Goal: Transaction & Acquisition: Purchase product/service

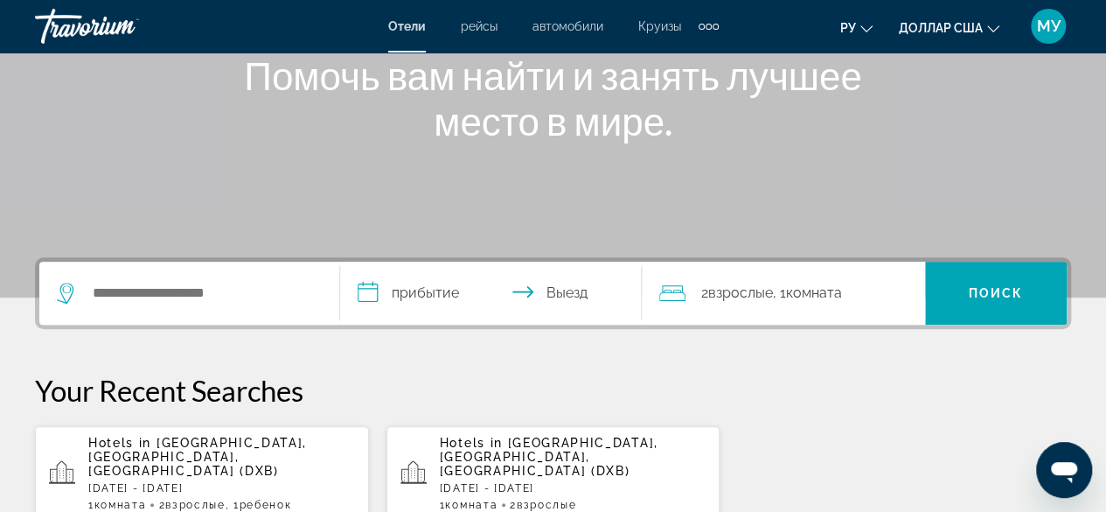
scroll to position [231, 0]
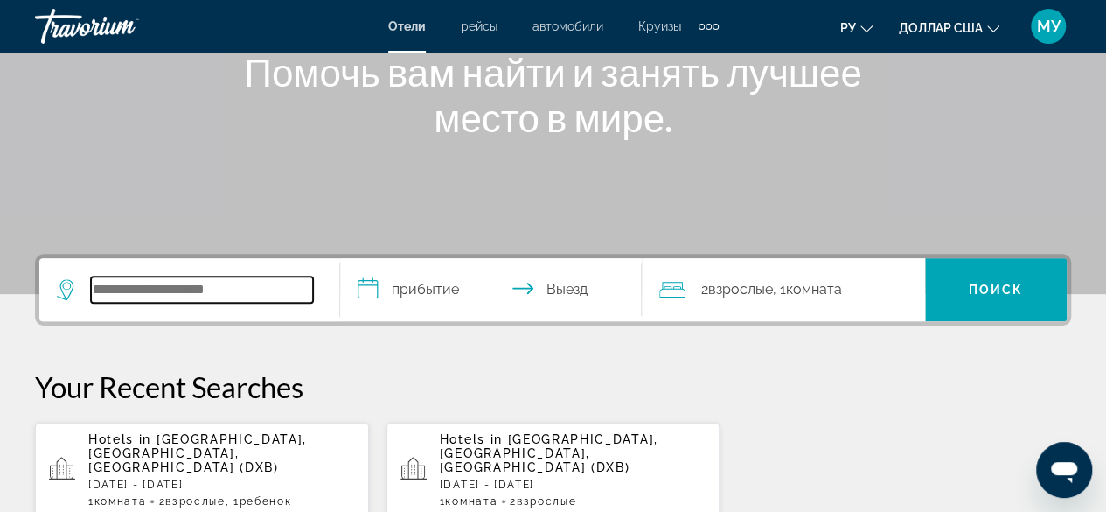
click at [158, 280] on input "Виджет поиска" at bounding box center [202, 289] width 222 height 26
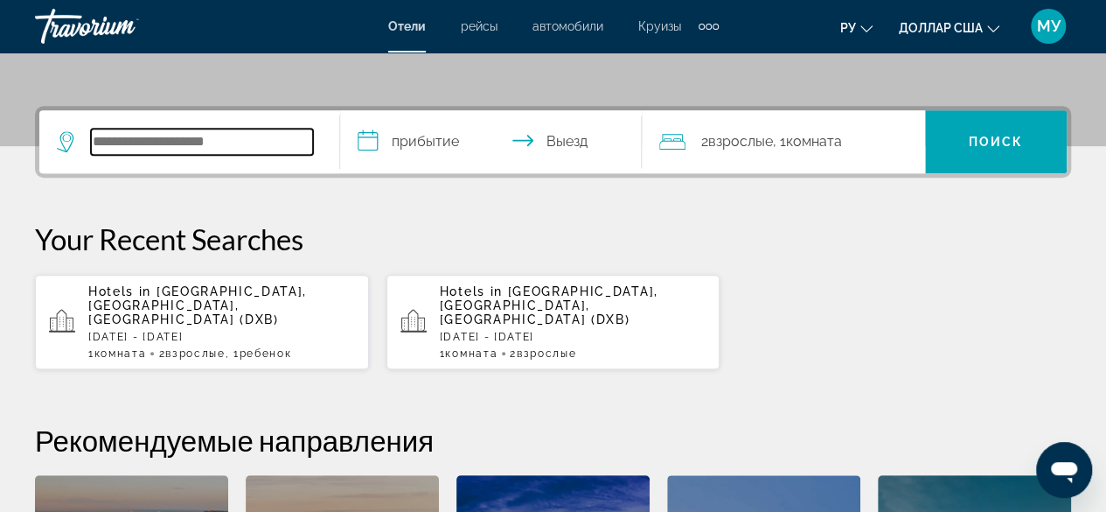
scroll to position [427, 0]
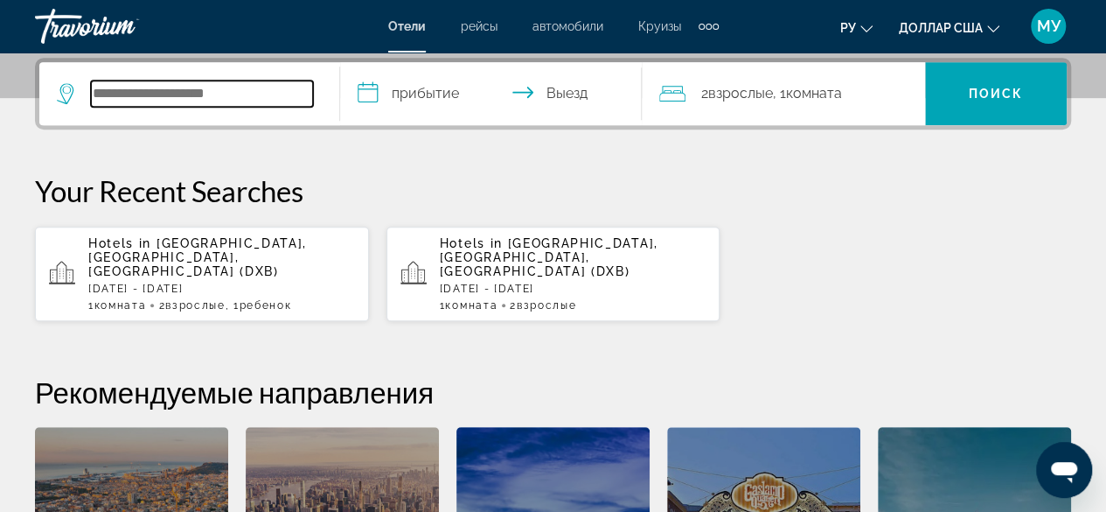
click at [98, 88] on input "Виджет поиска" at bounding box center [202, 93] width 222 height 26
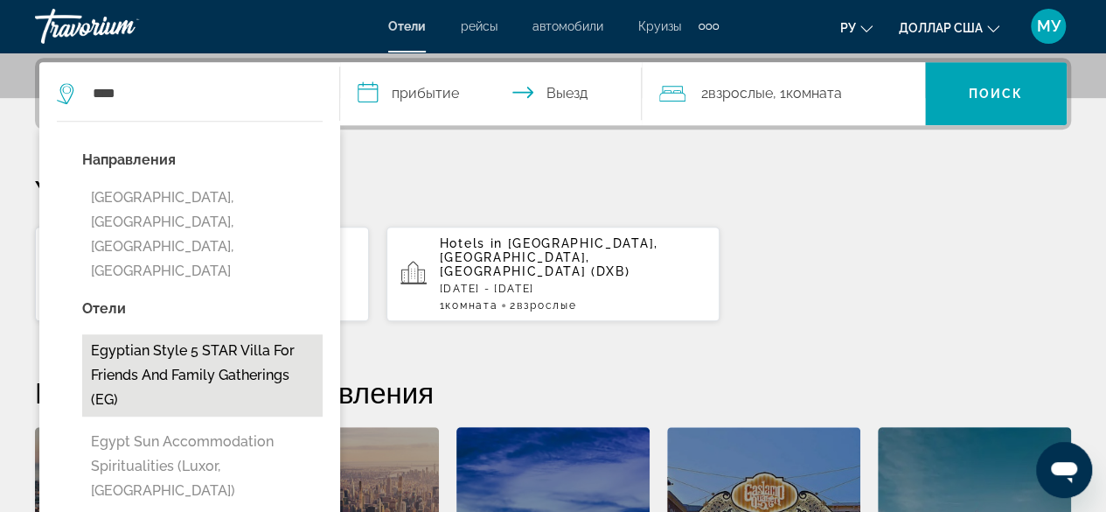
click at [187, 334] on button "Egyptian Style 5 STAR Villa for Friends and Family Gatherings (EG)" at bounding box center [202, 375] width 240 height 82
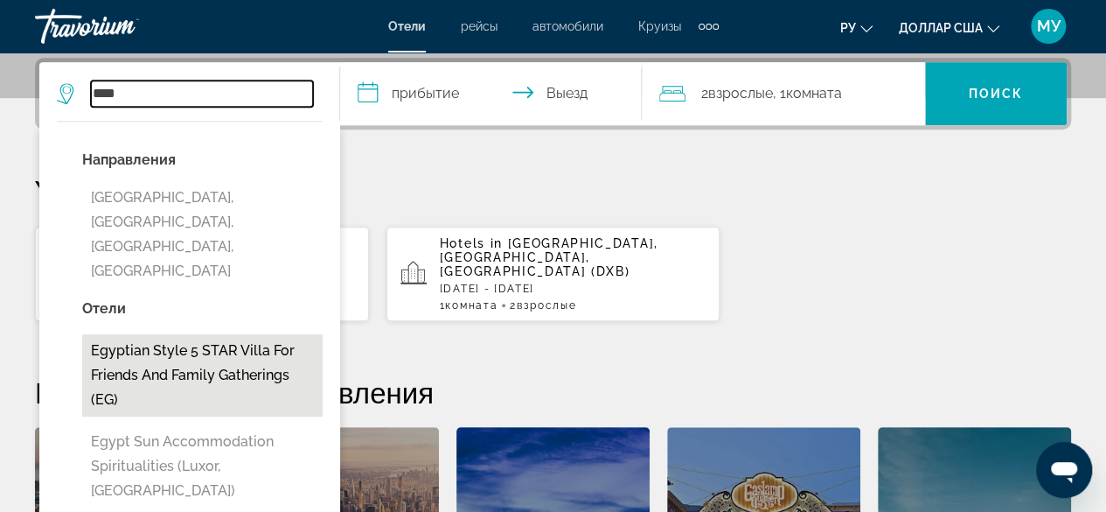
type input "**********"
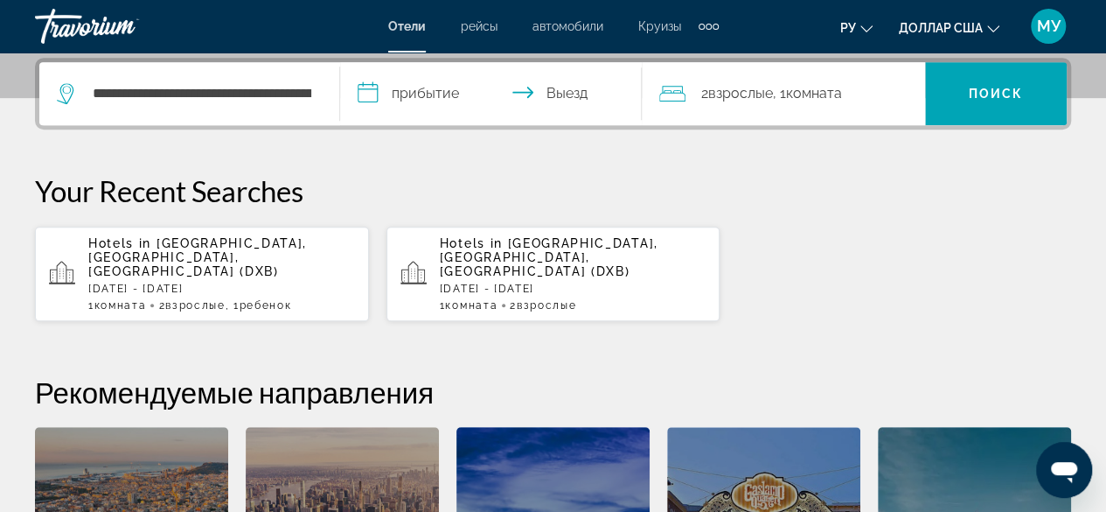
click at [531, 88] on input "**********" at bounding box center [494, 96] width 308 height 68
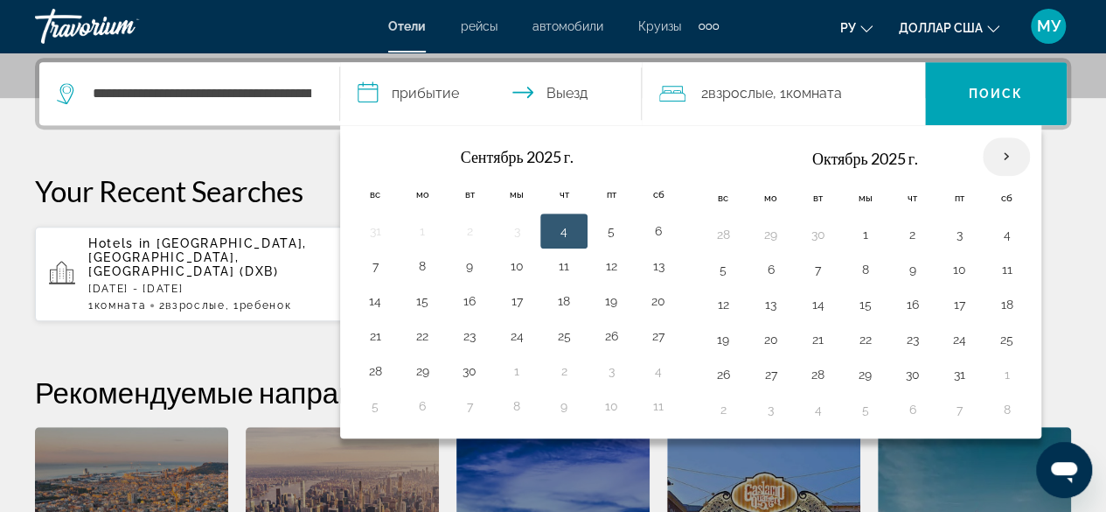
click at [992, 150] on th "В следующем месяце" at bounding box center [1006, 156] width 47 height 38
click at [999, 159] on th "В следующем месяце" at bounding box center [1006, 156] width 47 height 38
click at [1000, 156] on th "В следующем месяце" at bounding box center [1006, 156] width 47 height 38
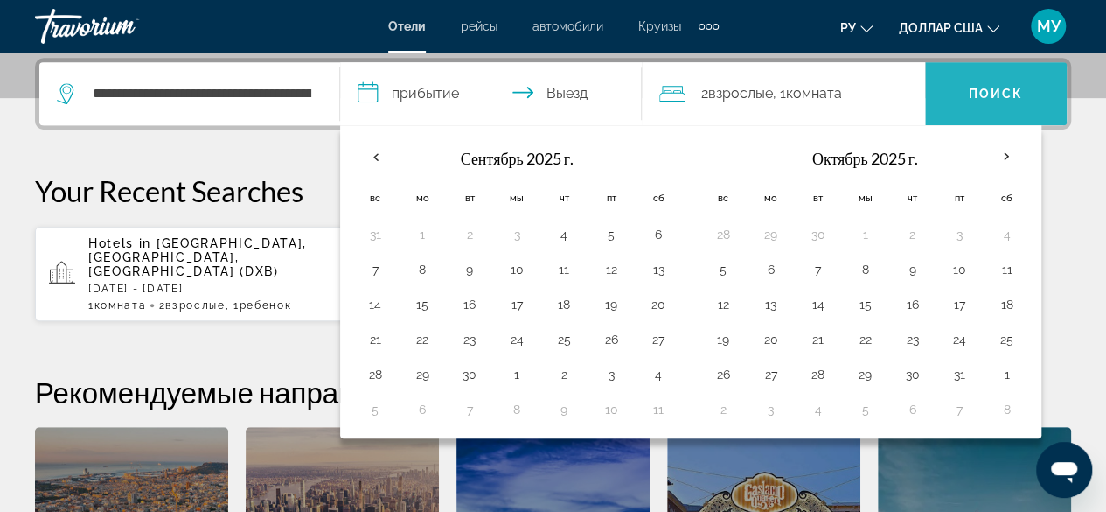
click at [991, 90] on font "Поиск" at bounding box center [996, 94] width 55 height 14
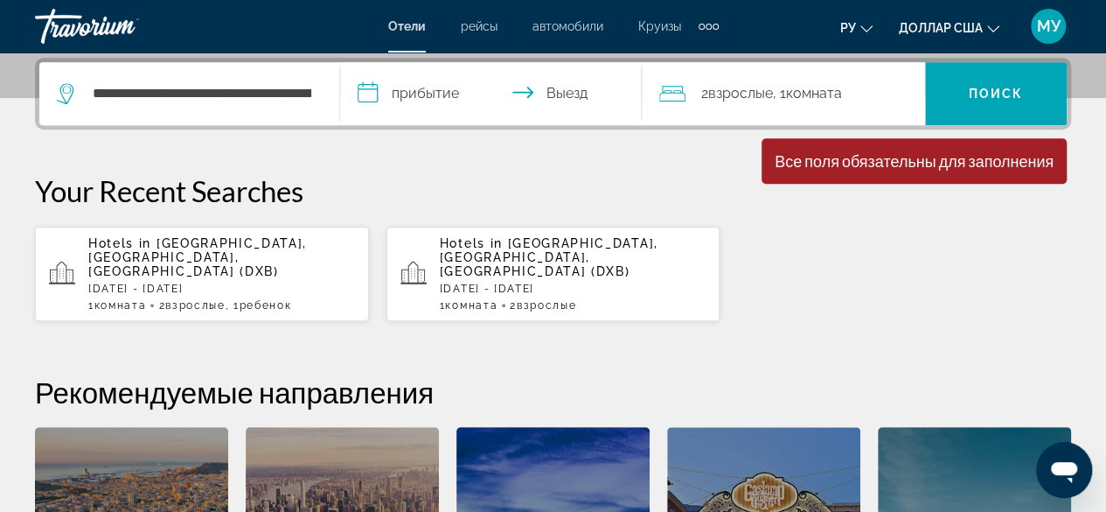
click at [446, 87] on input "**********" at bounding box center [494, 96] width 308 height 68
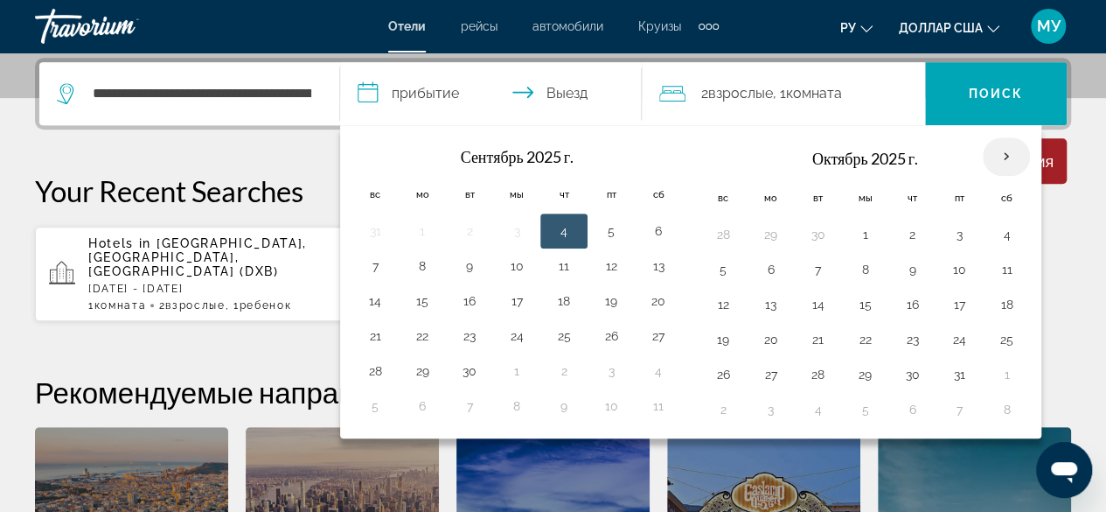
click at [995, 153] on th "В следующем месяце" at bounding box center [1006, 156] width 47 height 38
click at [1056, 192] on p "Your Recent Searches" at bounding box center [553, 190] width 1036 height 35
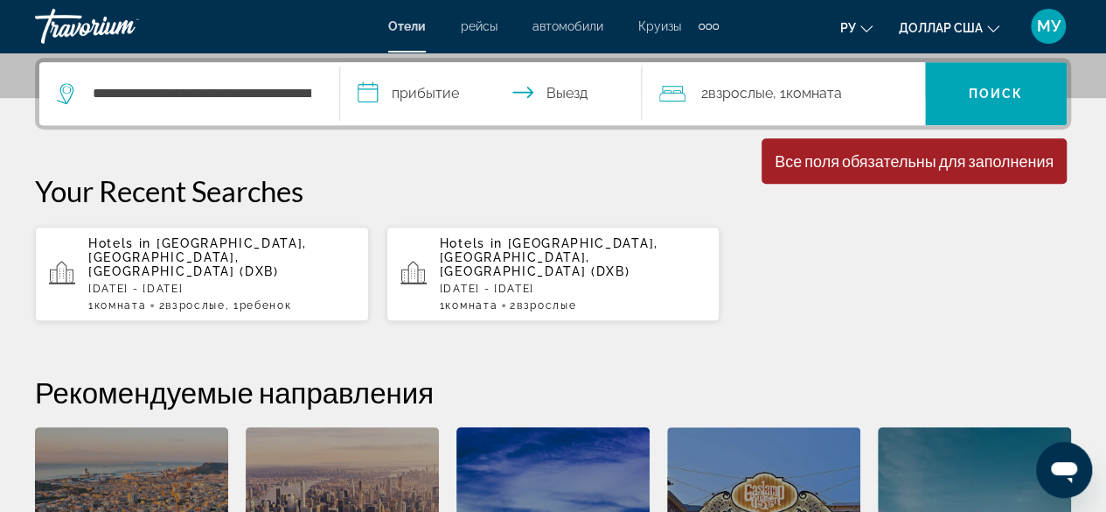
click at [427, 101] on input "**********" at bounding box center [494, 96] width 308 height 68
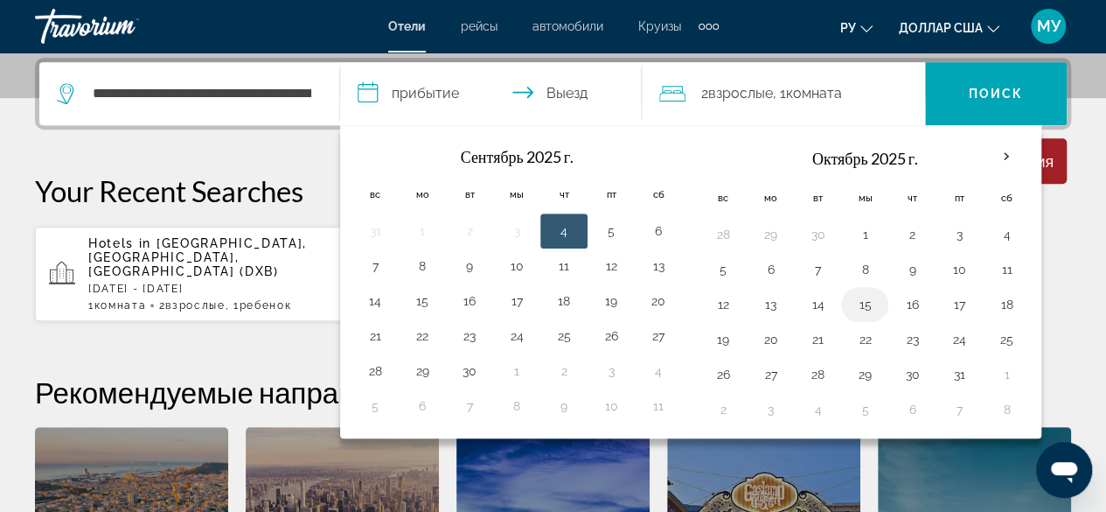
click at [862, 301] on button "15" at bounding box center [865, 304] width 28 height 24
click at [549, 93] on input "**********" at bounding box center [494, 96] width 308 height 68
click at [519, 91] on input "**********" at bounding box center [494, 96] width 308 height 68
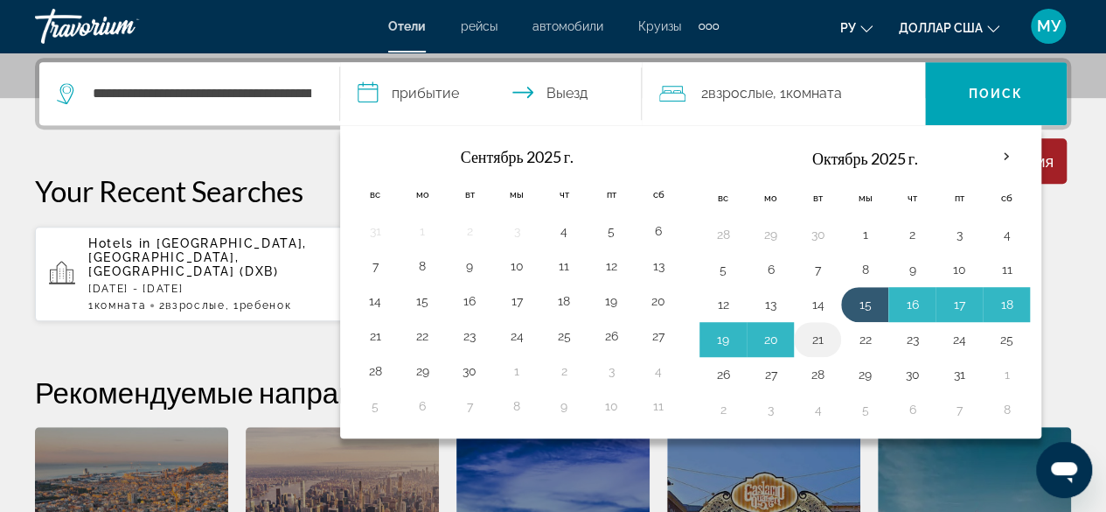
click at [822, 335] on button "21" at bounding box center [818, 339] width 28 height 24
type input "**********"
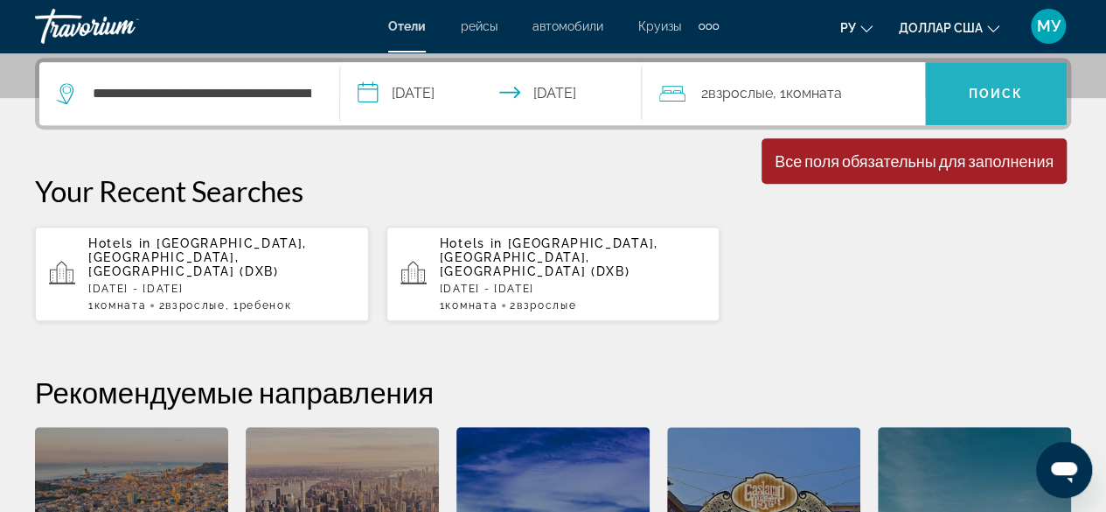
click at [985, 94] on font "Поиск" at bounding box center [996, 94] width 55 height 14
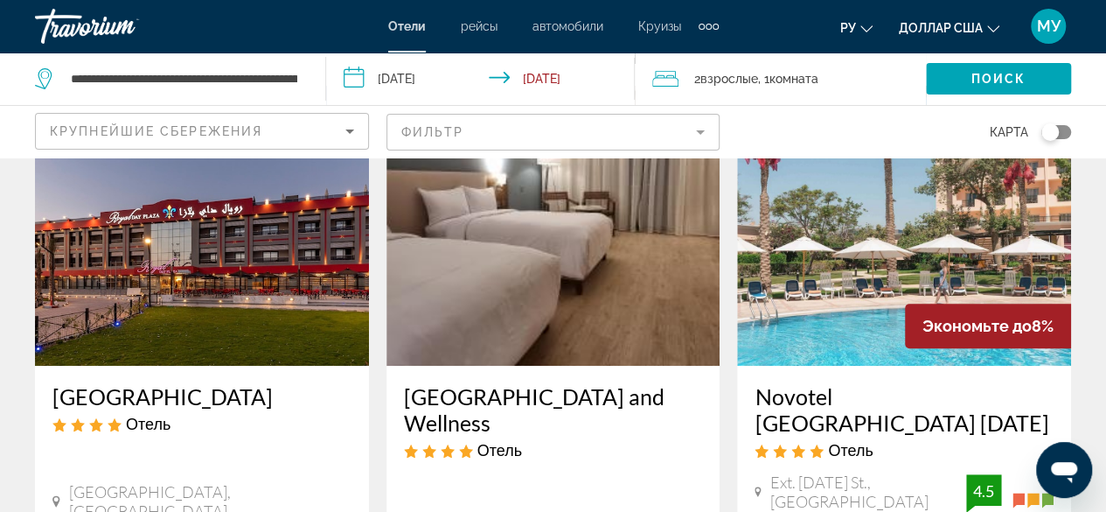
scroll to position [137, 0]
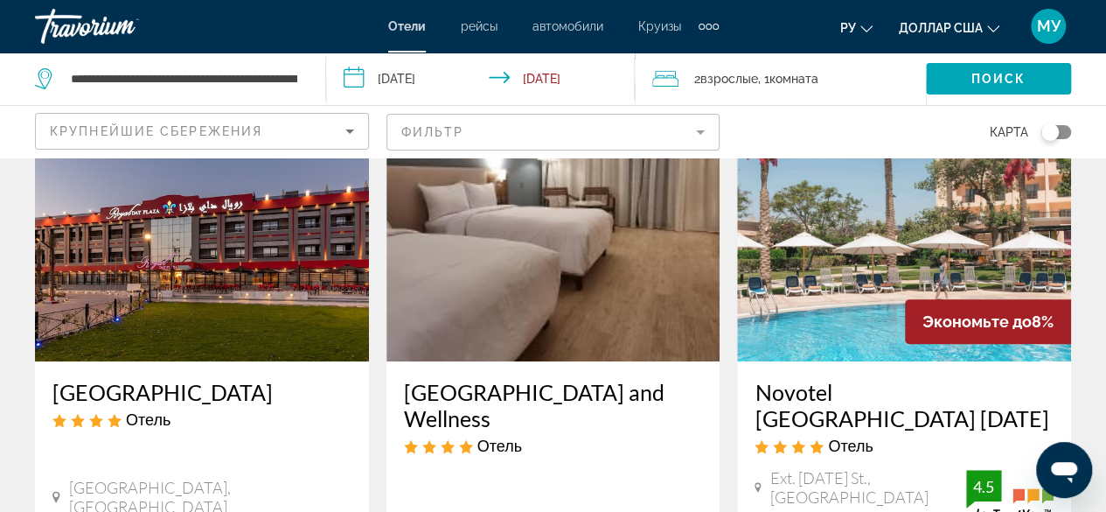
click at [217, 320] on img "Основное содержание" at bounding box center [202, 221] width 334 height 280
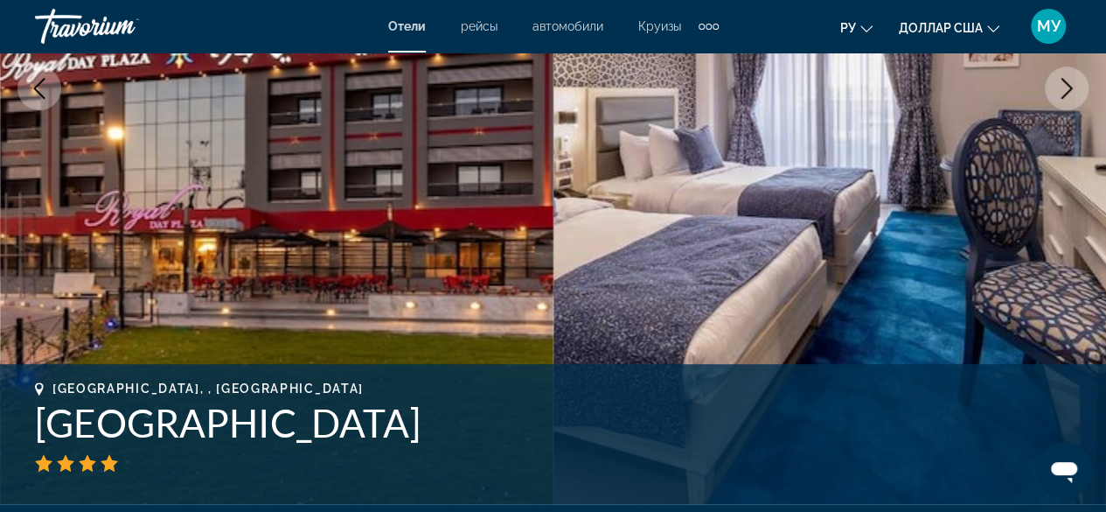
scroll to position [392, 0]
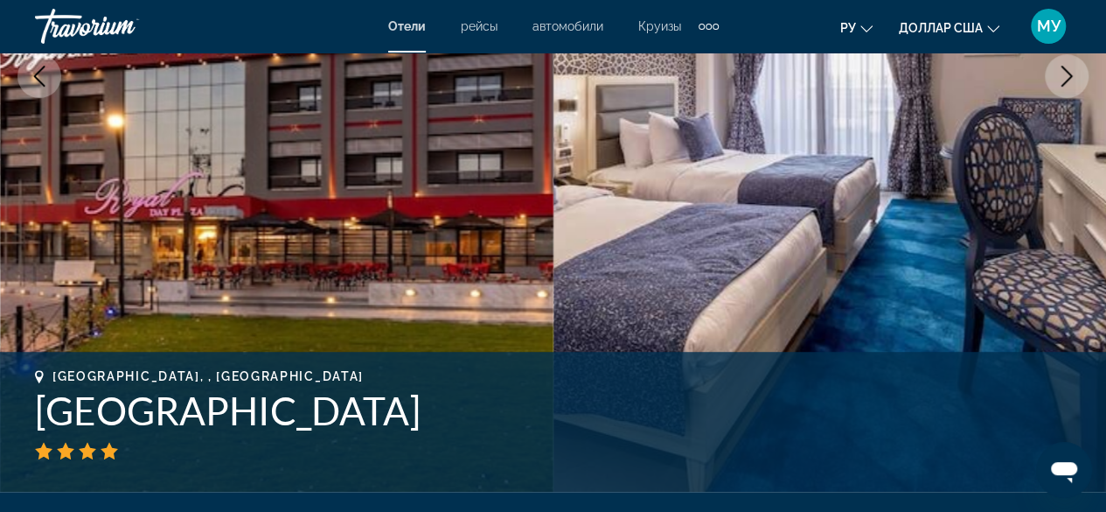
click at [1072, 76] on icon "Next image" at bounding box center [1066, 76] width 21 height 21
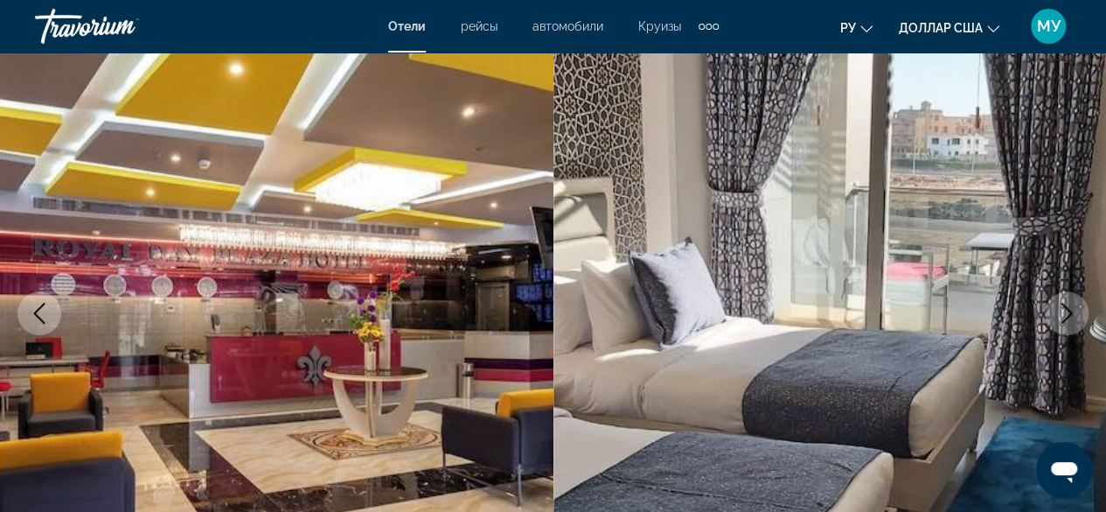
scroll to position [124, 0]
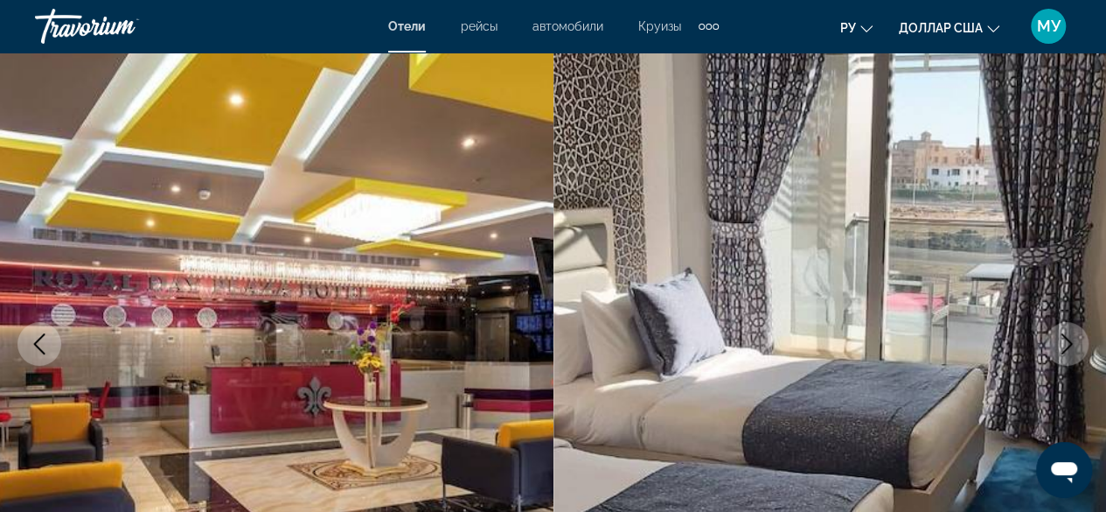
click at [1065, 343] on icon "Next image" at bounding box center [1066, 343] width 21 height 21
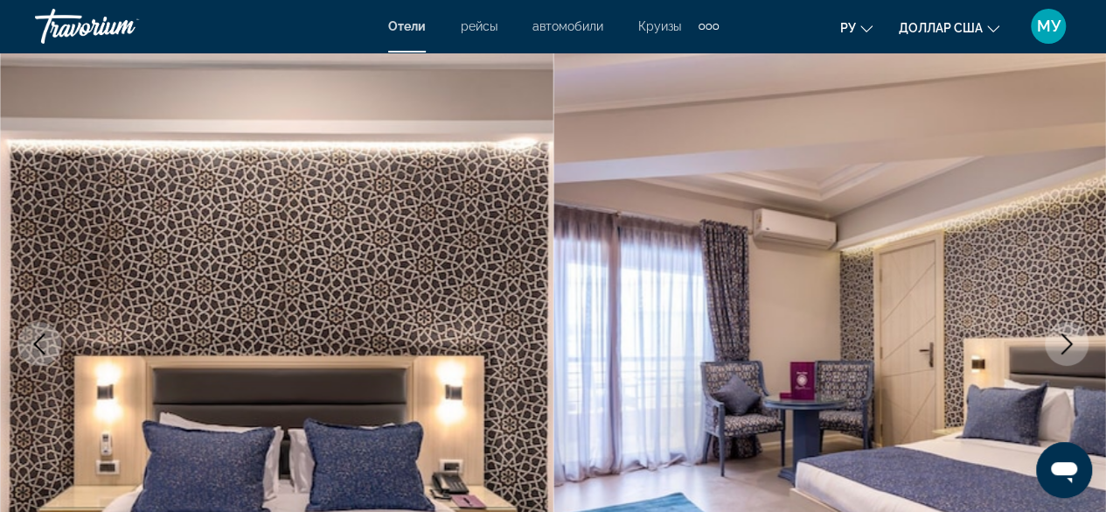
click at [1065, 343] on icon "Next image" at bounding box center [1066, 343] width 21 height 21
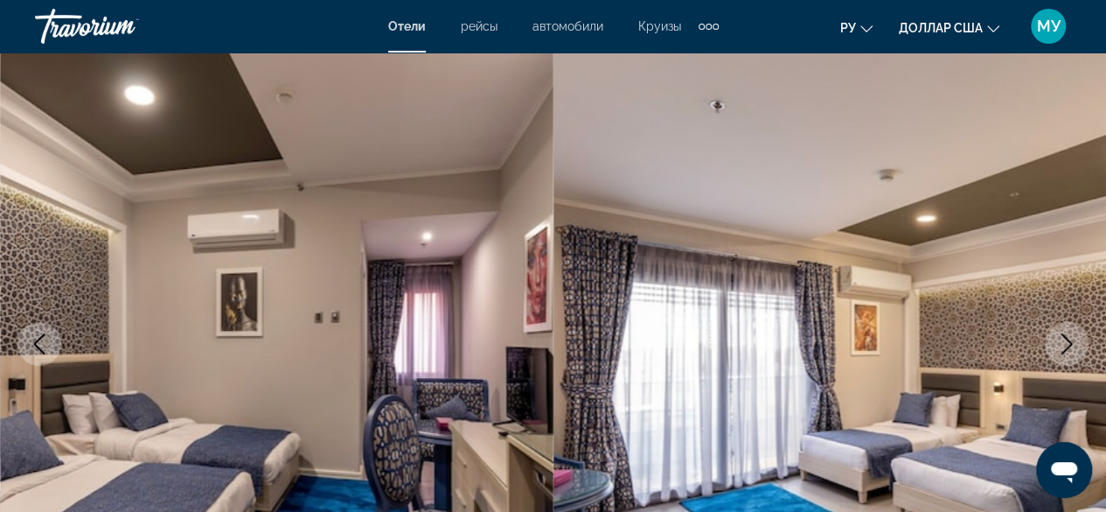
click at [1065, 343] on icon "Next image" at bounding box center [1066, 343] width 21 height 21
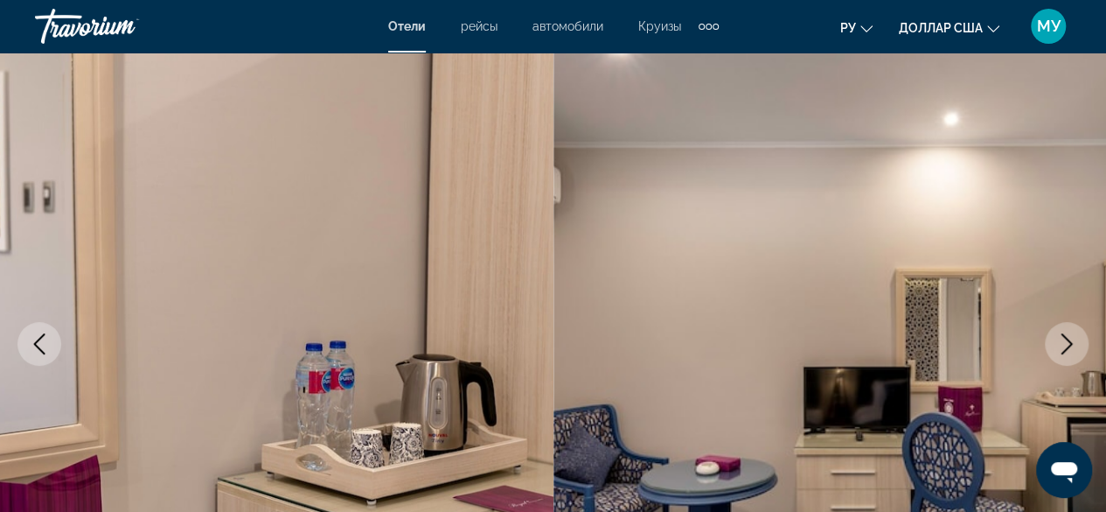
click at [1065, 343] on icon "Next image" at bounding box center [1066, 343] width 21 height 21
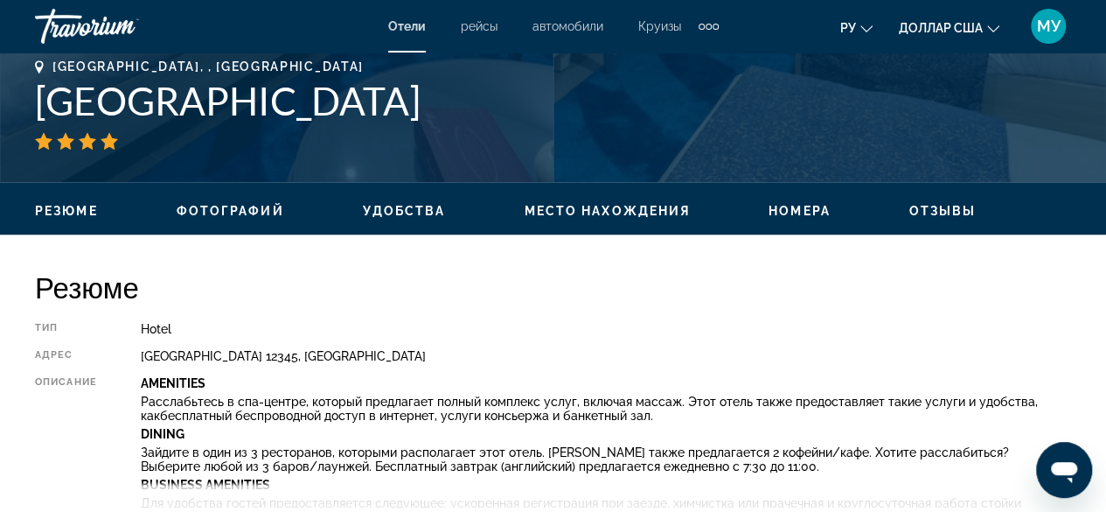
scroll to position [788, 0]
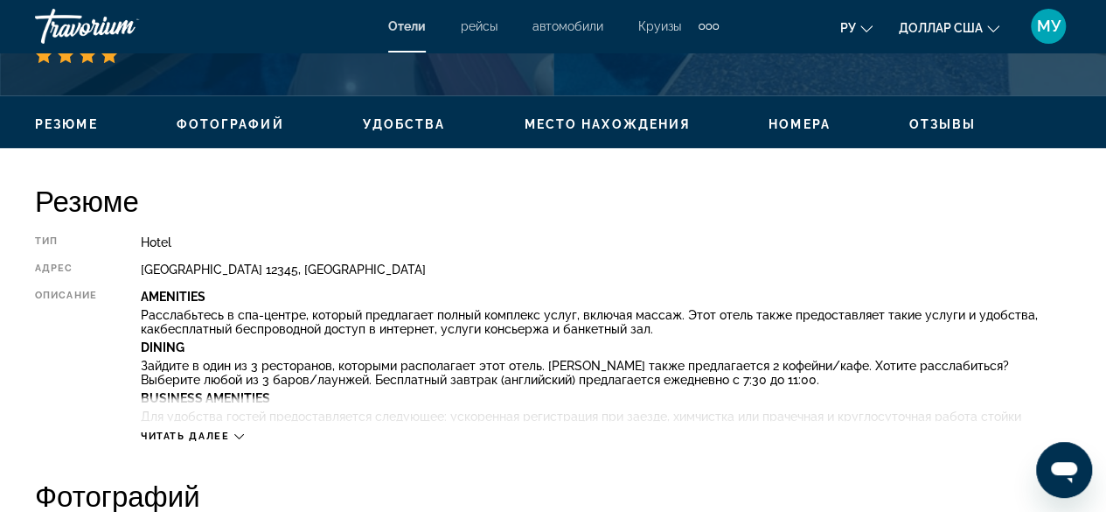
click at [239, 436] on icon "Основное содержание" at bounding box center [239, 436] width 10 height 10
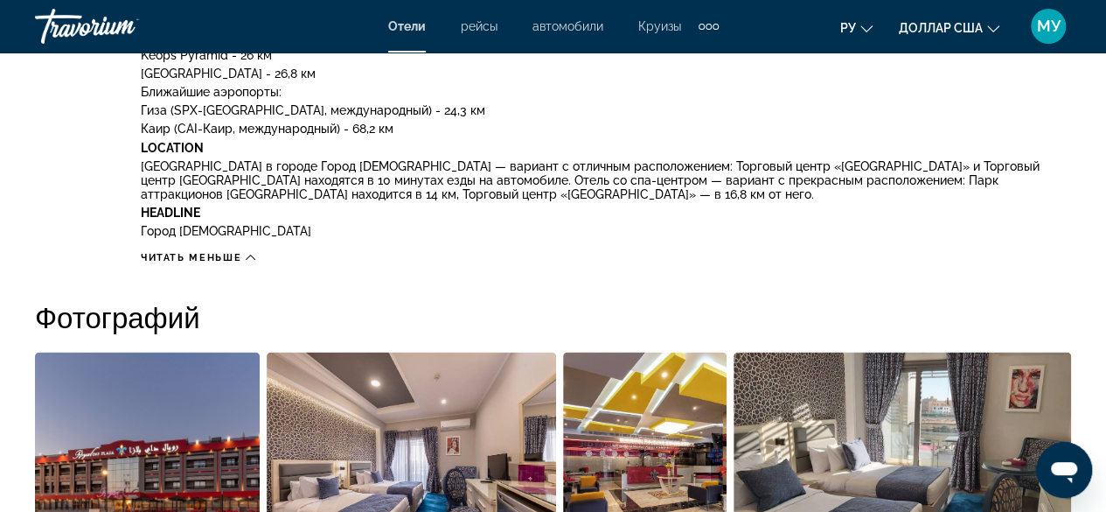
scroll to position [1084, 0]
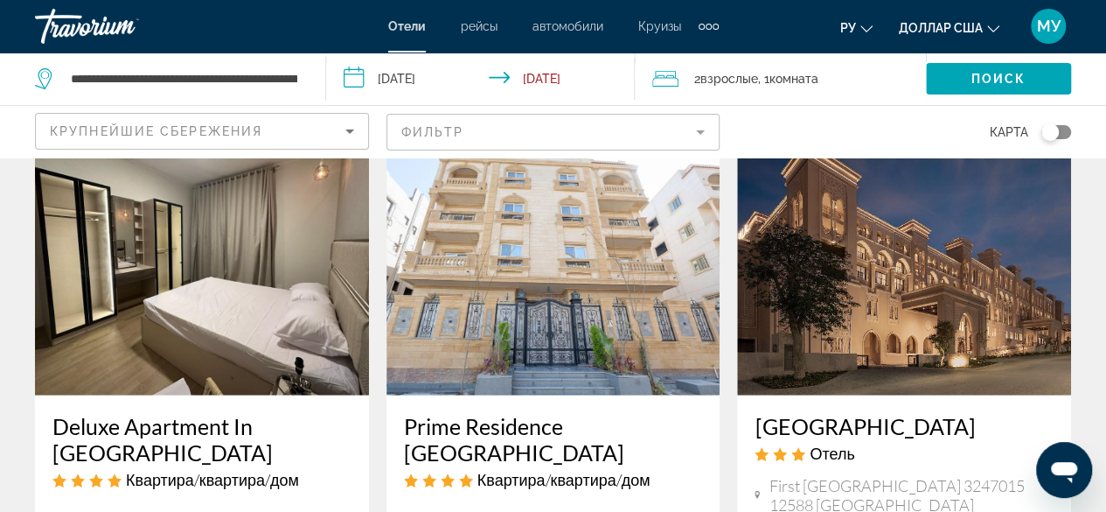
scroll to position [2011, 0]
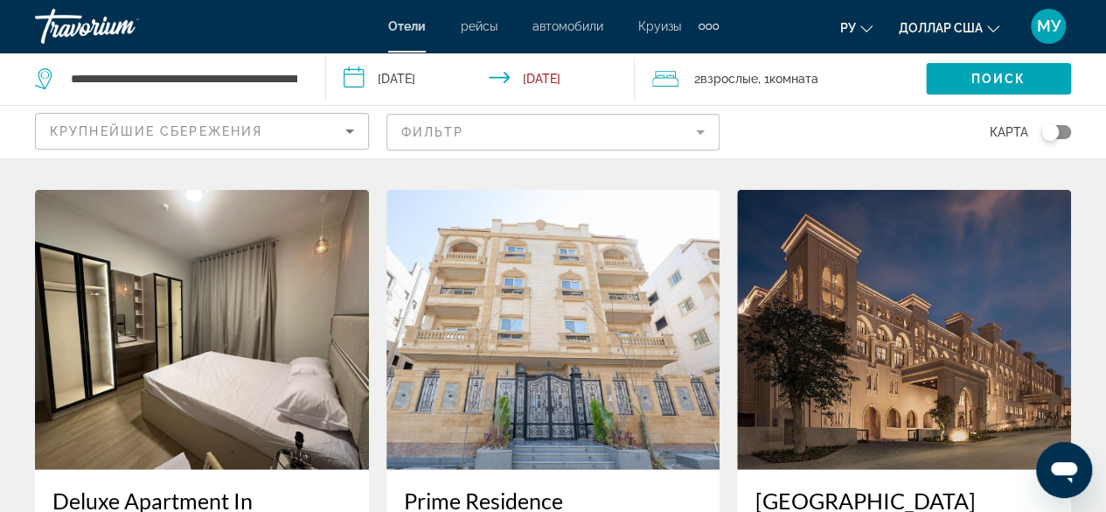
click at [559, 300] on img "Основное содержание" at bounding box center [553, 330] width 334 height 280
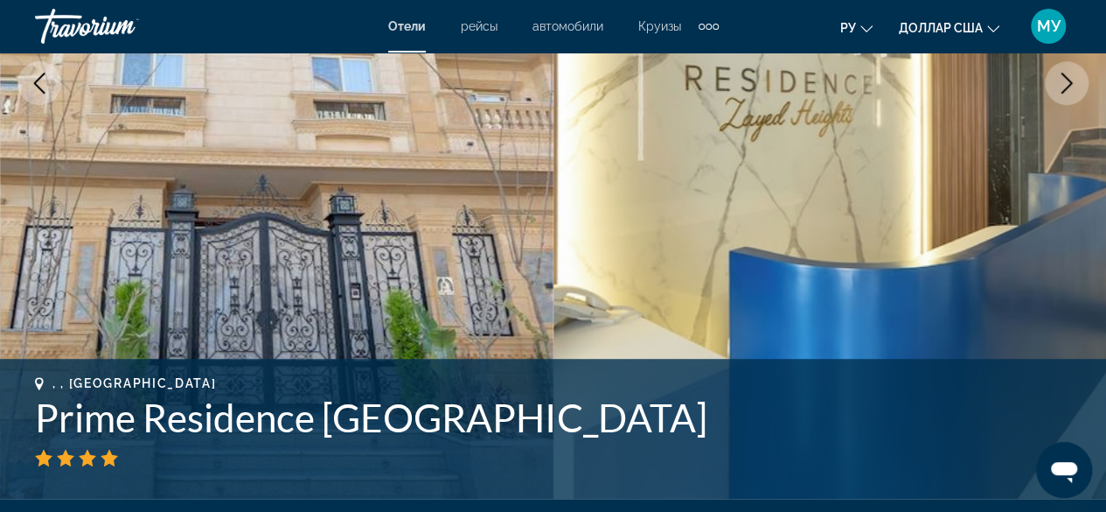
scroll to position [262, 0]
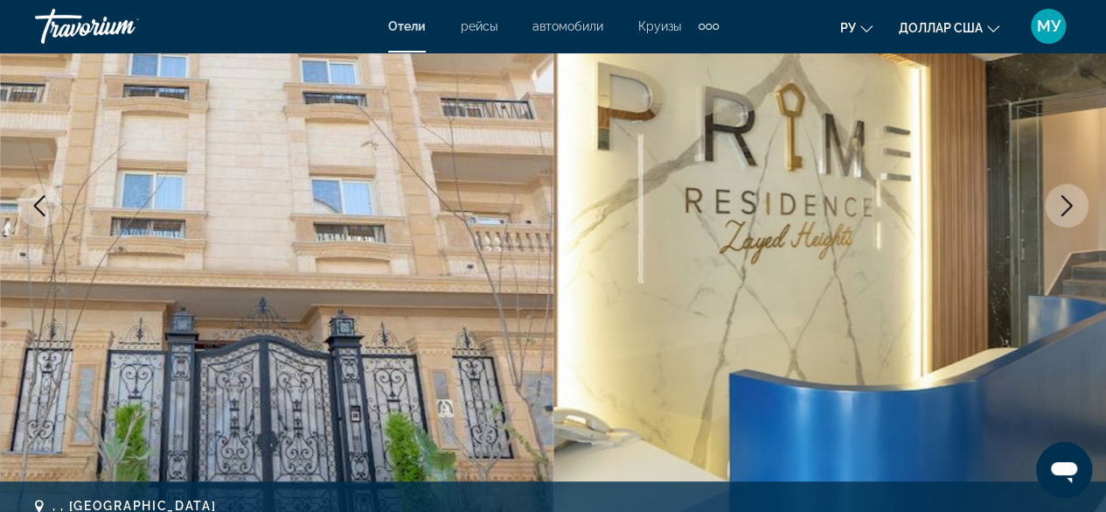
click at [1063, 203] on icon "Next image" at bounding box center [1066, 205] width 21 height 21
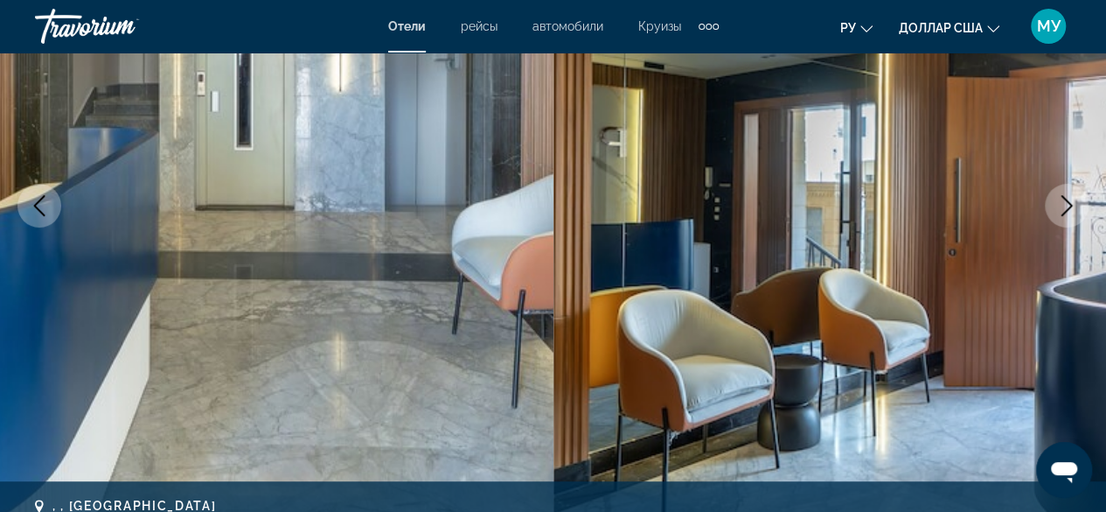
click at [1068, 212] on icon "Next image" at bounding box center [1066, 205] width 21 height 21
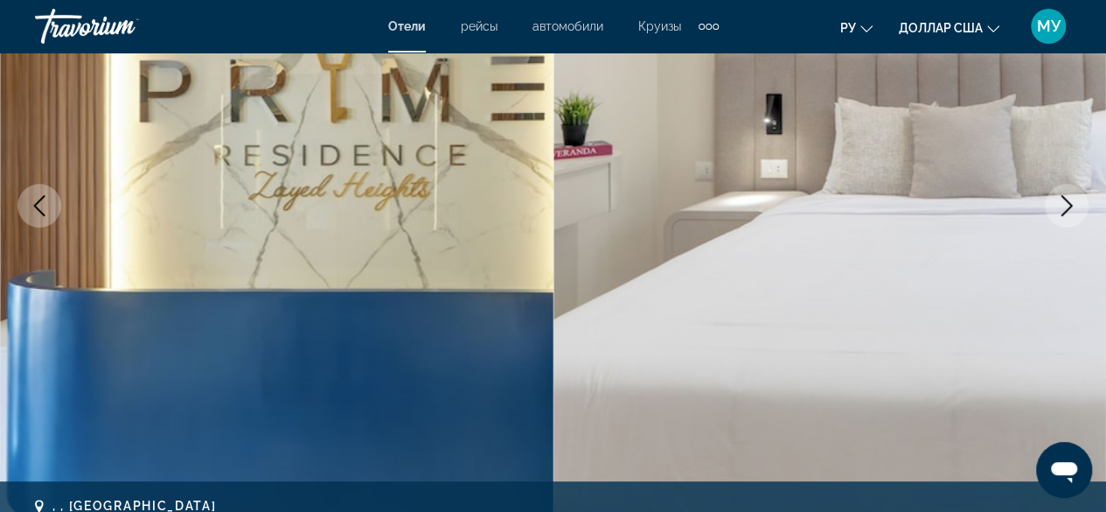
click at [1068, 212] on icon "Next image" at bounding box center [1066, 205] width 21 height 21
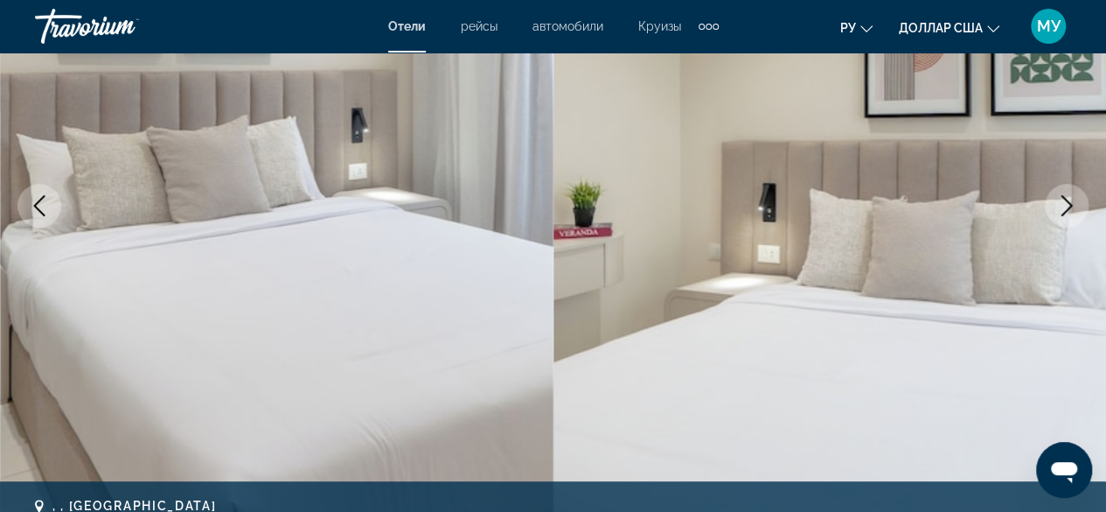
click at [1068, 211] on icon "Next image" at bounding box center [1066, 205] width 21 height 21
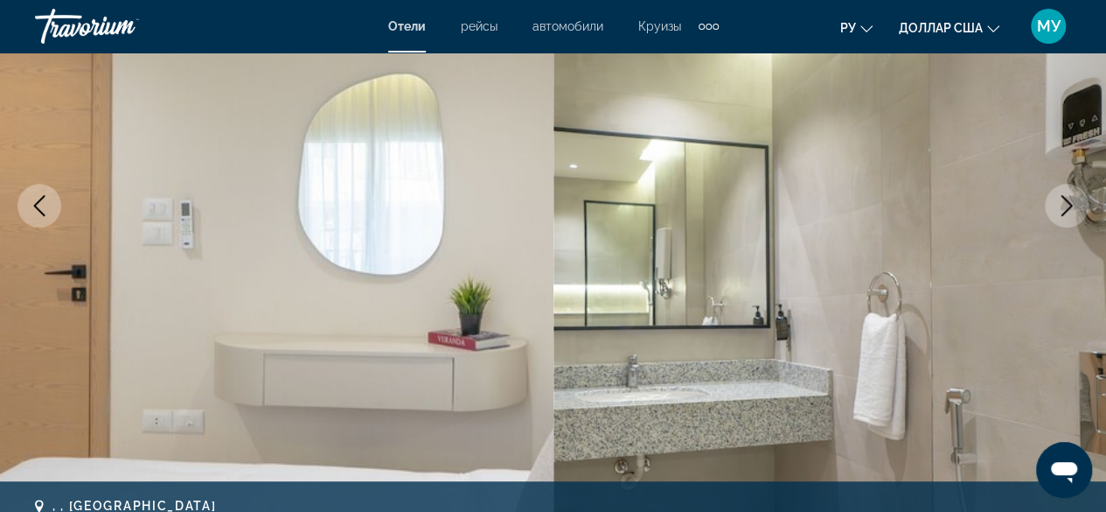
click at [1068, 211] on icon "Next image" at bounding box center [1066, 205] width 21 height 21
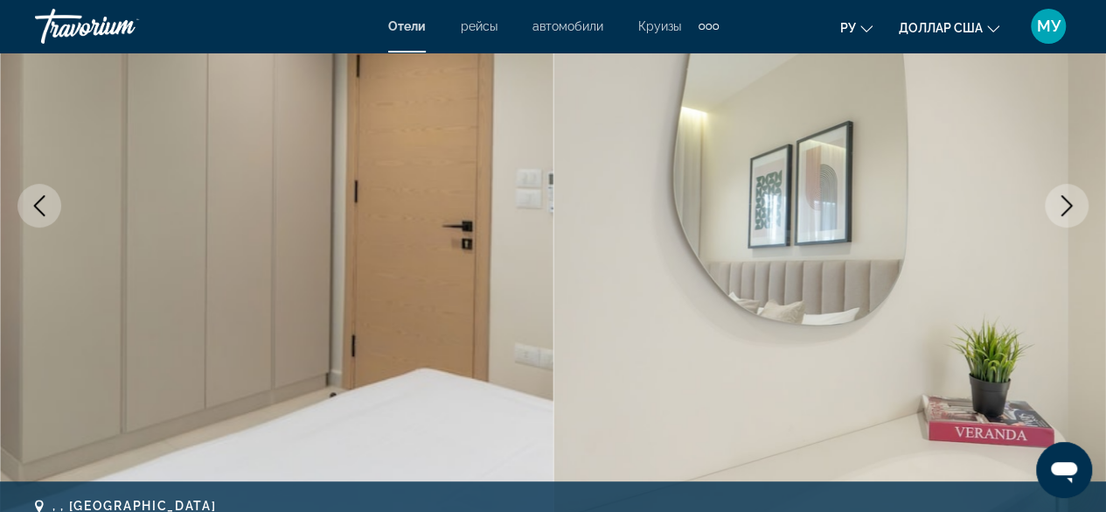
click at [1068, 211] on icon "Next image" at bounding box center [1066, 205] width 21 height 21
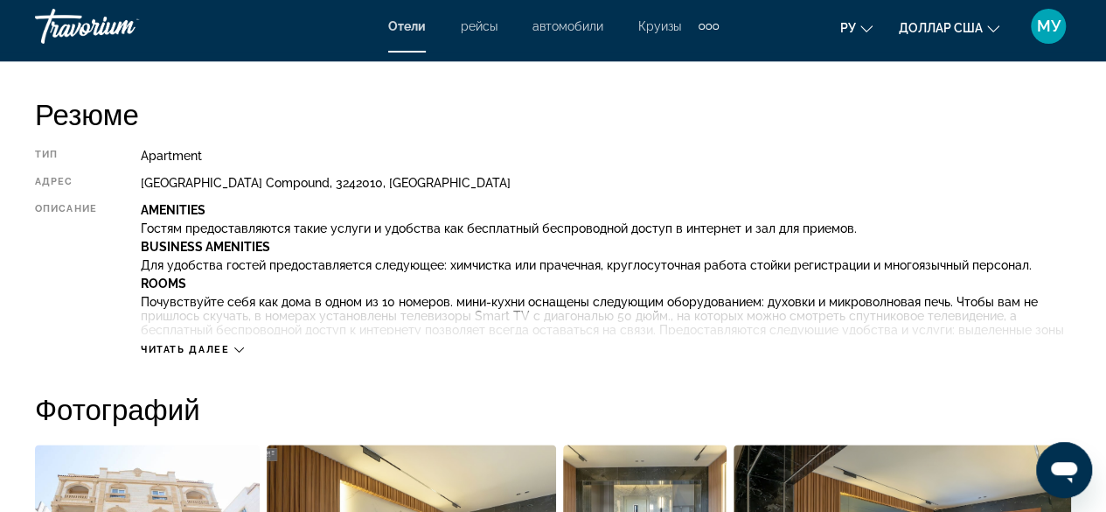
scroll to position [962, 0]
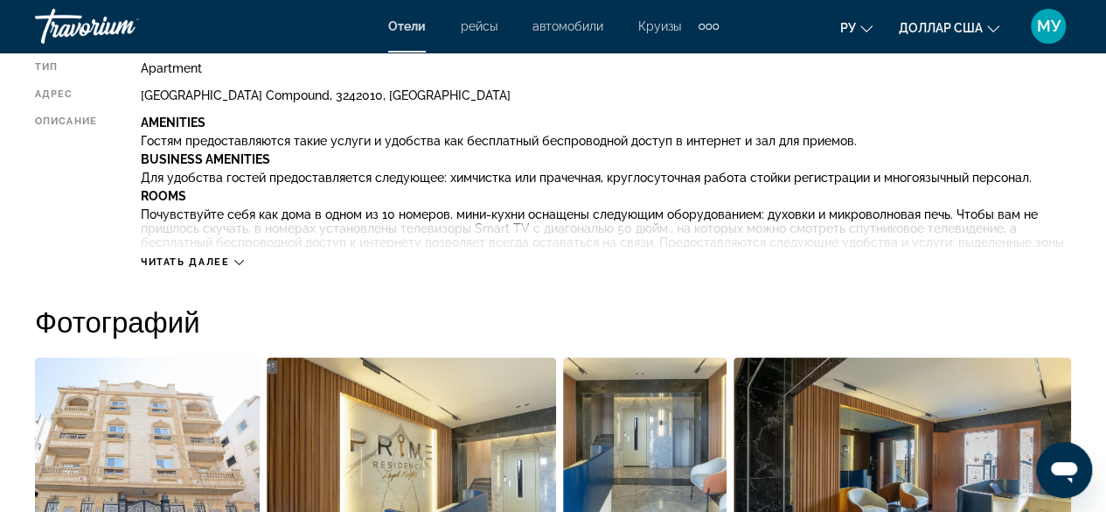
click at [237, 258] on icon "Основное содержание" at bounding box center [239, 262] width 10 height 10
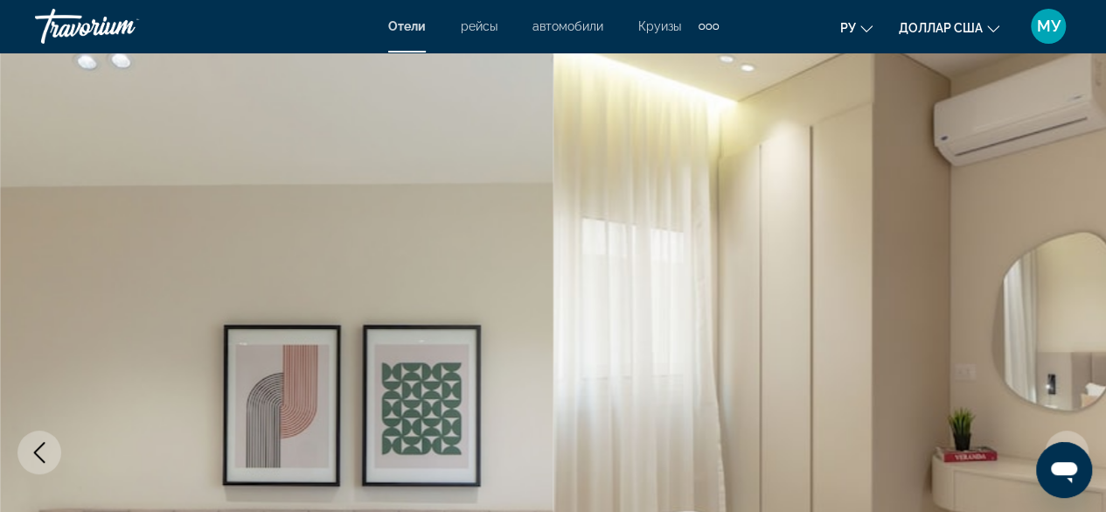
scroll to position [0, 0]
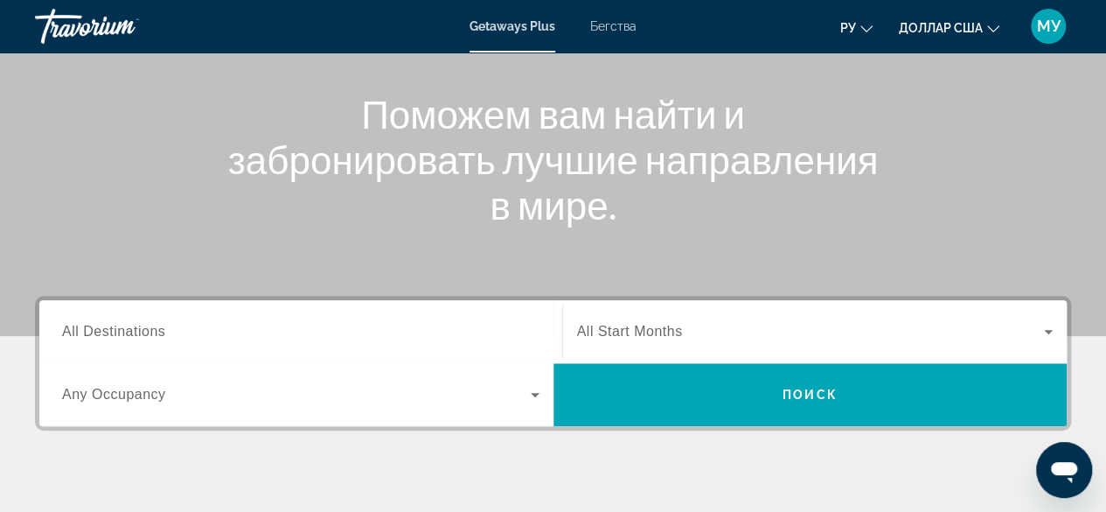
scroll to position [191, 0]
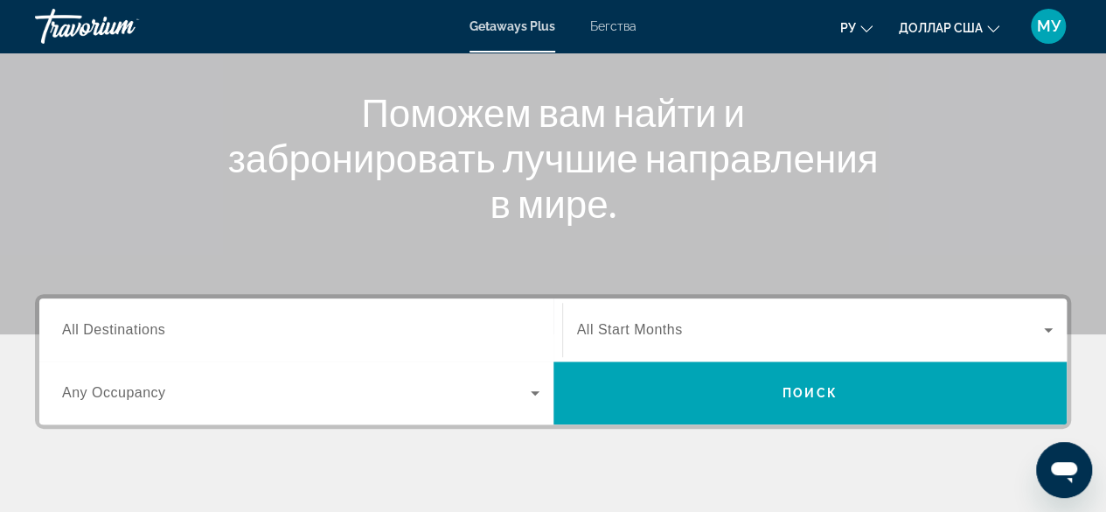
click at [609, 20] on font "Бегства" at bounding box center [613, 26] width 46 height 14
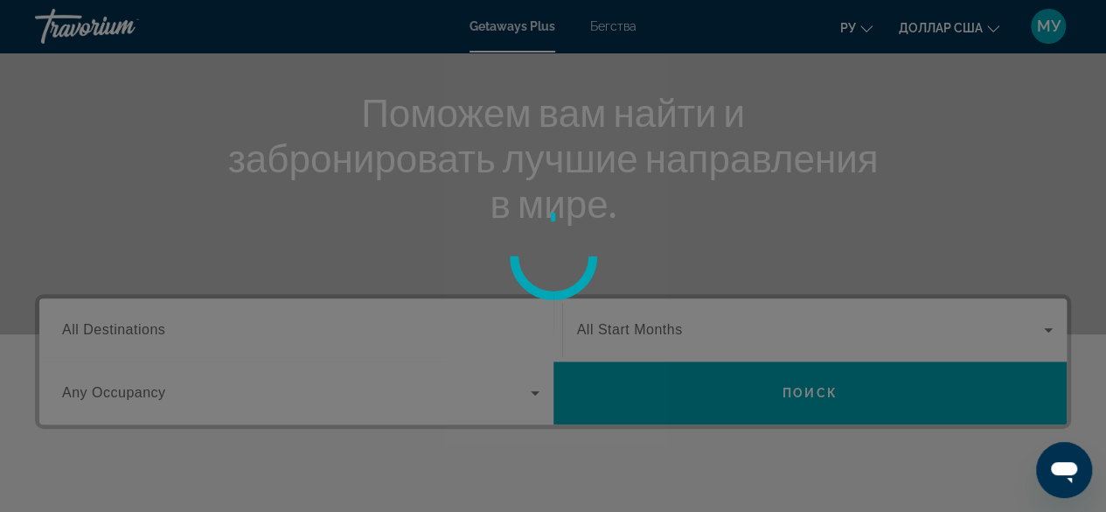
click at [609, 20] on div at bounding box center [553, 256] width 1106 height 512
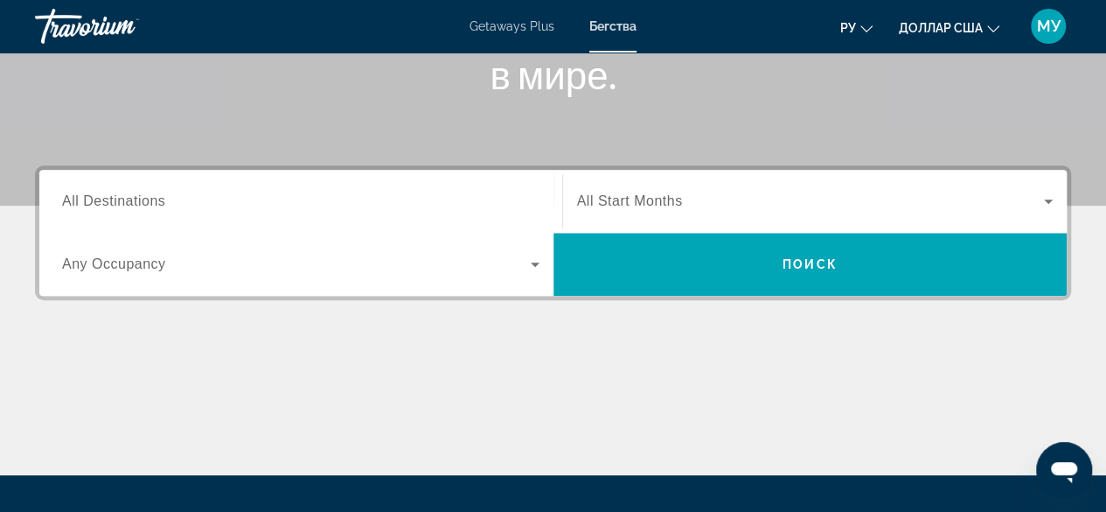
scroll to position [233, 0]
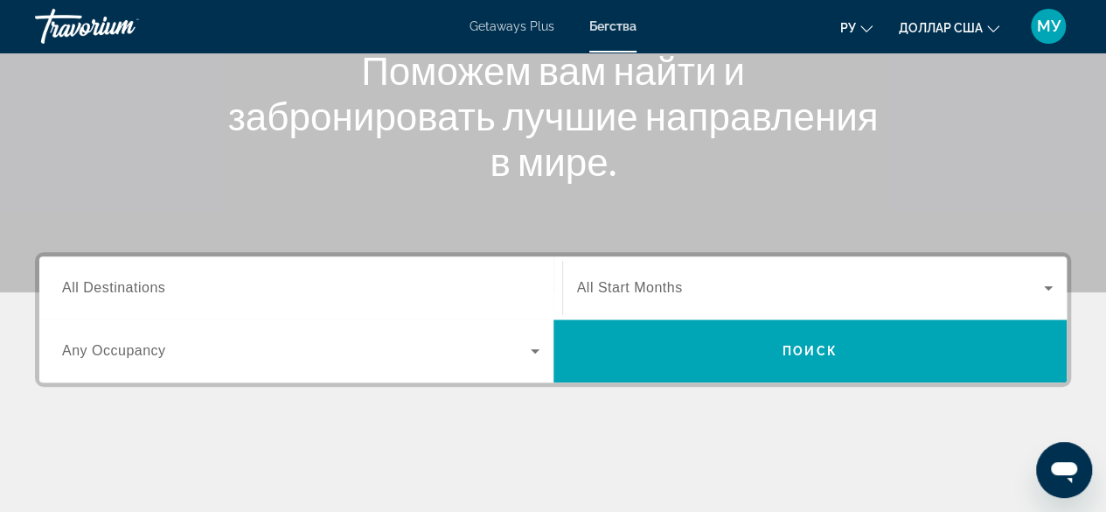
click at [158, 294] on span "All Destinations" at bounding box center [113, 287] width 103 height 15
click at [158, 294] on input "Destination All Destinations" at bounding box center [300, 288] width 477 height 21
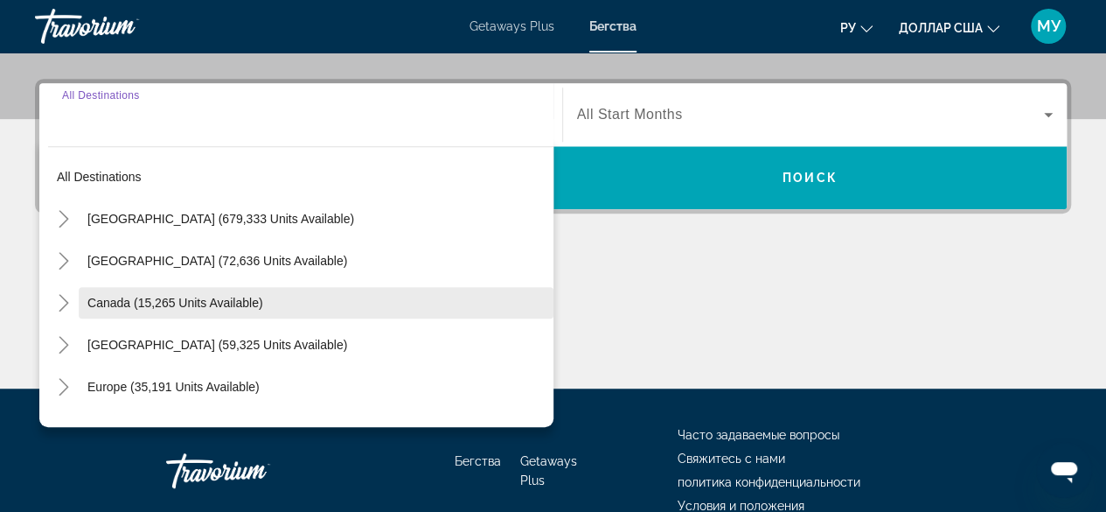
scroll to position [427, 0]
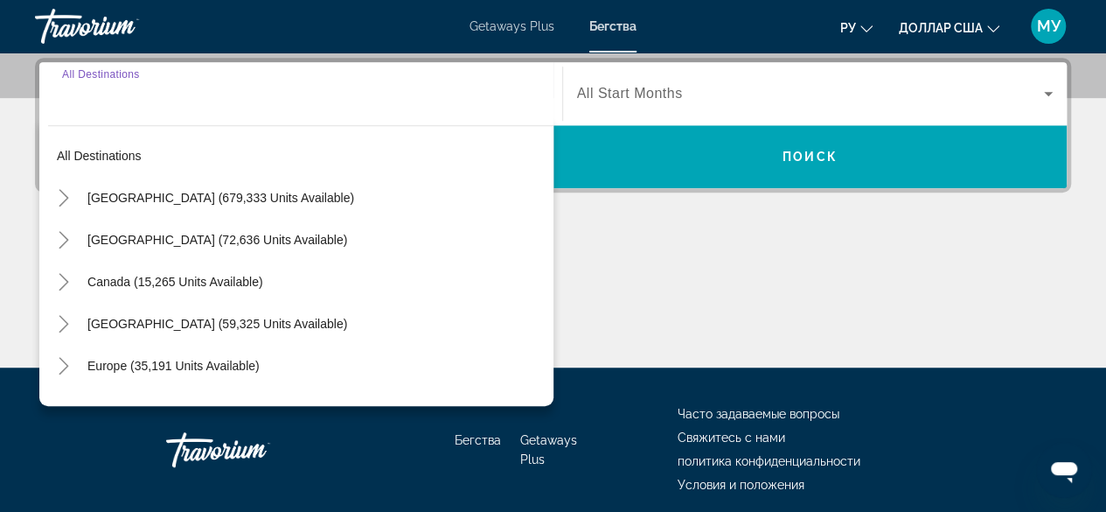
click at [219, 195] on span "United States (679,333 units available)" at bounding box center [220, 198] width 267 height 14
type input "**********"
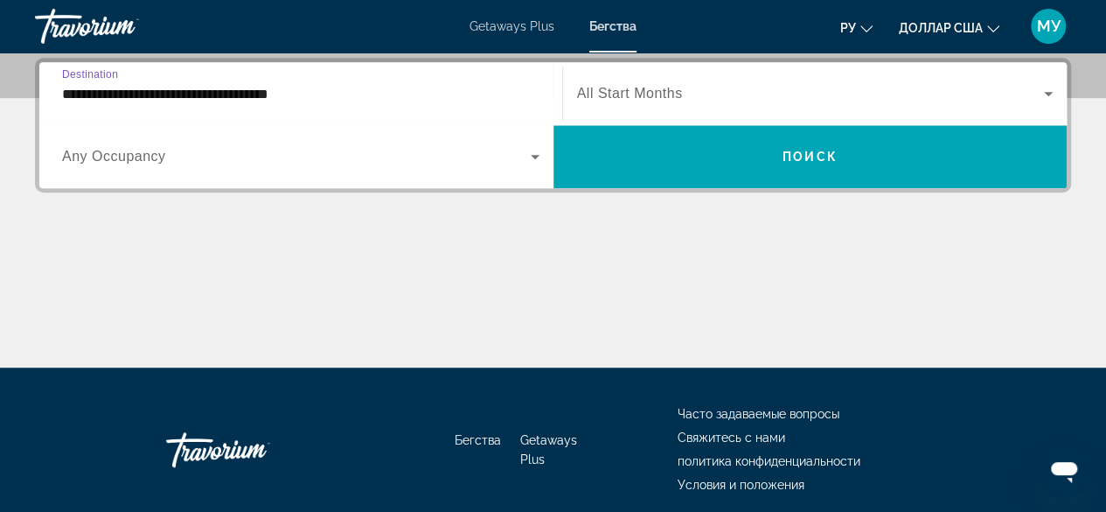
click at [540, 152] on icon "Search widget" at bounding box center [535, 156] width 21 height 21
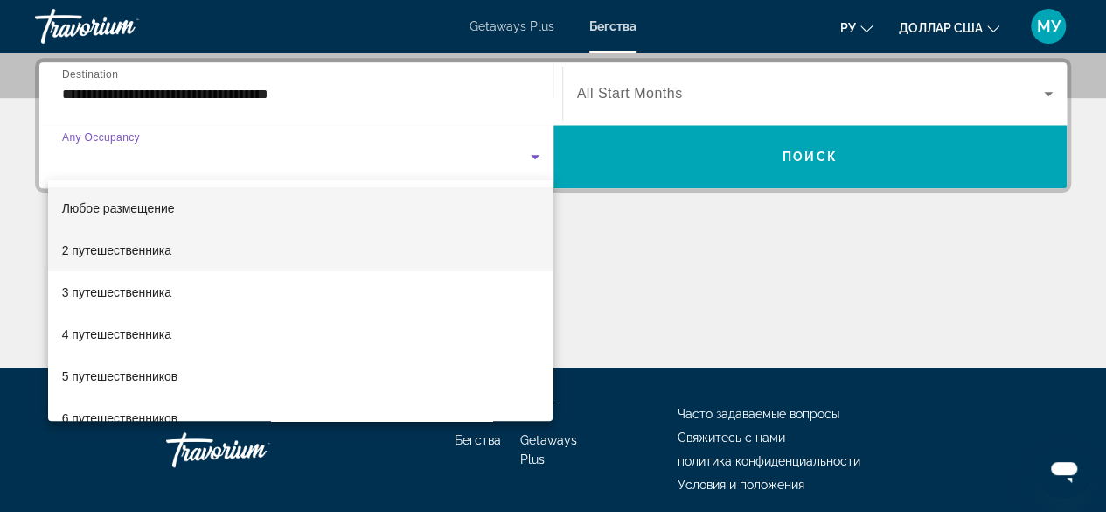
click at [198, 247] on mat-option "2 путешественника" at bounding box center [300, 250] width 505 height 42
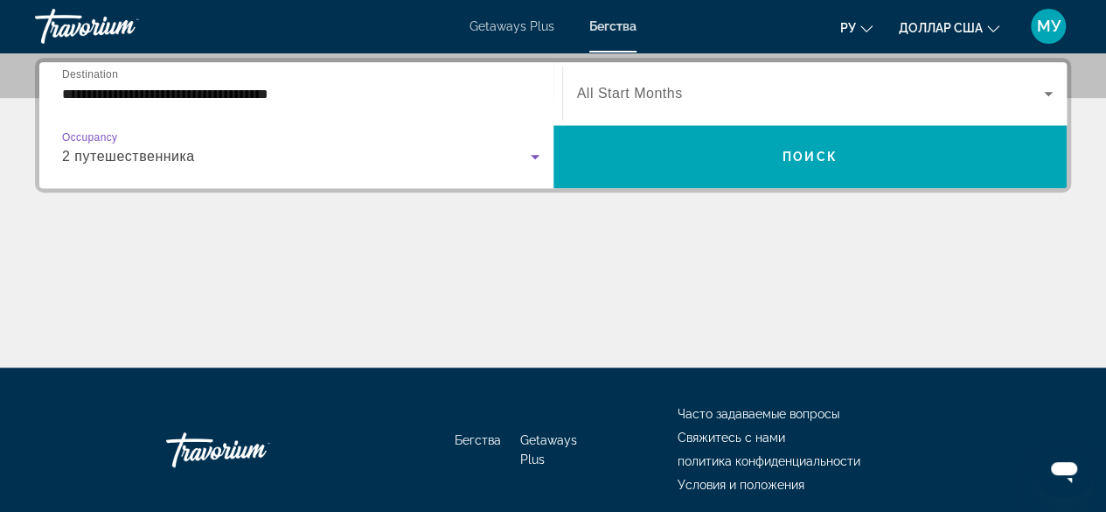
click at [1060, 88] on div "Start Month All Start Months" at bounding box center [815, 93] width 505 height 49
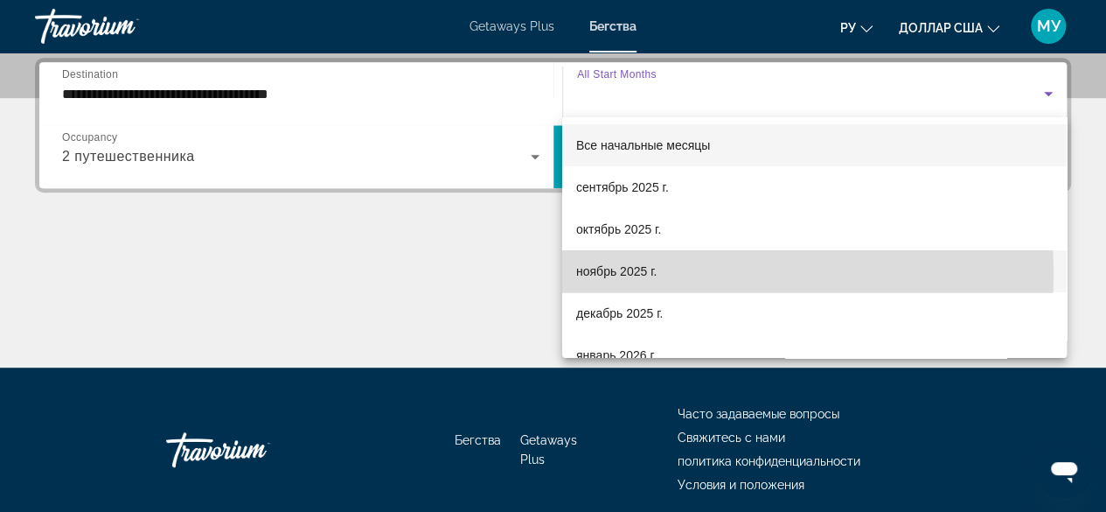
click at [644, 274] on font "ноябрь 2025 г." at bounding box center [616, 271] width 80 height 14
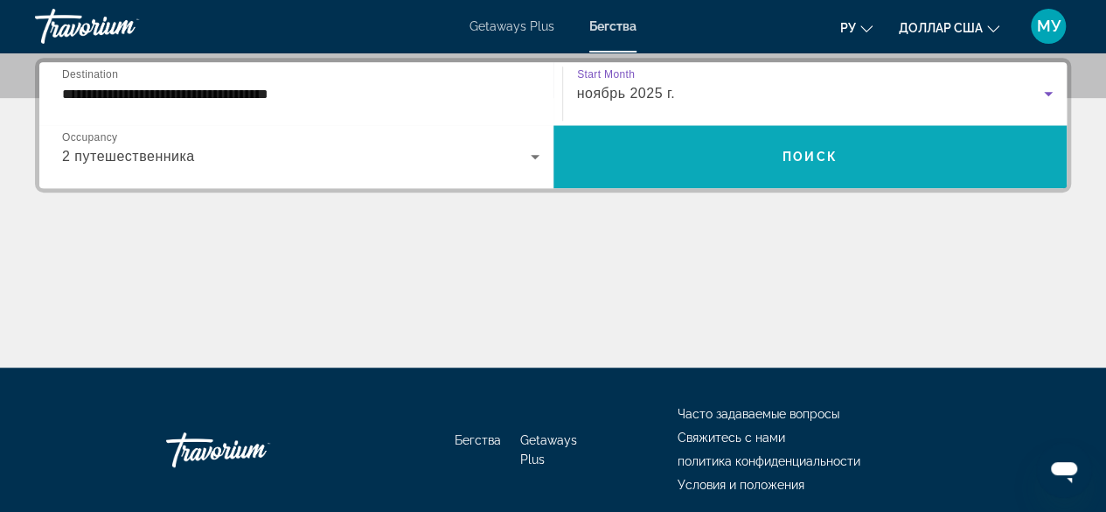
click at [810, 160] on span "Поиск" at bounding box center [810, 157] width 55 height 14
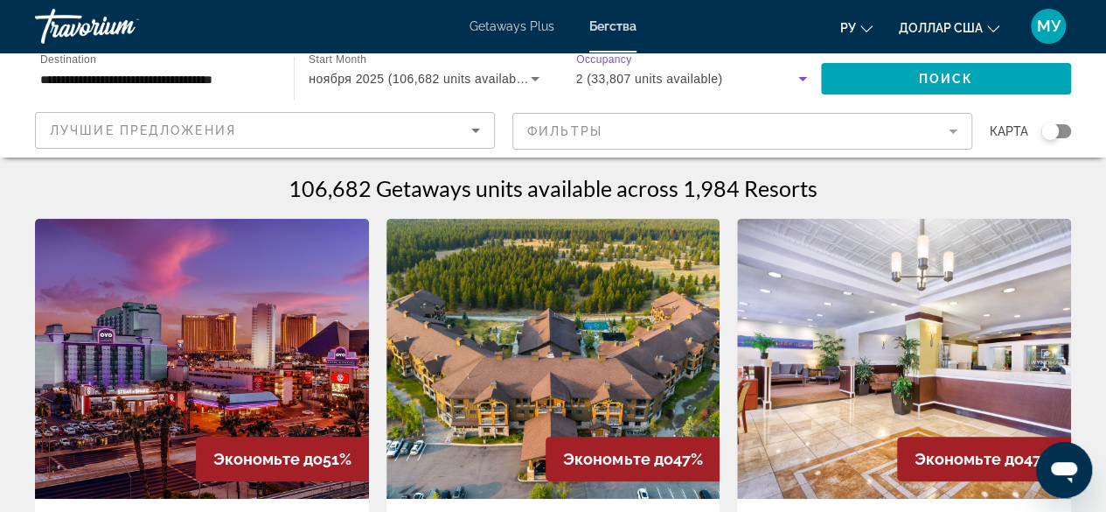
click at [796, 74] on icon "Search widget" at bounding box center [802, 78] width 21 height 21
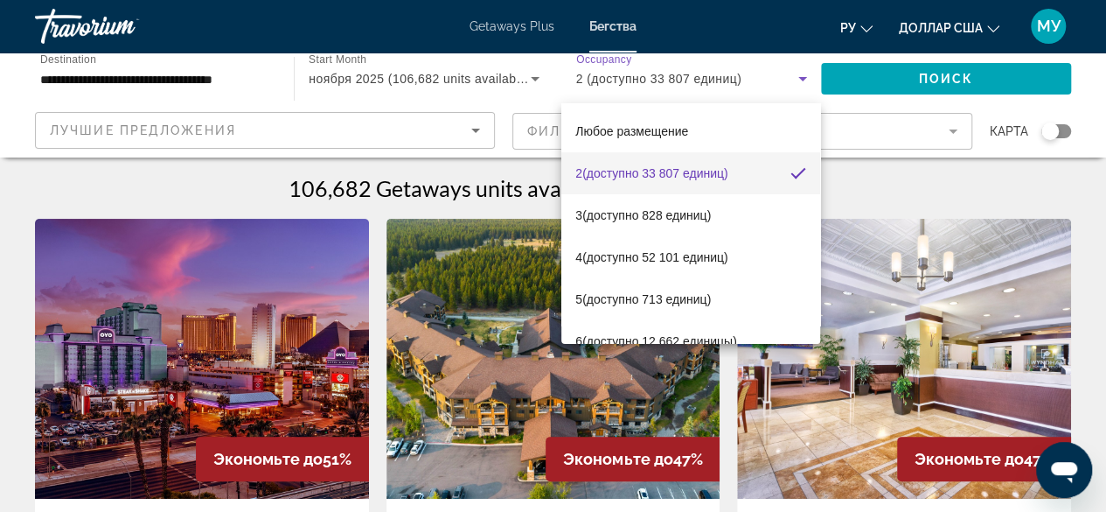
click at [523, 75] on div at bounding box center [553, 256] width 1106 height 512
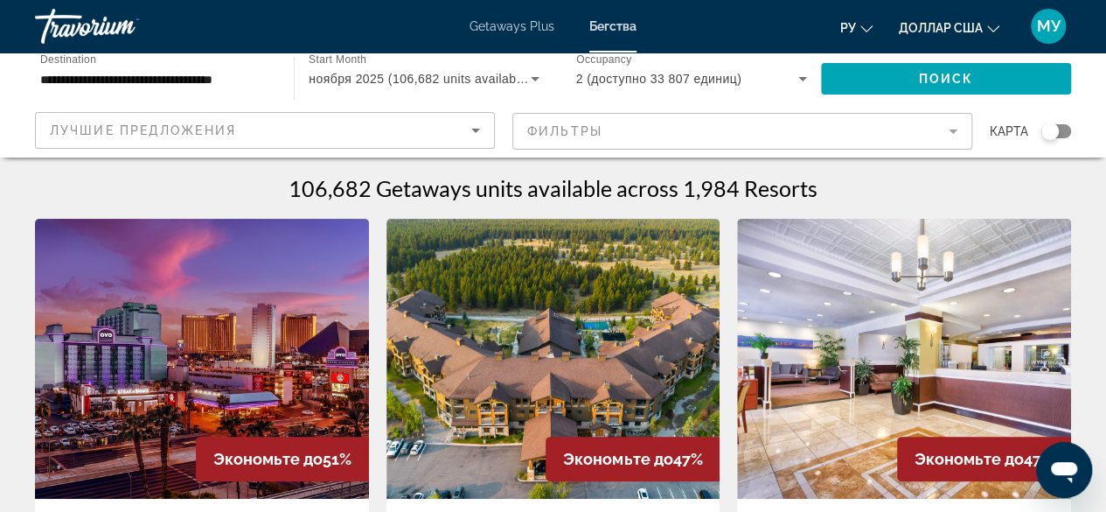
click at [962, 128] on mat-form-field "Фильтры" at bounding box center [742, 131] width 460 height 37
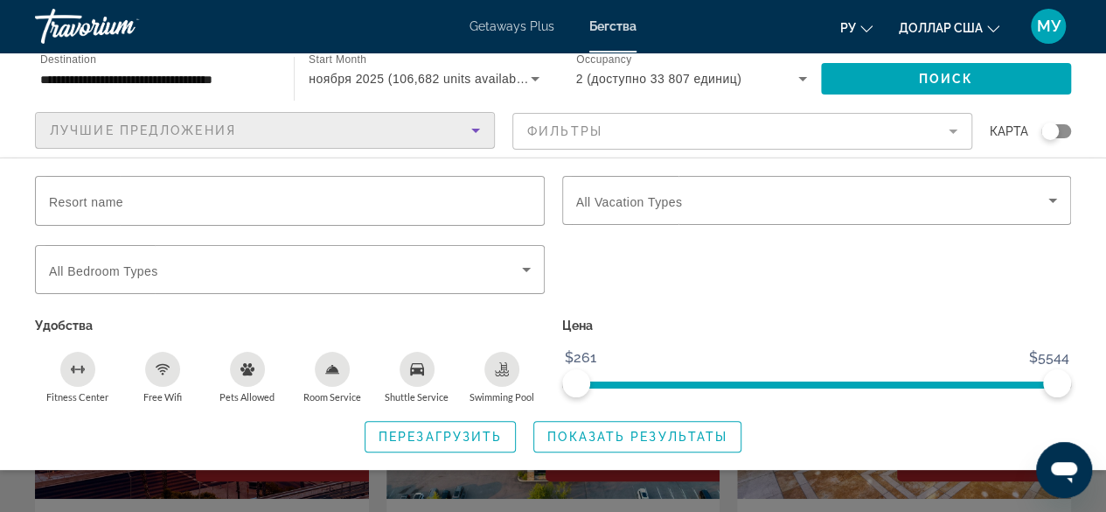
click at [466, 138] on icon "Sort by" at bounding box center [475, 130] width 21 height 21
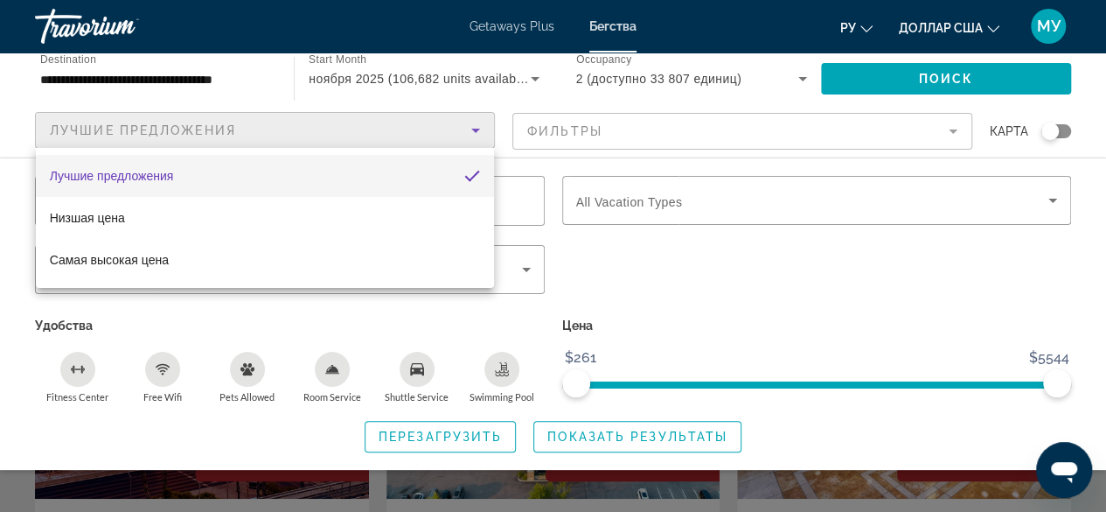
click at [359, 182] on mat-option "Лучшие предложения" at bounding box center [265, 176] width 458 height 42
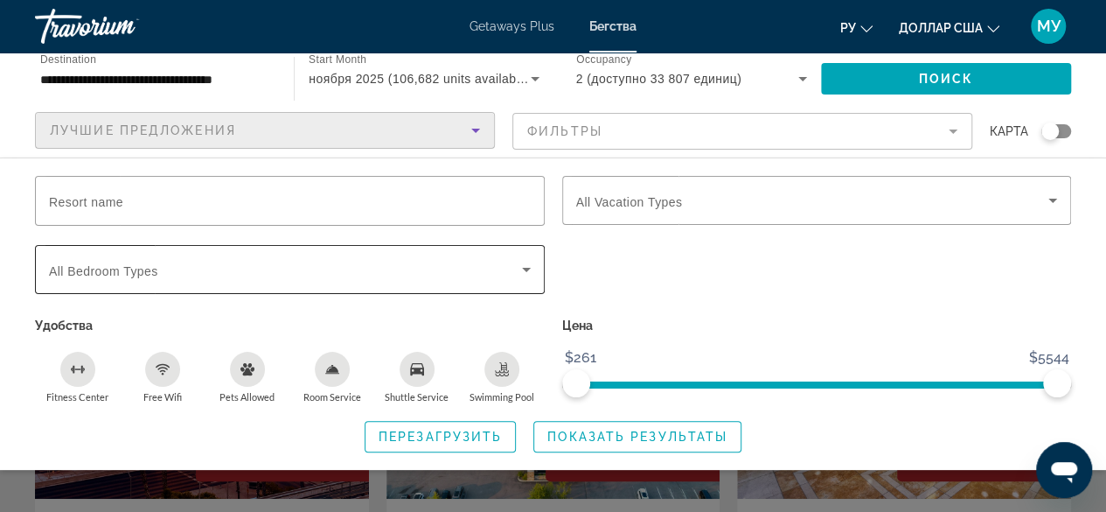
click at [526, 273] on icon "Search widget" at bounding box center [526, 269] width 21 height 21
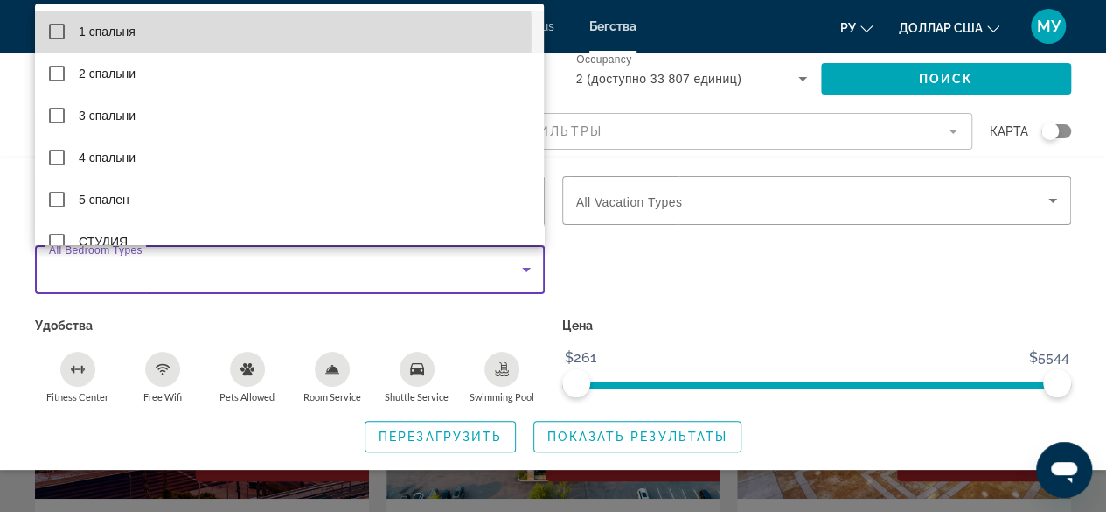
click at [64, 34] on mat-pseudo-checkbox at bounding box center [57, 32] width 16 height 16
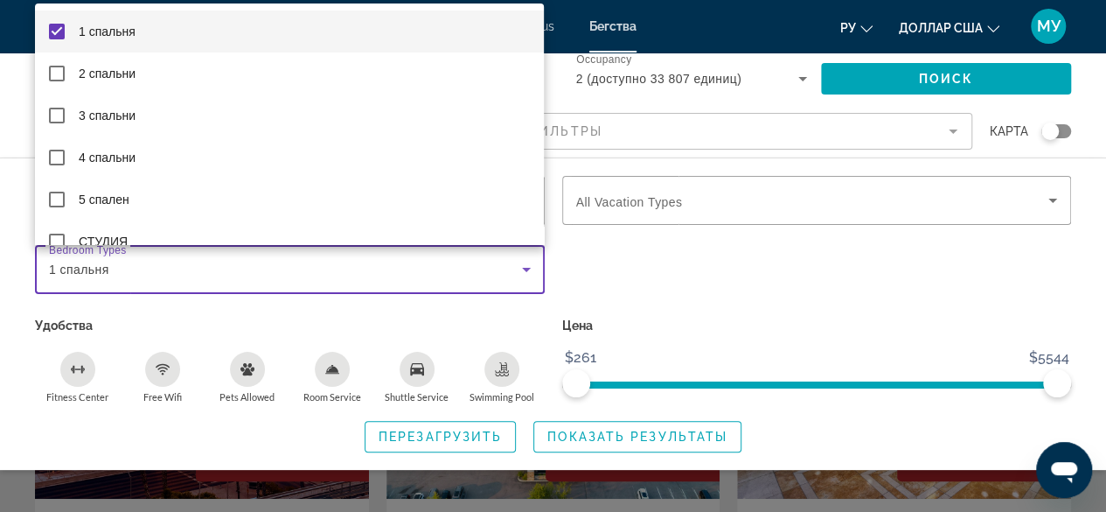
click at [660, 275] on div at bounding box center [553, 256] width 1106 height 512
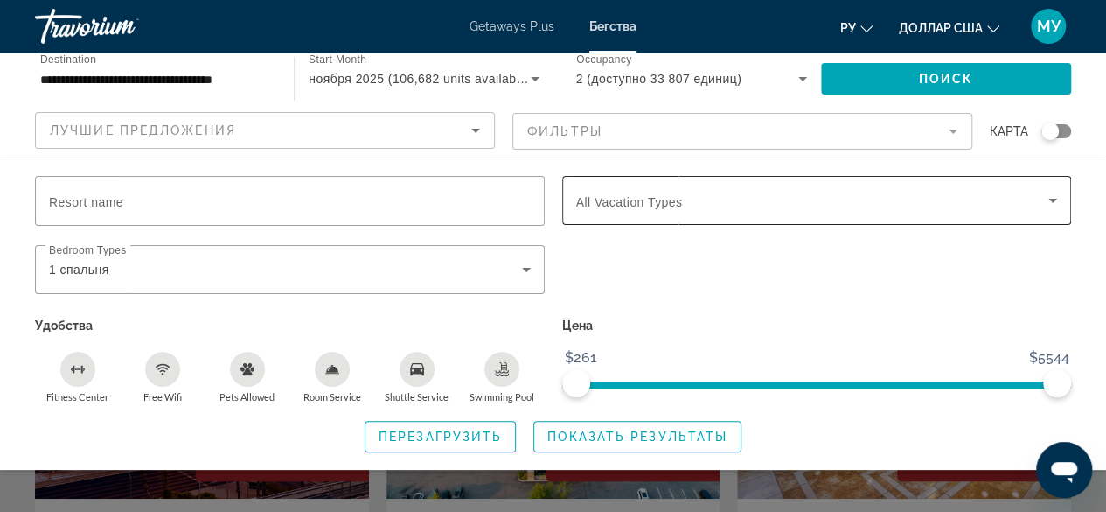
click at [1048, 205] on icon "Search widget" at bounding box center [1052, 200] width 21 height 21
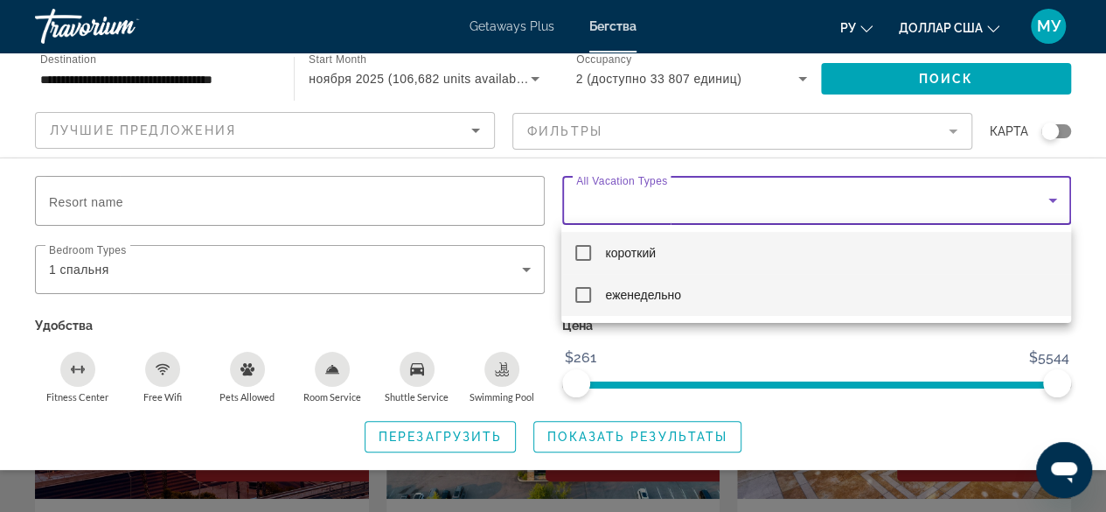
click at [582, 293] on mat-pseudo-checkbox at bounding box center [583, 295] width 16 height 16
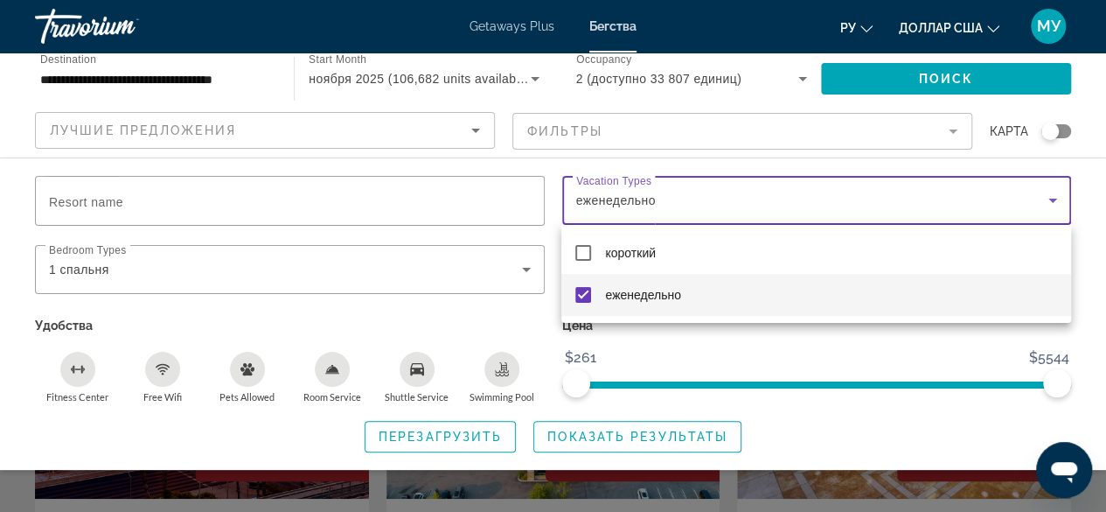
click at [684, 341] on div at bounding box center [553, 256] width 1106 height 512
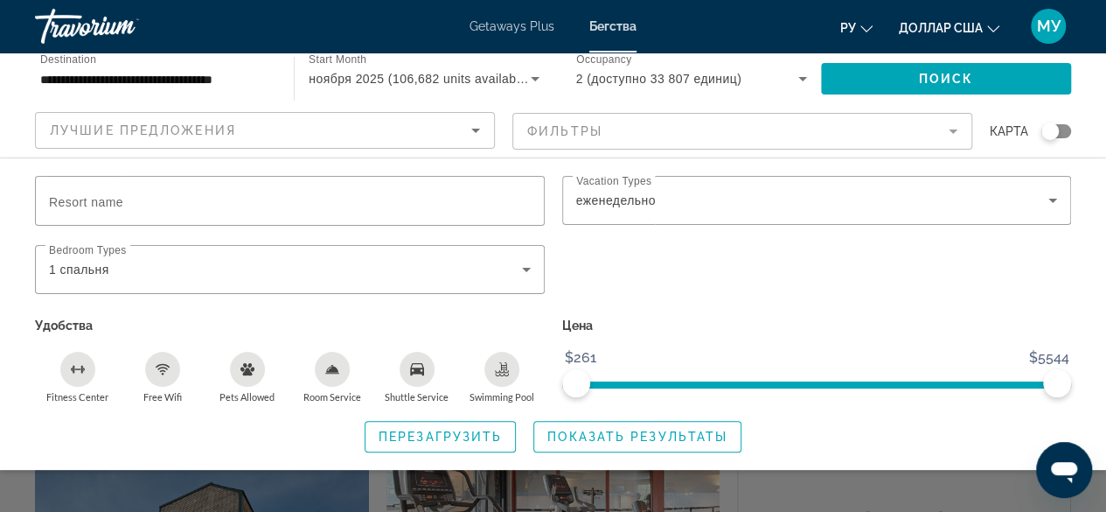
scroll to position [421, 0]
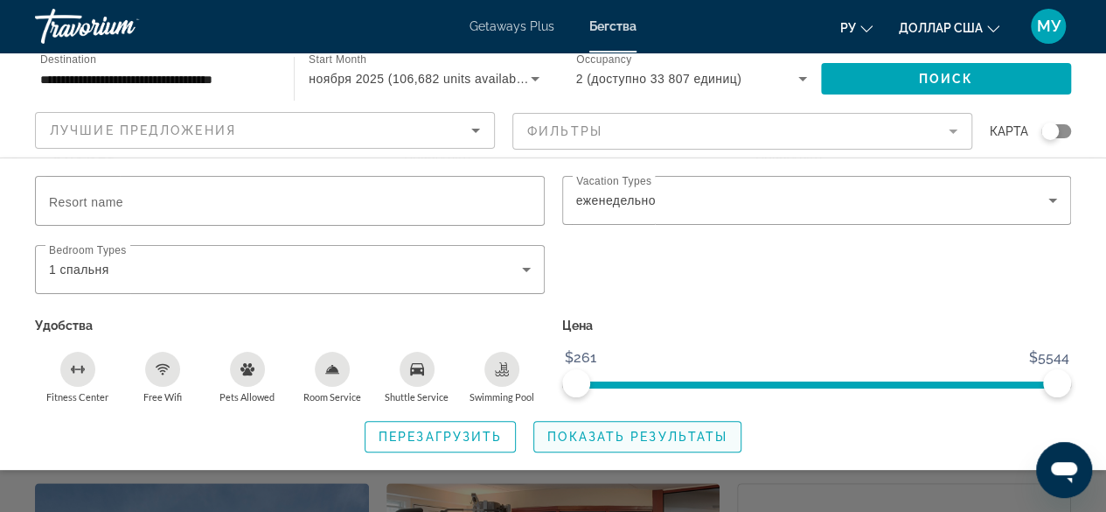
click at [613, 433] on span "Показать результаты" at bounding box center [637, 436] width 180 height 14
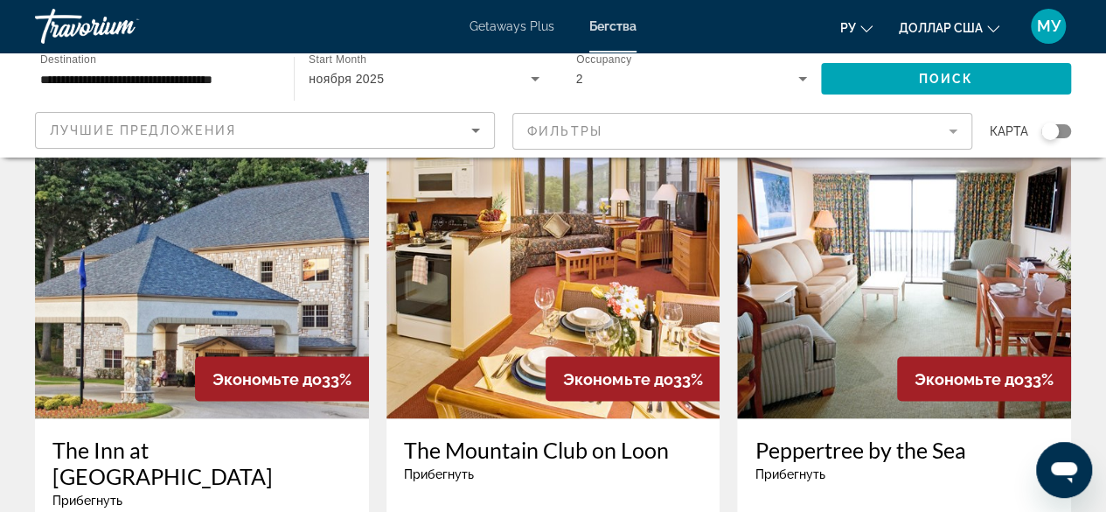
scroll to position [1574, 0]
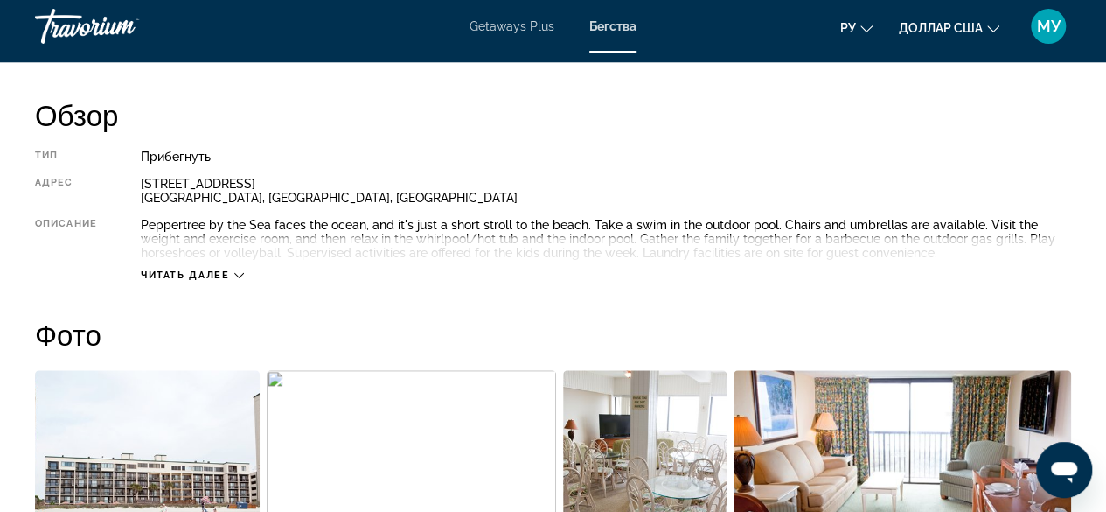
scroll to position [874, 0]
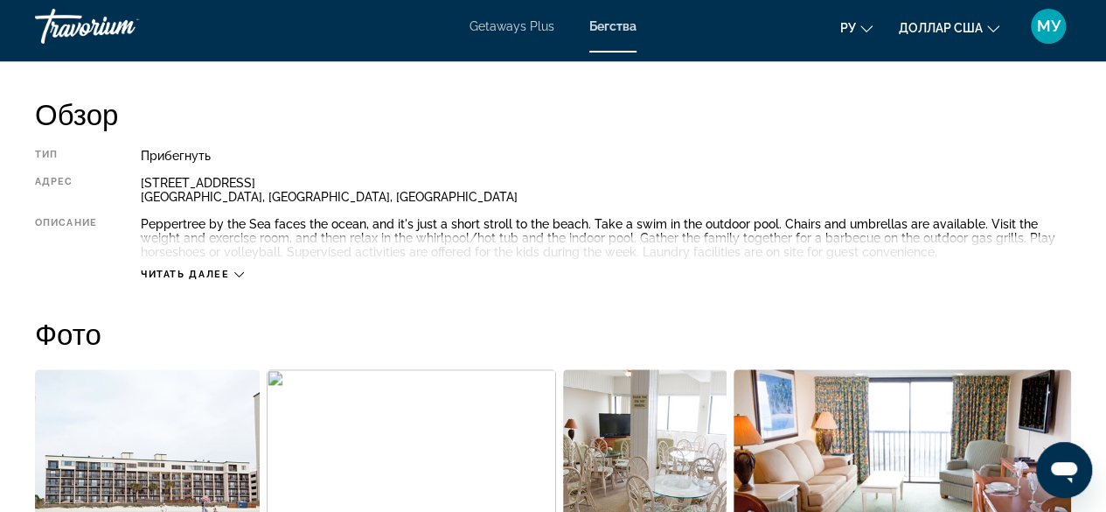
click at [235, 274] on icon "Основное содержание" at bounding box center [239, 274] width 10 height 10
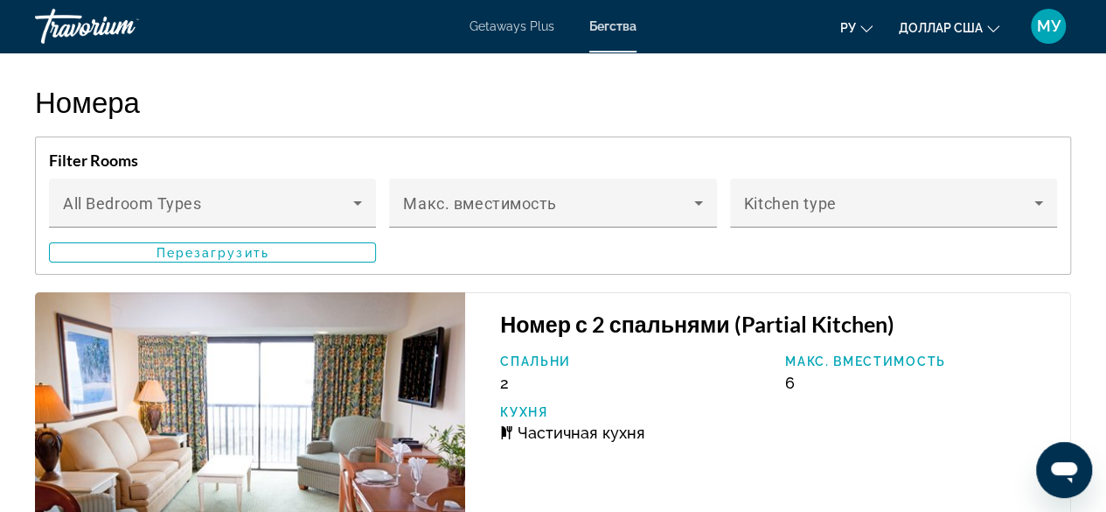
scroll to position [3148, 0]
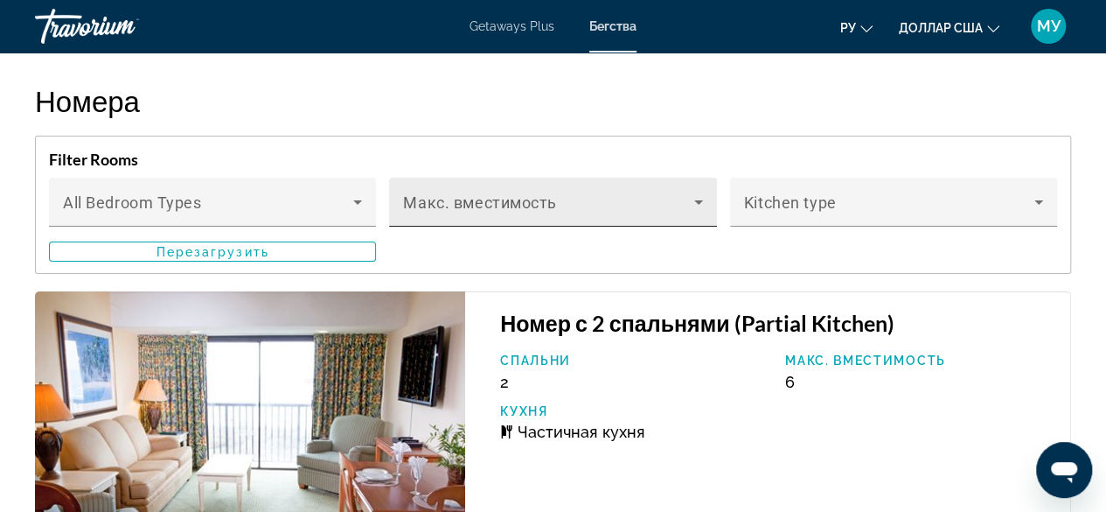
click at [695, 205] on icon "Основное содержание" at bounding box center [698, 201] width 21 height 21
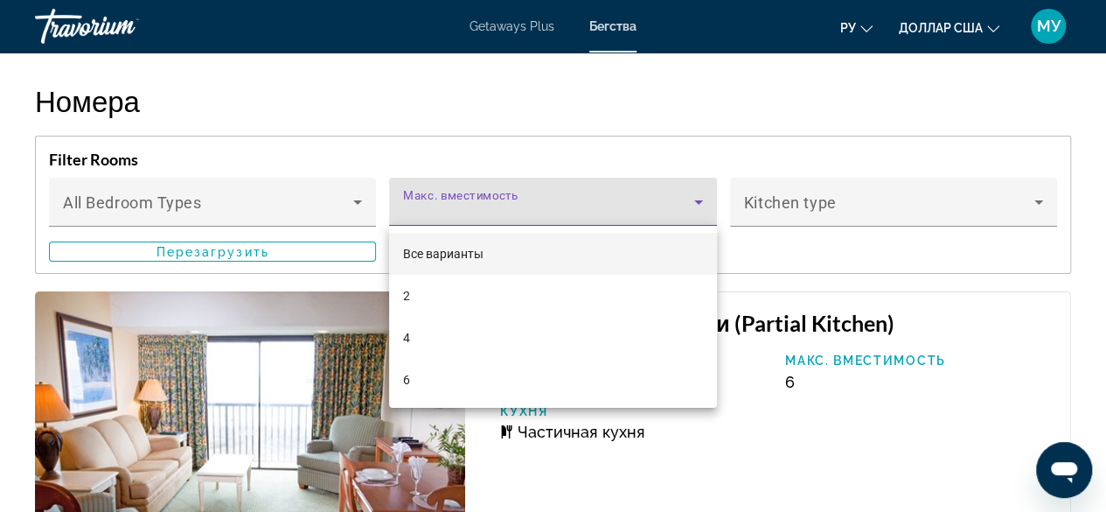
click at [265, 380] on div at bounding box center [553, 256] width 1106 height 512
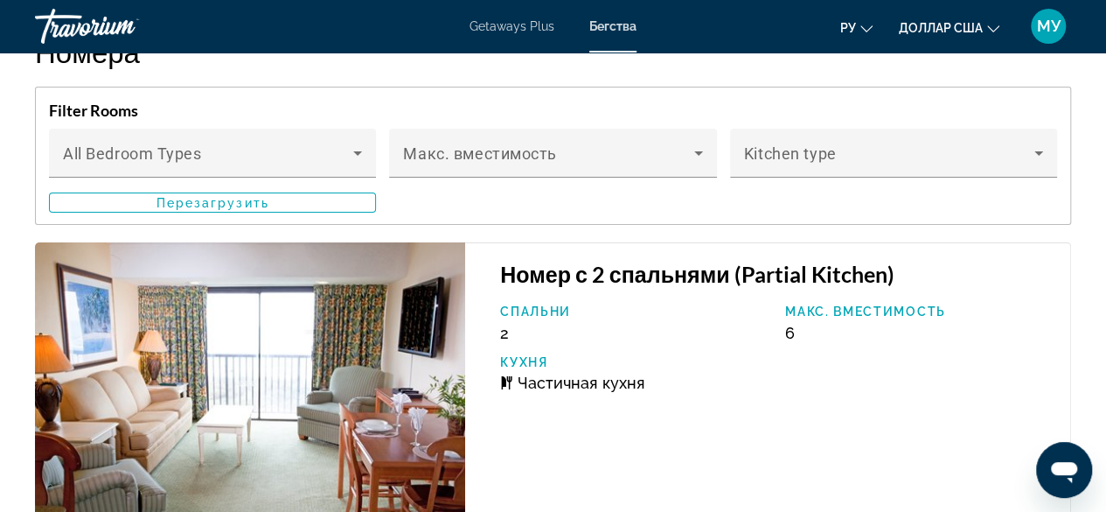
scroll to position [3235, 0]
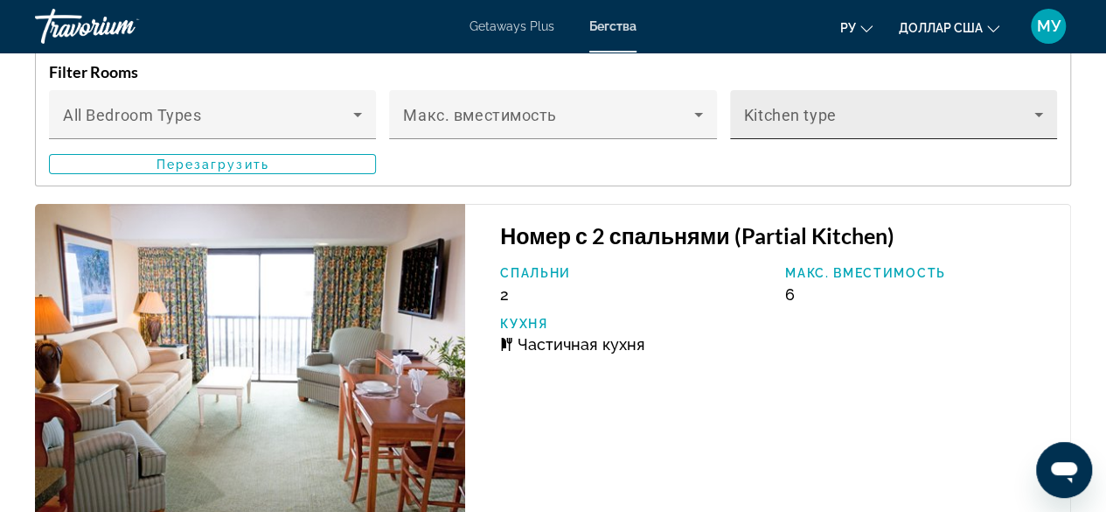
click at [1041, 111] on icon "Основное содержание" at bounding box center [1038, 114] width 21 height 21
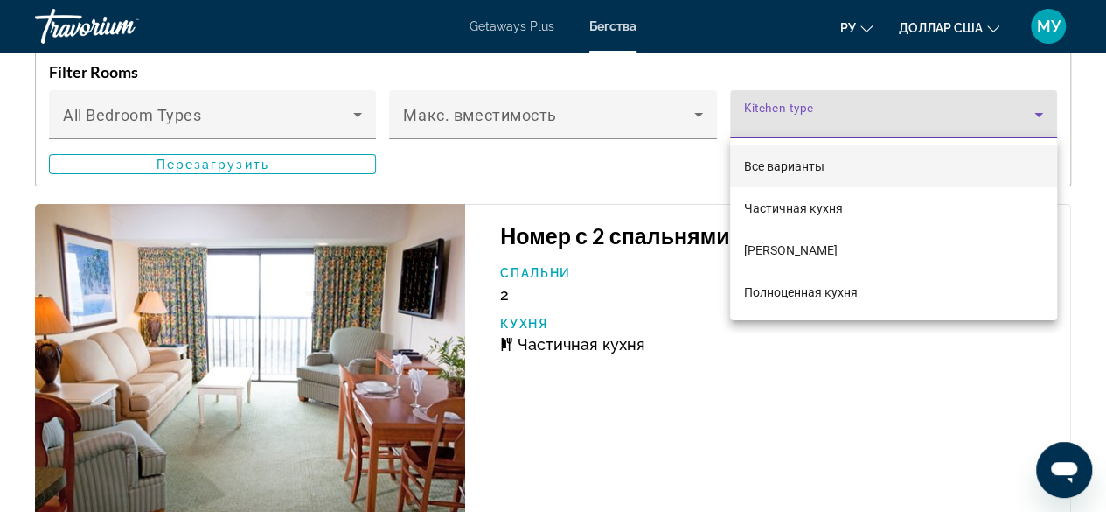
click at [693, 357] on div at bounding box center [553, 256] width 1106 height 512
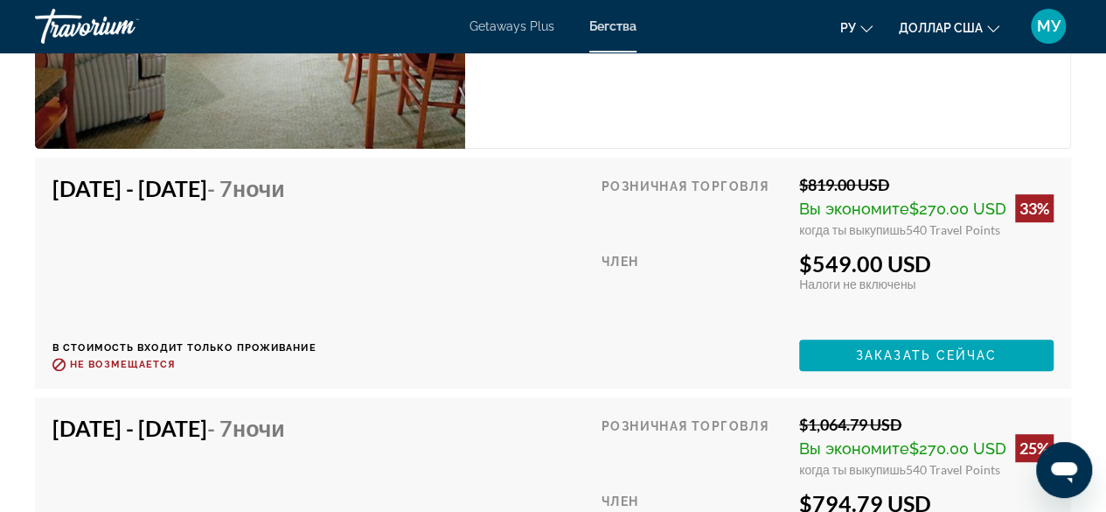
scroll to position [3673, 0]
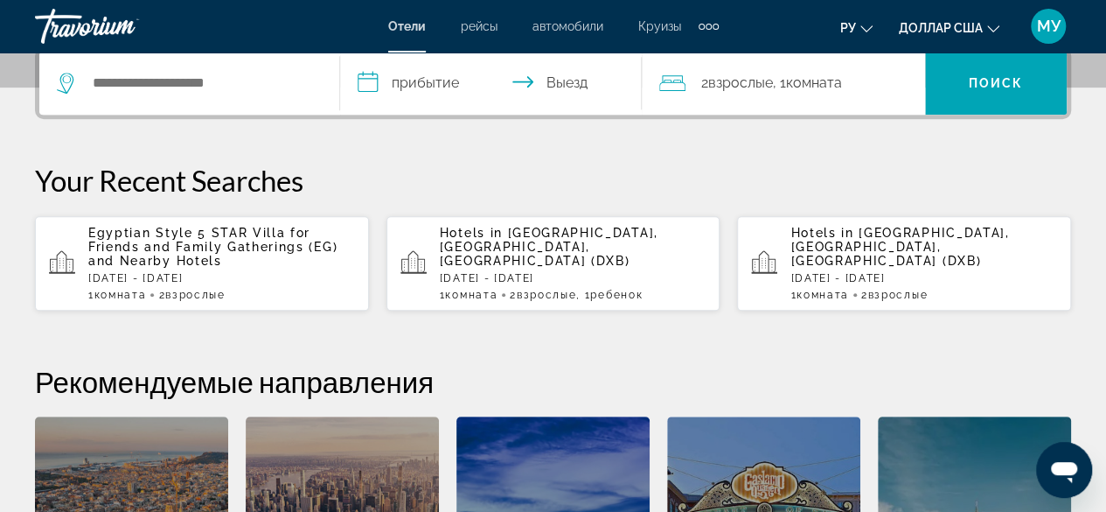
scroll to position [700, 0]
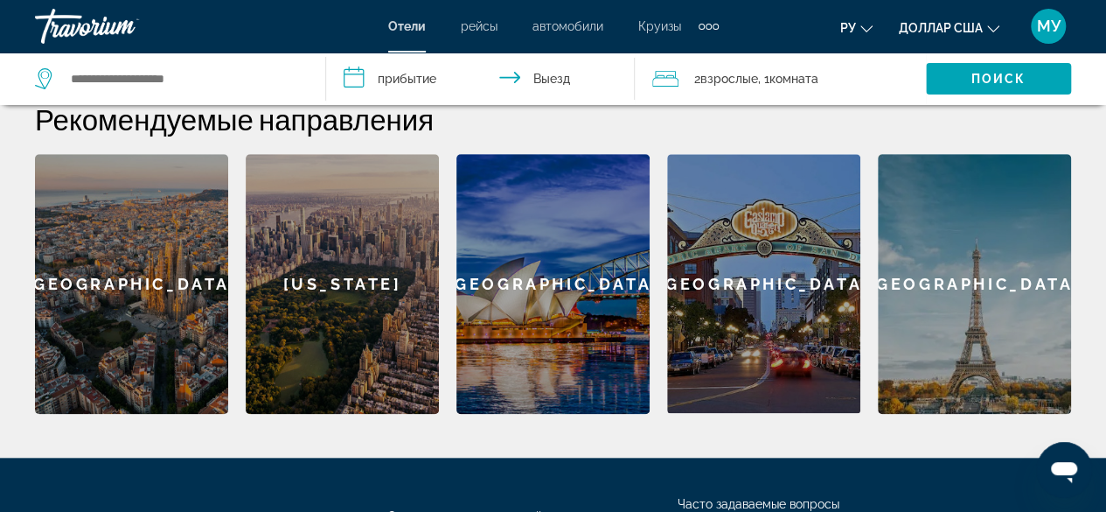
click at [108, 275] on div "[GEOGRAPHIC_DATA]" at bounding box center [131, 284] width 193 height 260
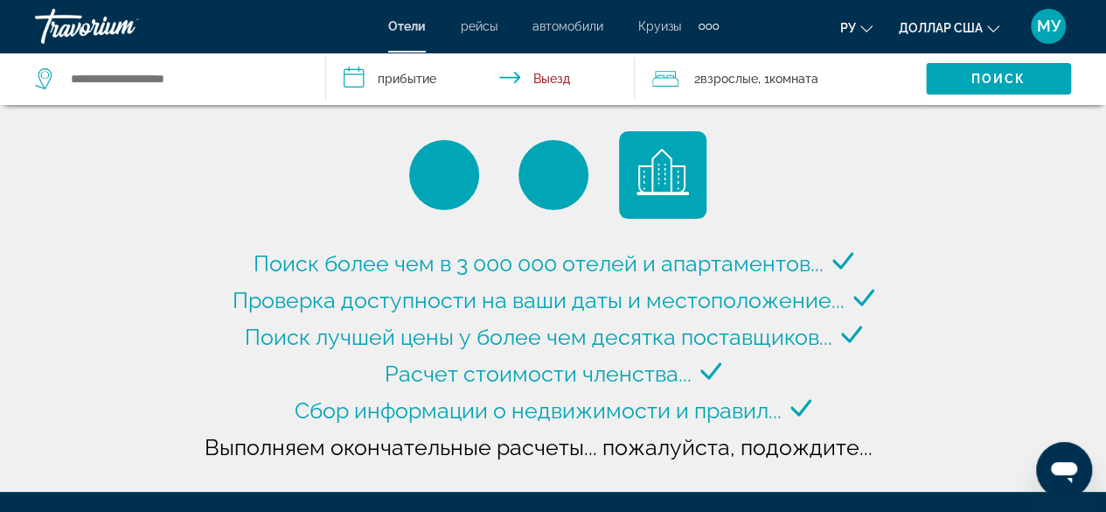
type input "**********"
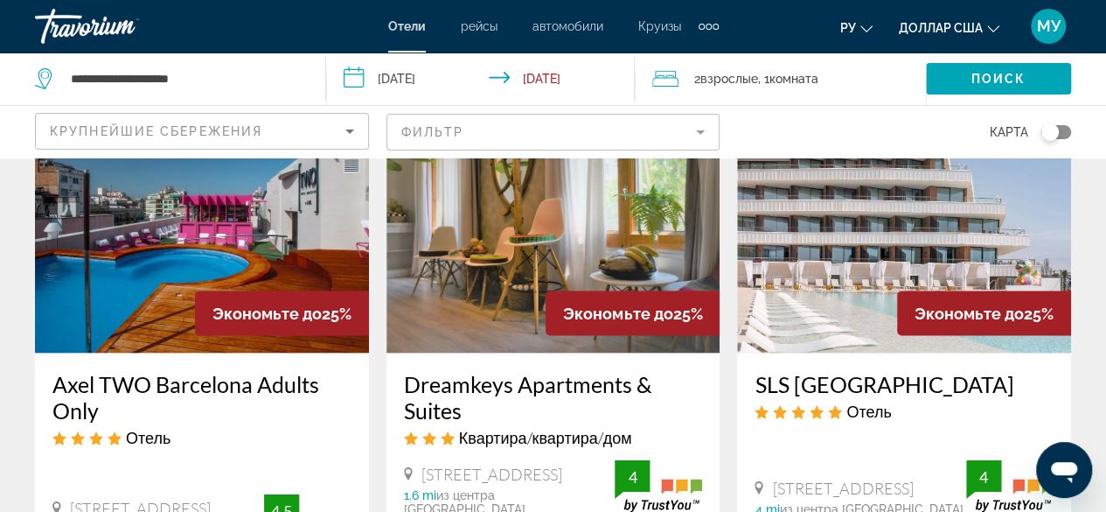
scroll to position [1312, 0]
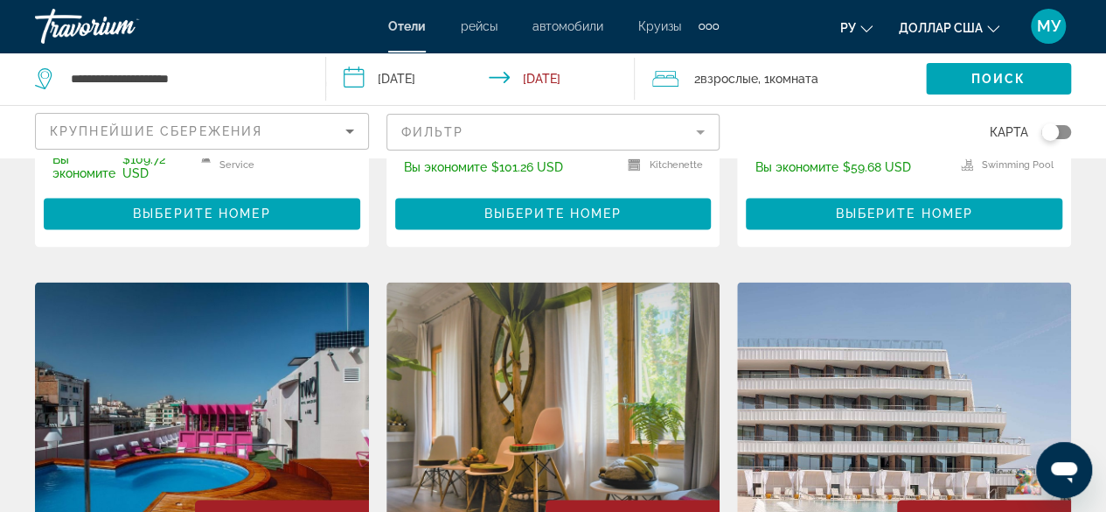
click at [942, 397] on img "Основное содержание" at bounding box center [904, 422] width 334 height 280
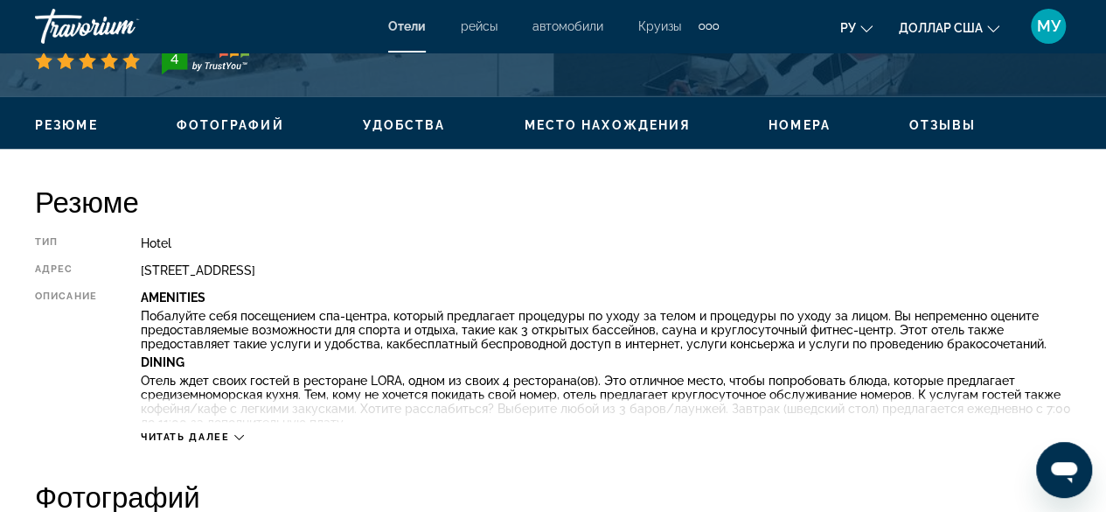
scroll to position [874, 0]
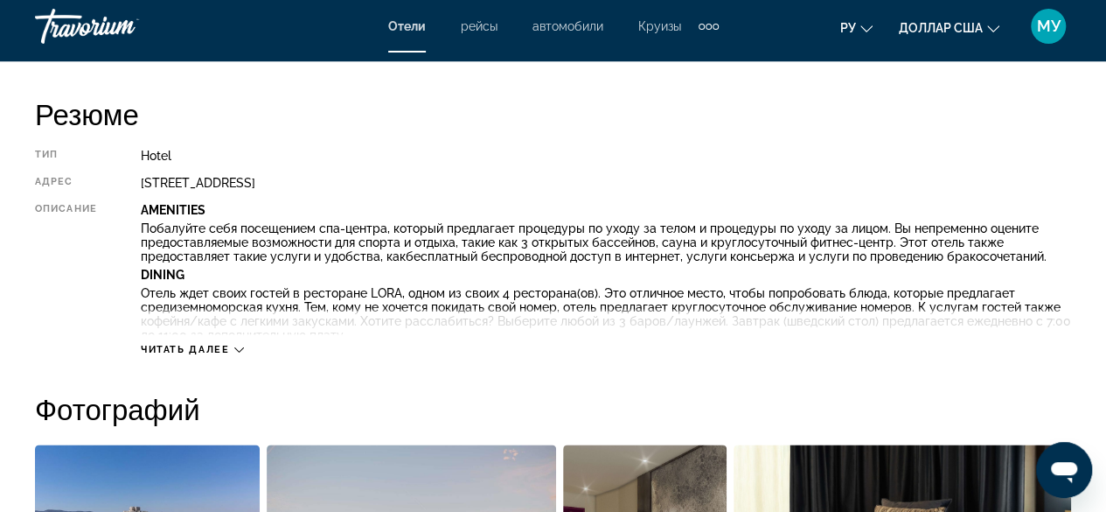
click at [232, 348] on div "Читать далее" at bounding box center [192, 349] width 103 height 11
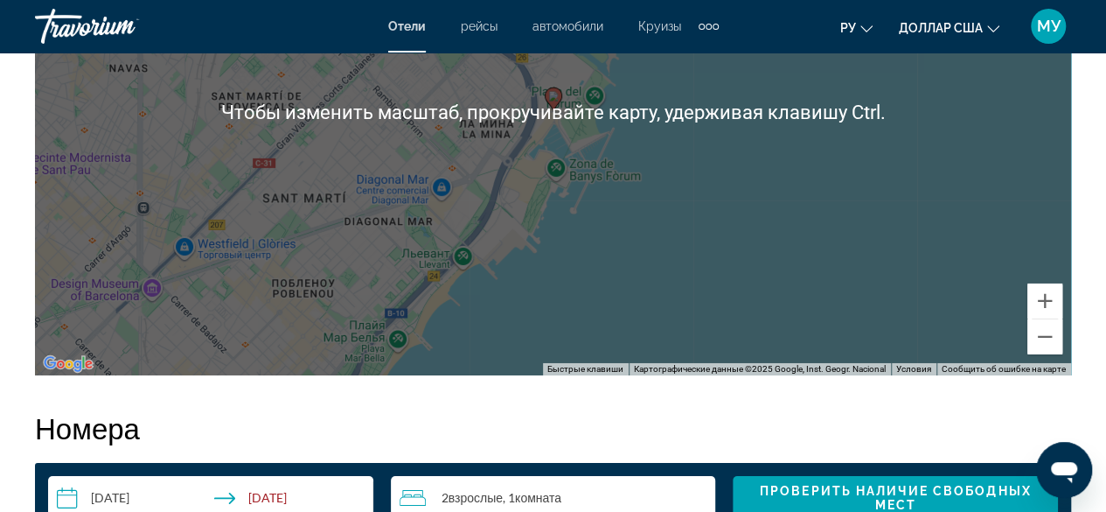
scroll to position [2711, 0]
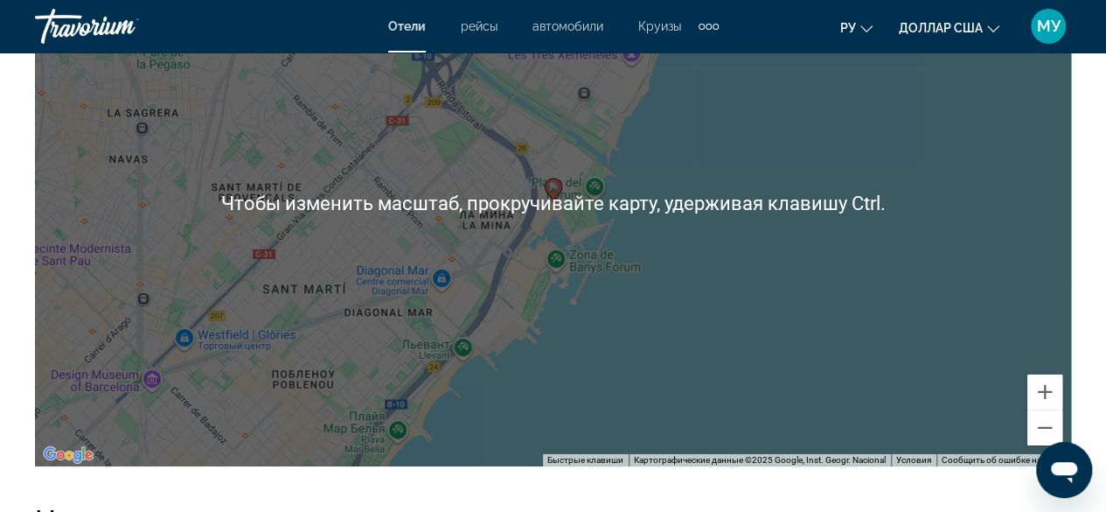
click at [839, 257] on div "Чтобы активировать перетаскивание с помощью клавиатуры, нажмите Alt + Ввод. Пос…" at bounding box center [553, 203] width 1036 height 525
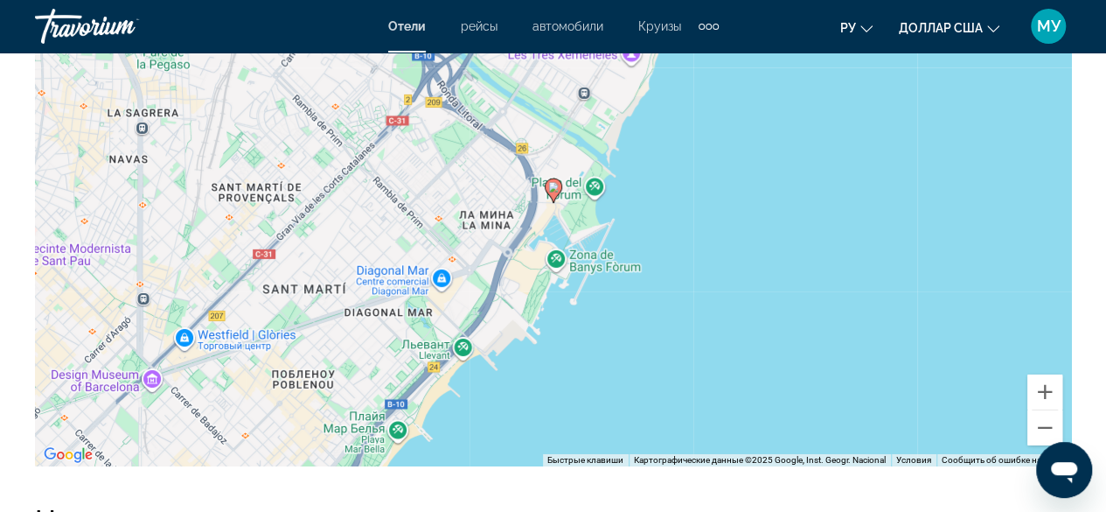
click at [738, 261] on div "Чтобы активировать перетаскивание с помощью клавиатуры, нажмите Alt + Ввод. Пос…" at bounding box center [553, 203] width 1036 height 525
click at [816, 216] on div "Чтобы активировать перетаскивание с помощью клавиатуры, нажмите Alt + Ввод. Пос…" at bounding box center [553, 203] width 1036 height 525
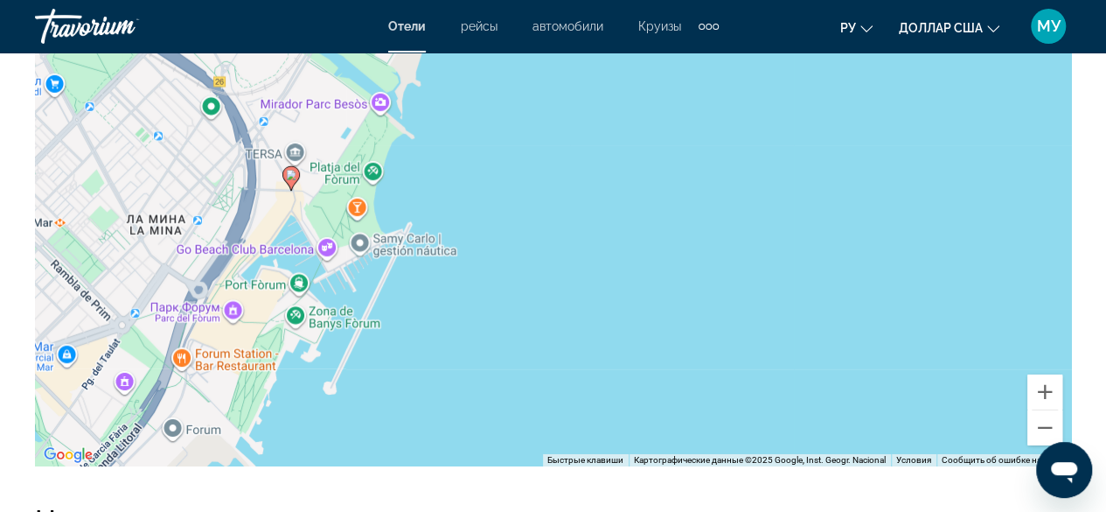
click at [816, 216] on div "Чтобы активировать перетаскивание с помощью клавиатуры, нажмите Alt + Ввод. Пос…" at bounding box center [553, 203] width 1036 height 525
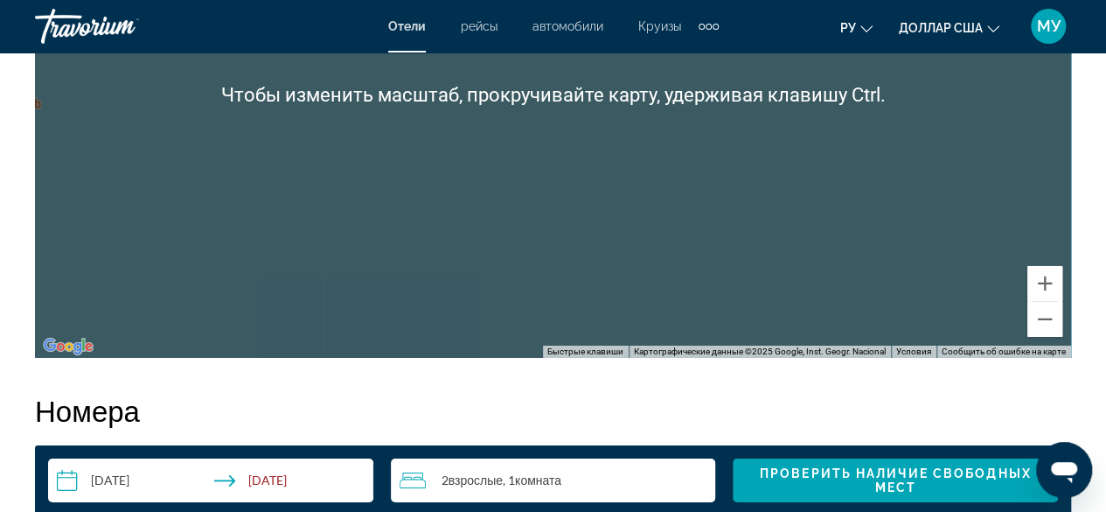
scroll to position [2886, 0]
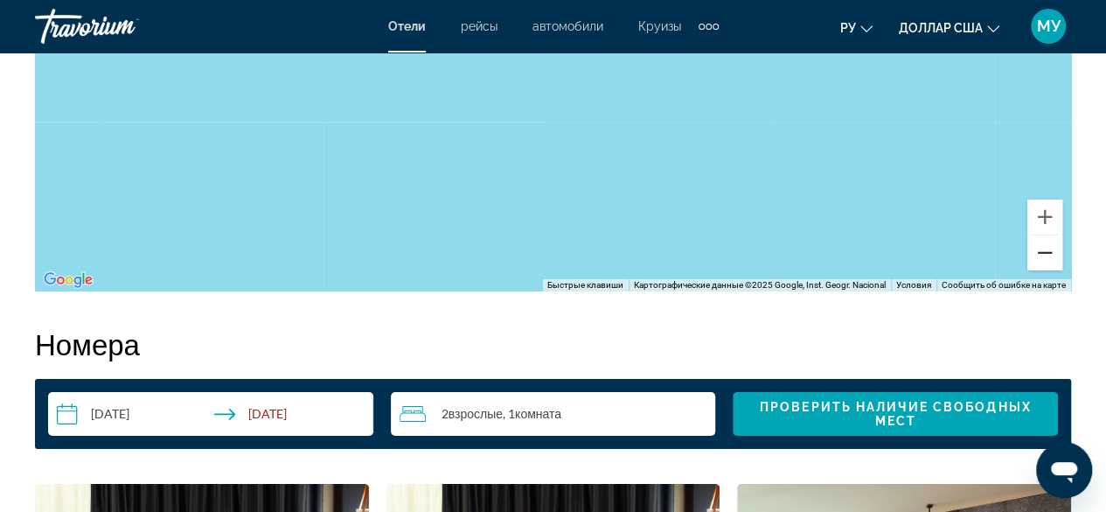
click at [1049, 246] on button "Уменьшить" at bounding box center [1044, 252] width 35 height 35
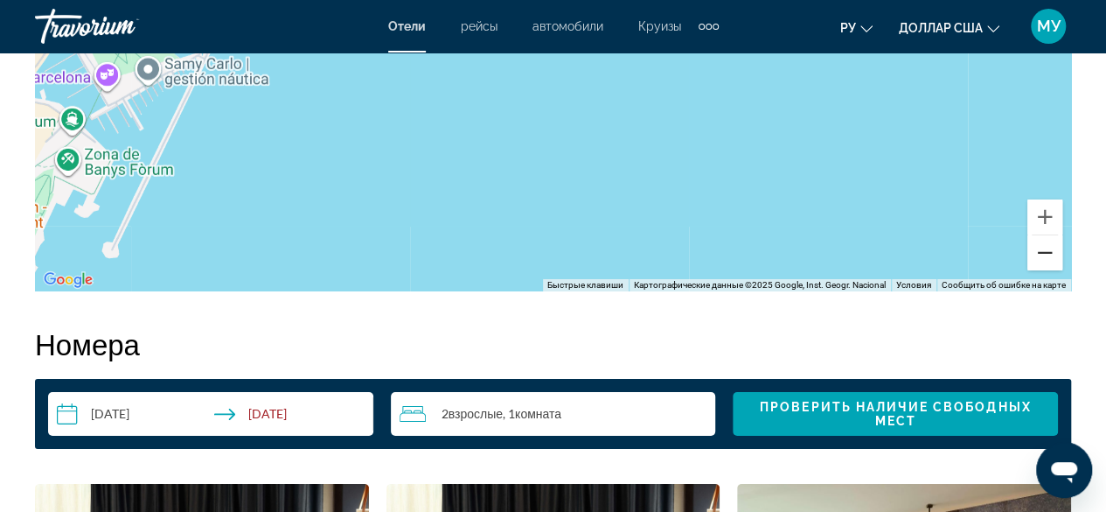
click at [1049, 246] on button "Уменьшить" at bounding box center [1044, 252] width 35 height 35
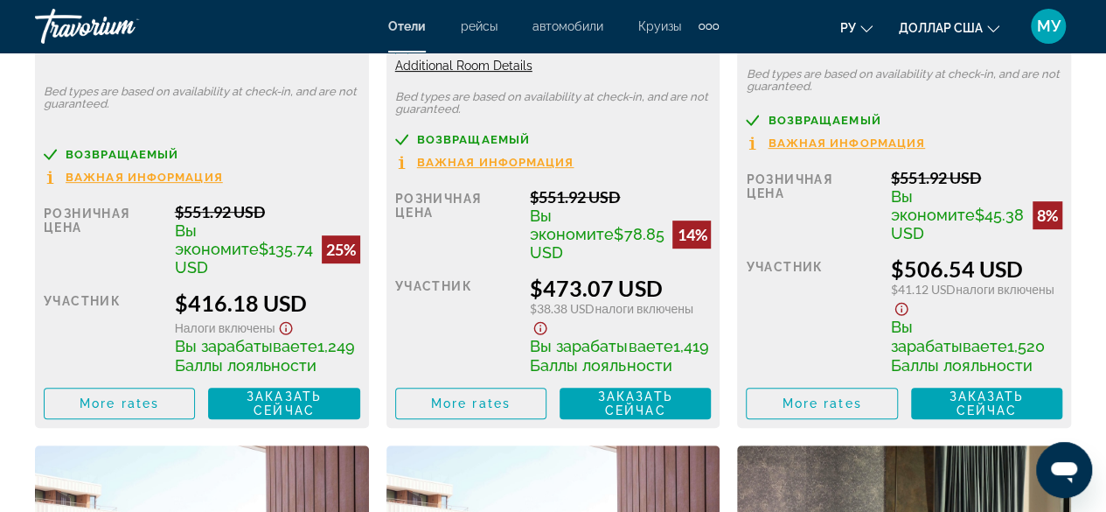
scroll to position [3585, 0]
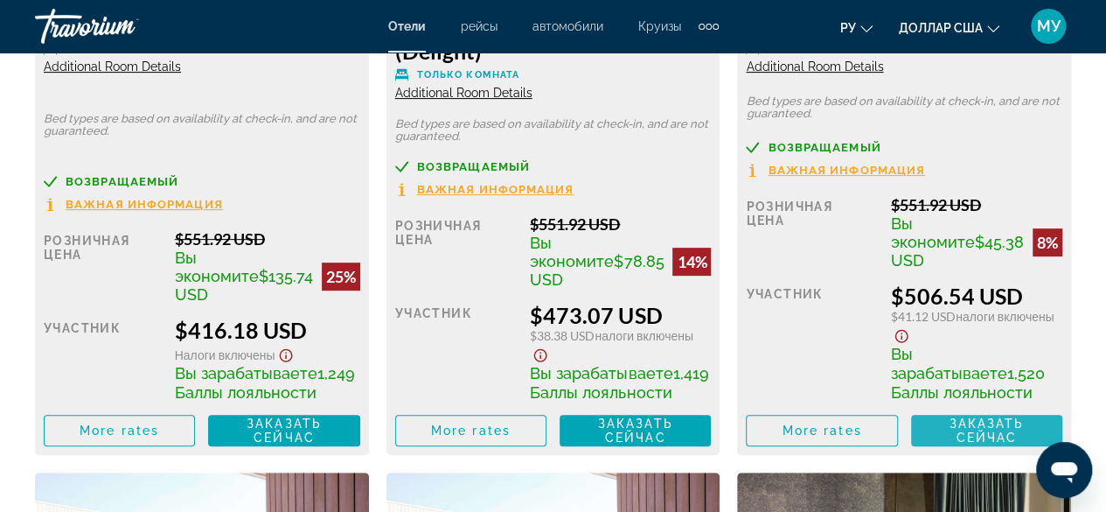
click at [953, 444] on span "Заказать сейчас Больше недоступно" at bounding box center [986, 430] width 123 height 28
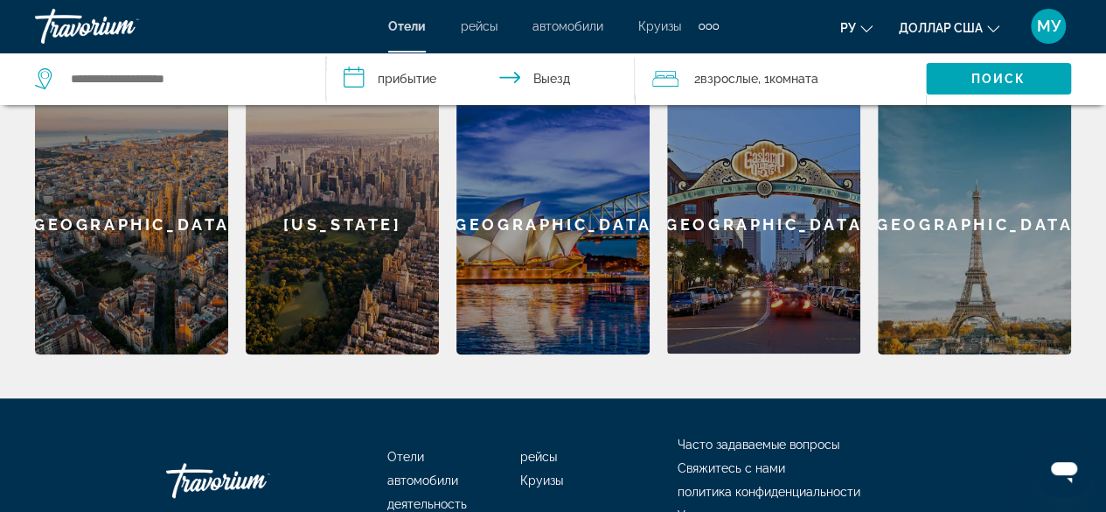
scroll to position [787, 0]
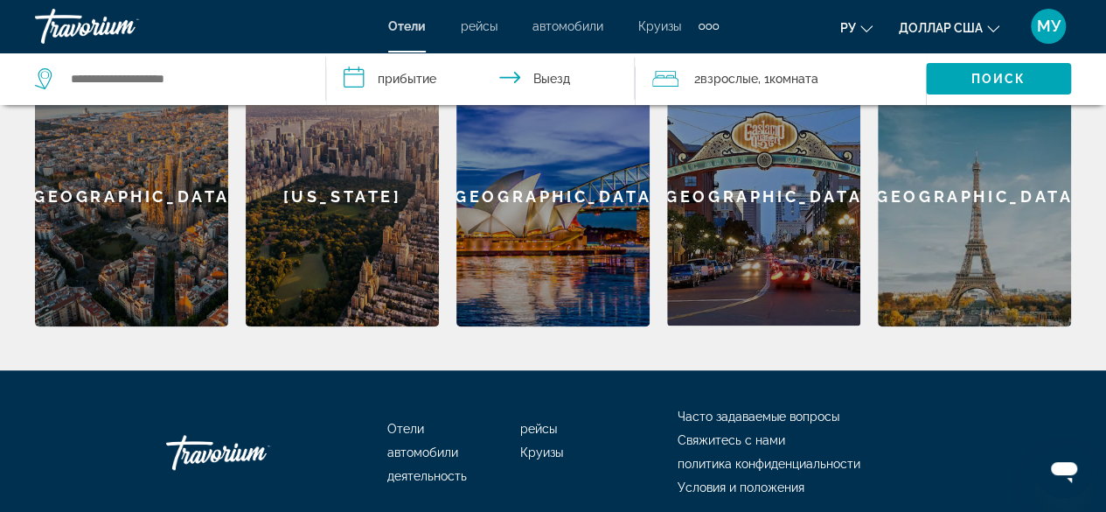
click at [355, 202] on div "[US_STATE]" at bounding box center [342, 196] width 193 height 260
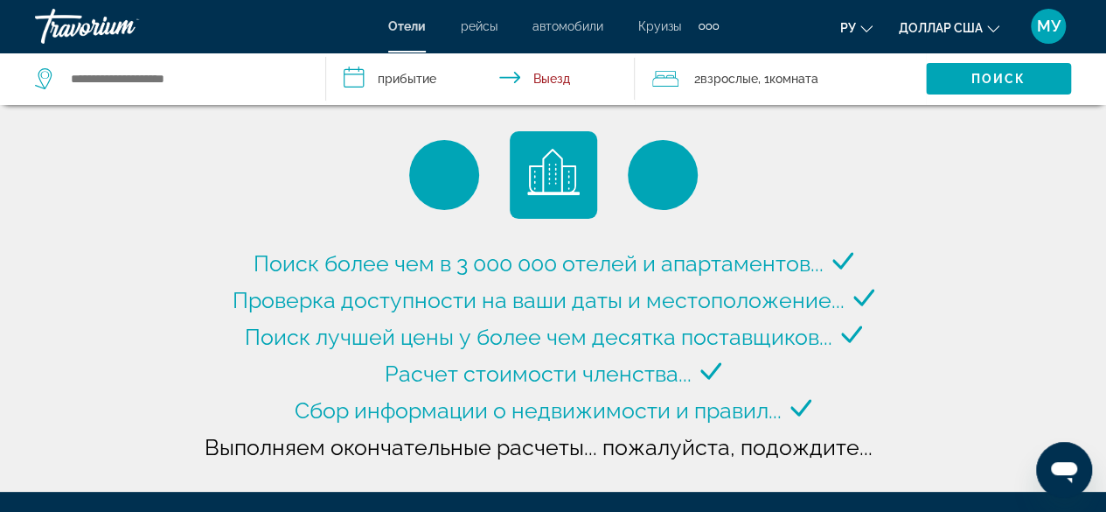
type input "**********"
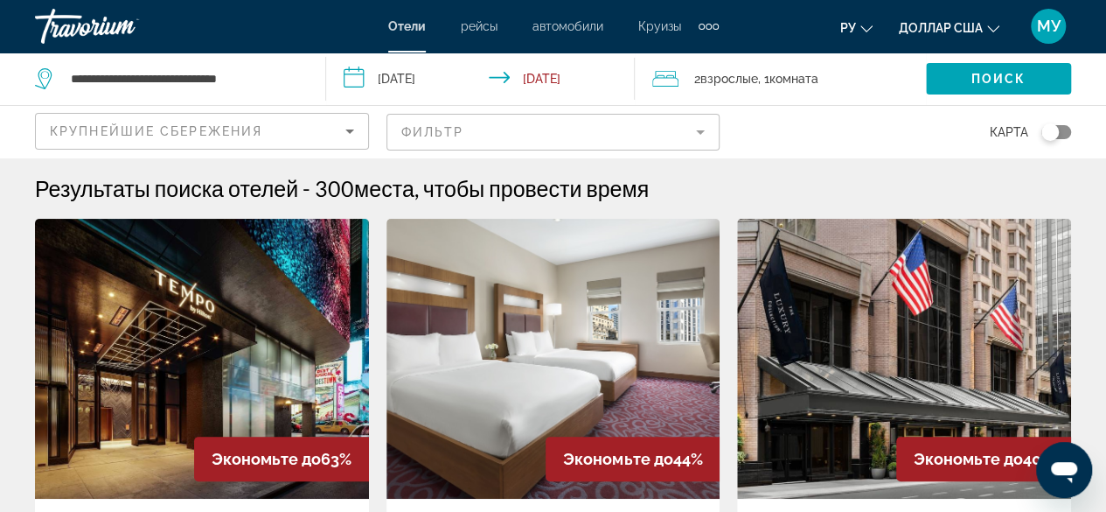
click at [360, 75] on input "**********" at bounding box center [484, 81] width 316 height 58
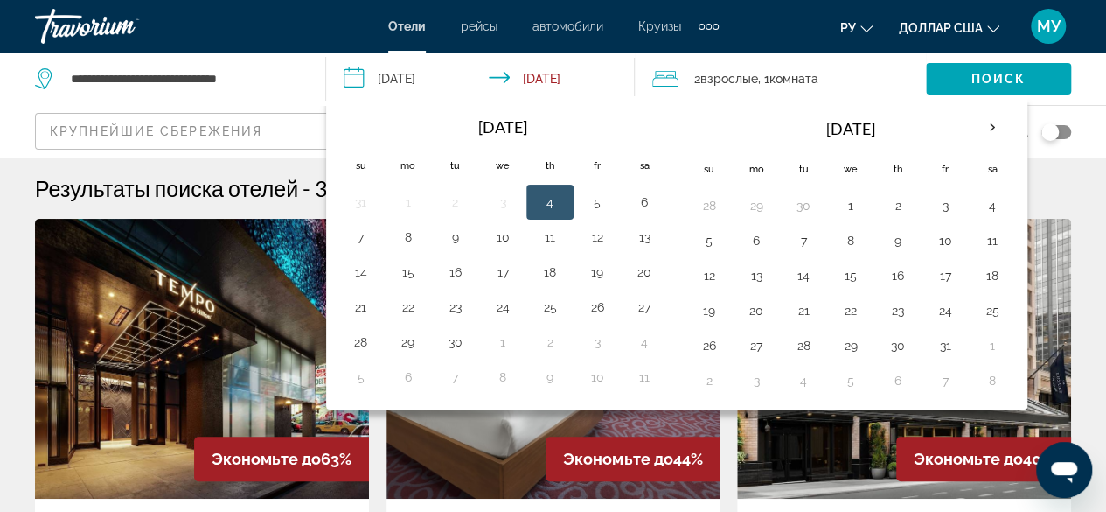
click at [552, 77] on input "**********" at bounding box center [484, 81] width 316 height 58
click at [512, 71] on input "**********" at bounding box center [484, 81] width 316 height 58
click at [983, 132] on th "Next month" at bounding box center [992, 127] width 47 height 38
click at [983, 131] on th "Next month" at bounding box center [992, 127] width 47 height 38
click at [796, 240] on button "9" at bounding box center [804, 240] width 28 height 24
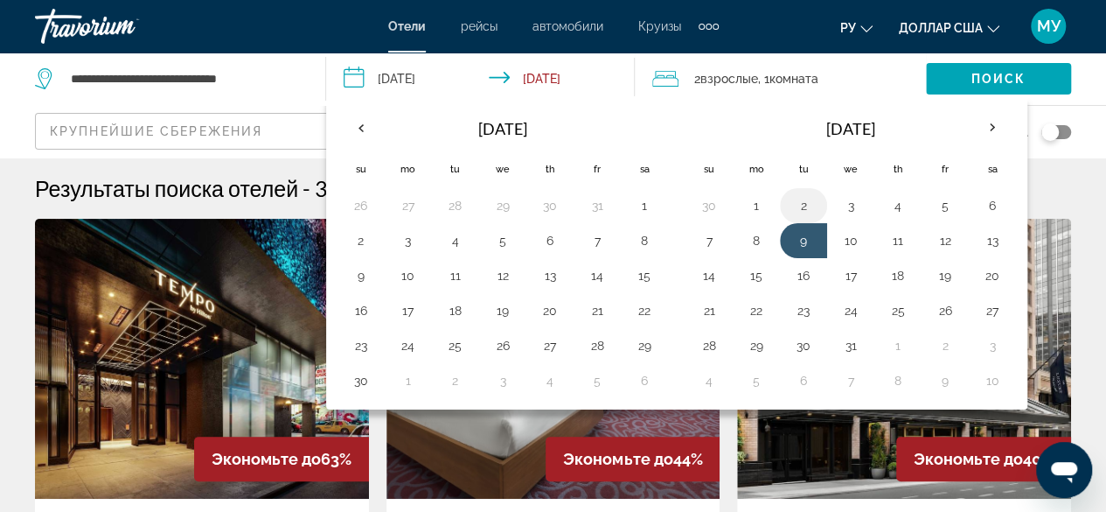
click at [794, 205] on button "2" at bounding box center [804, 205] width 28 height 24
type input "**********"
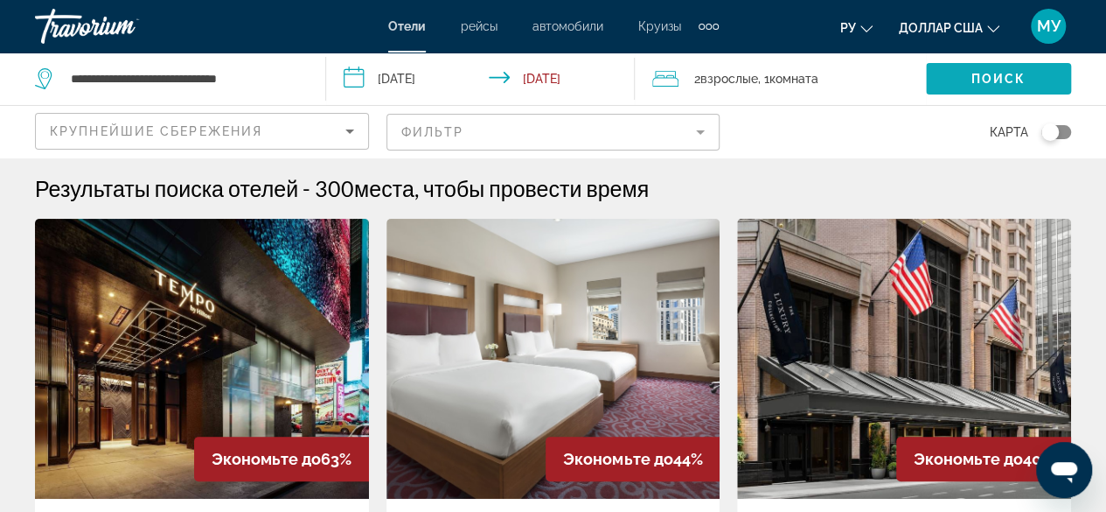
click at [992, 70] on span "Search widget" at bounding box center [998, 79] width 145 height 42
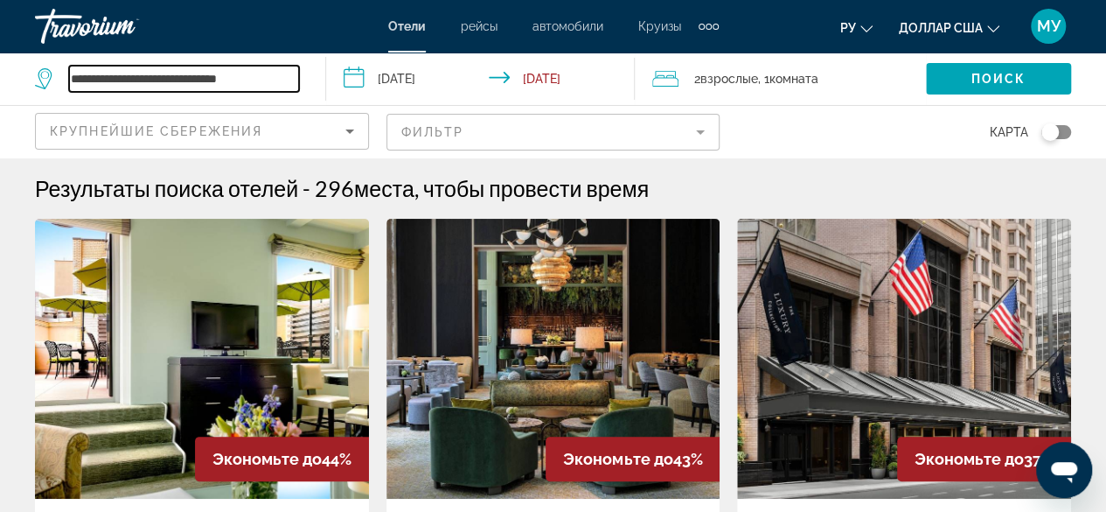
click at [258, 77] on input "**********" at bounding box center [184, 79] width 230 height 26
click at [286, 80] on input "**********" at bounding box center [184, 79] width 230 height 26
type input "*"
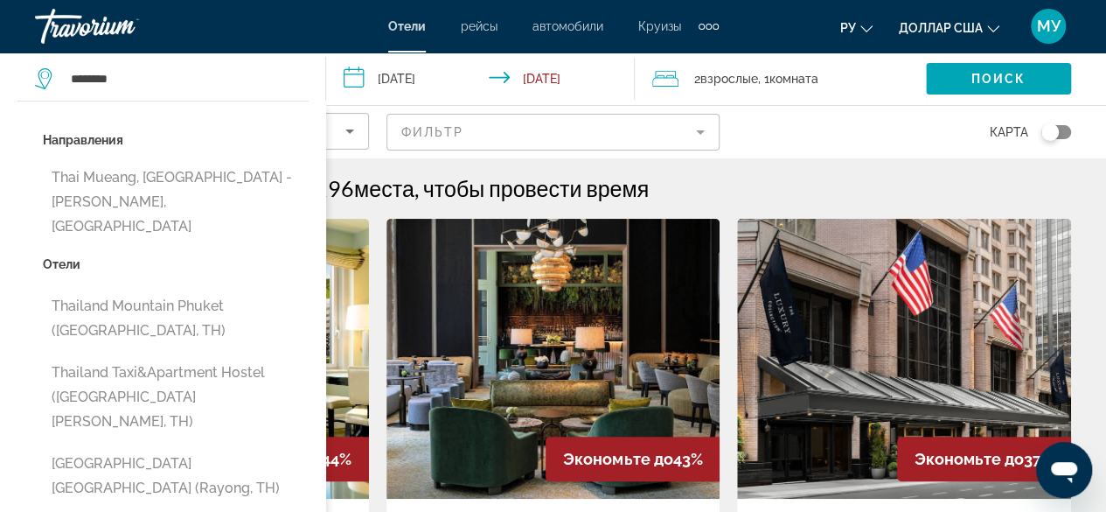
click at [94, 192] on button "Thai Mueang, [GEOGRAPHIC_DATA] - [PERSON_NAME], [GEOGRAPHIC_DATA]" at bounding box center [176, 202] width 266 height 82
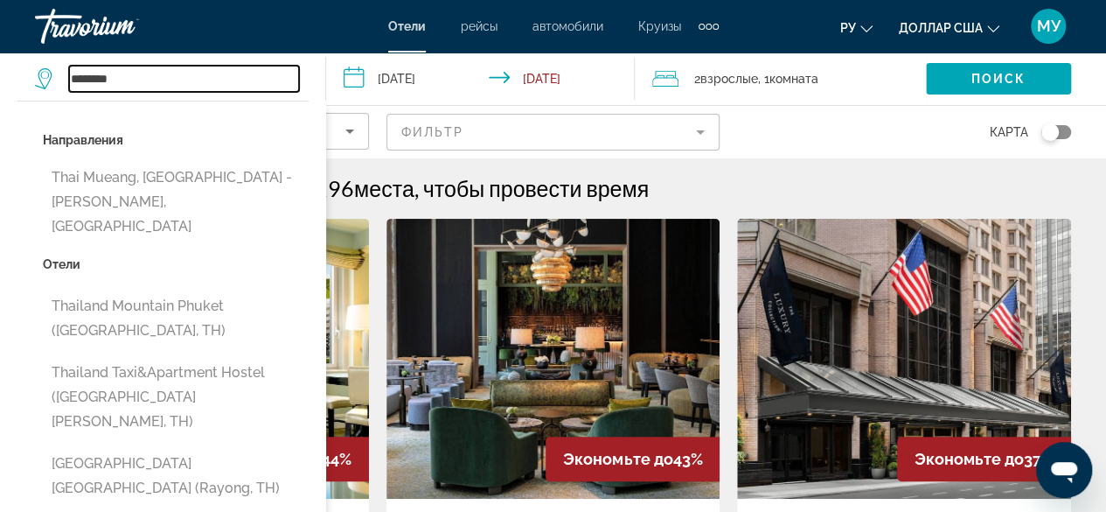
type input "**********"
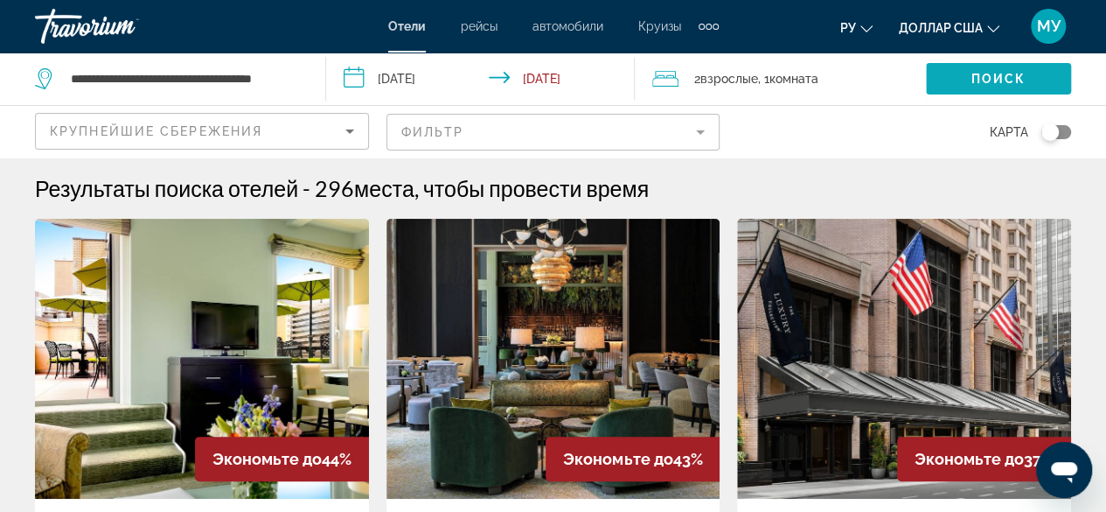
click at [979, 73] on span "Поиск" at bounding box center [998, 79] width 55 height 14
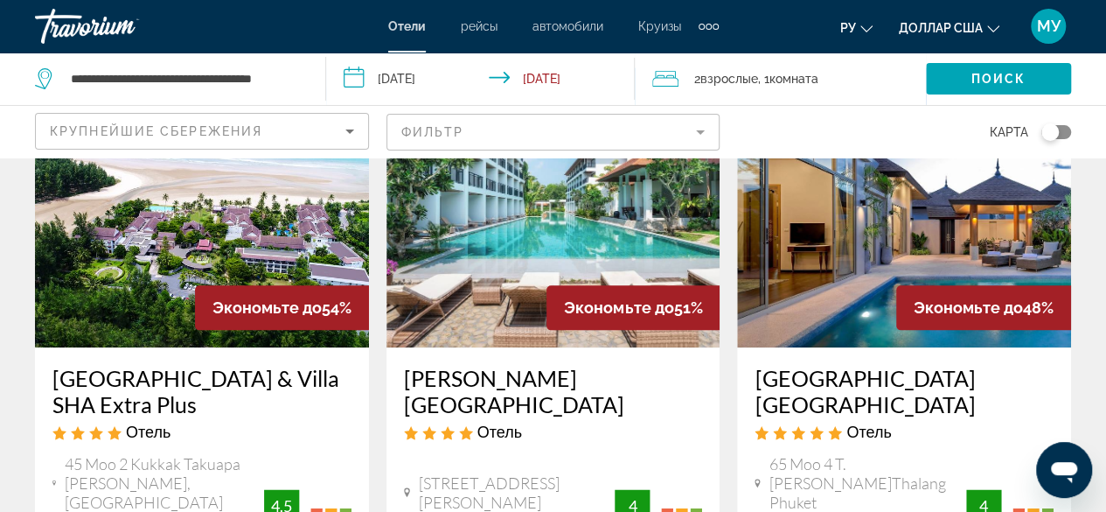
scroll to position [787, 0]
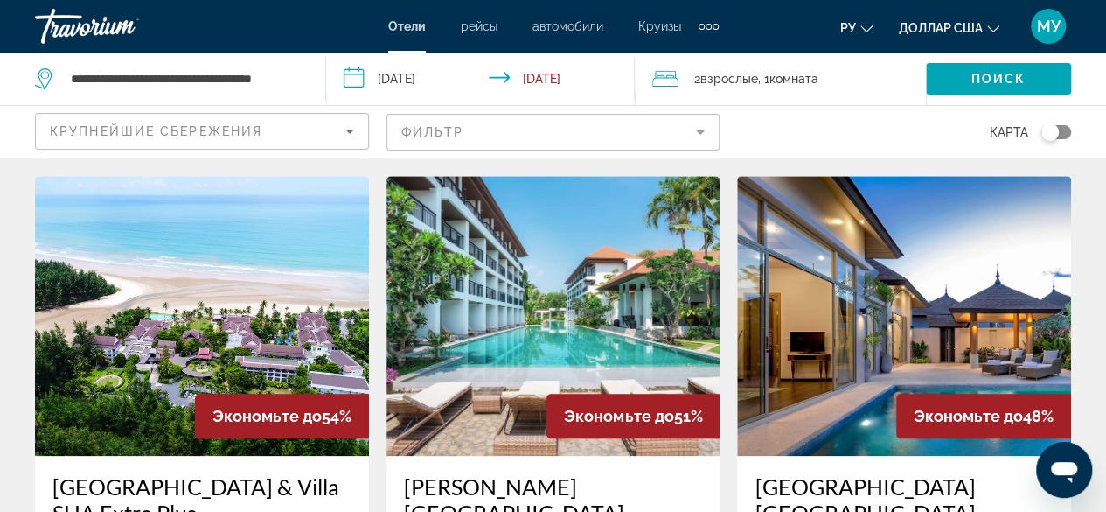
click at [950, 273] on img "Основное содержание" at bounding box center [904, 316] width 334 height 280
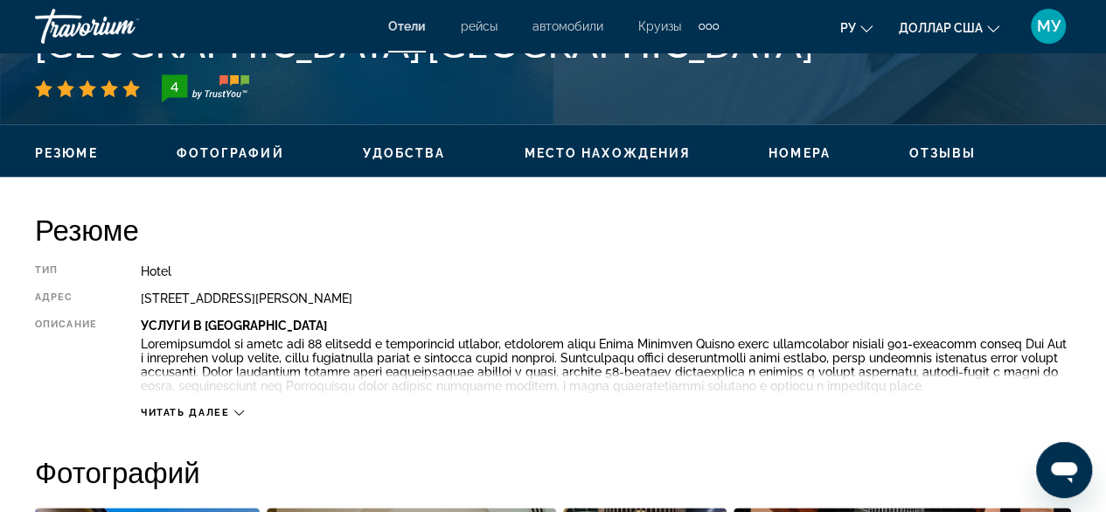
scroll to position [787, 0]
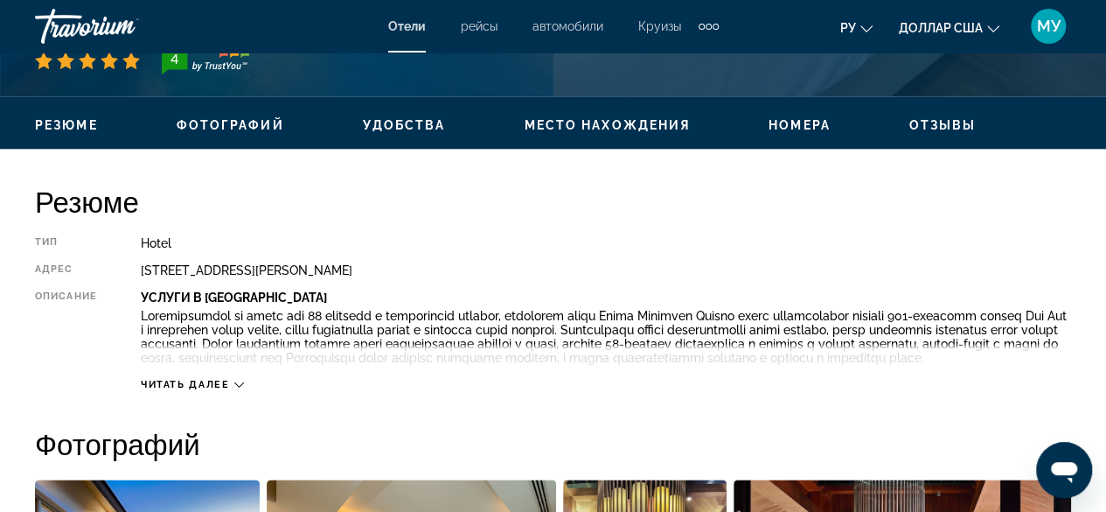
click at [232, 390] on div "Читать далее" at bounding box center [192, 384] width 103 height 11
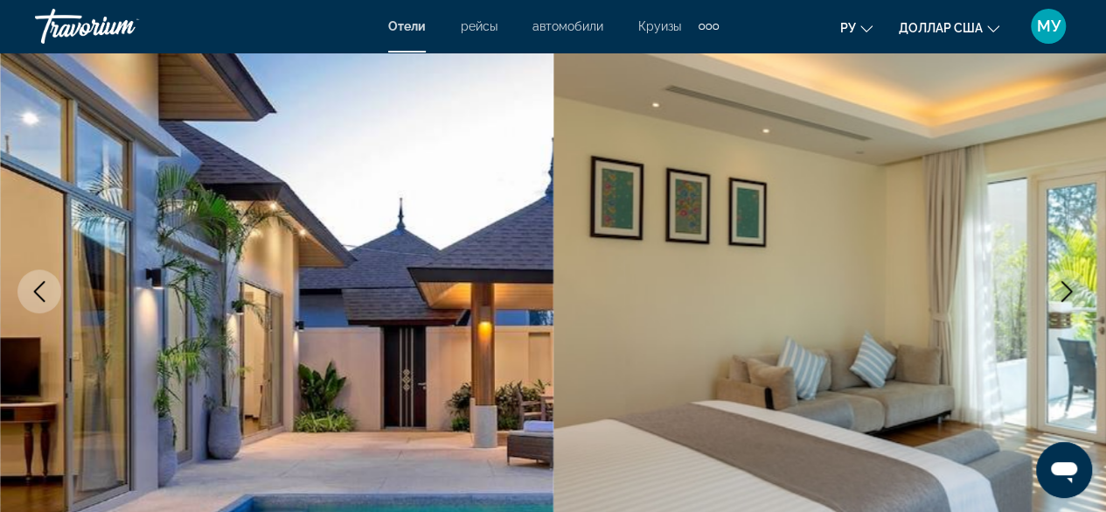
scroll to position [0, 0]
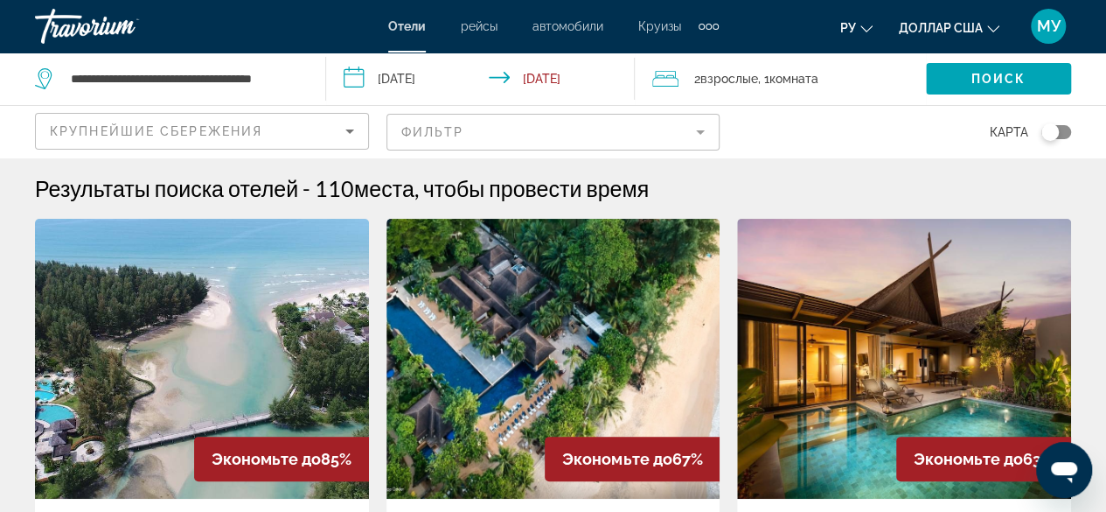
click at [362, 76] on input "**********" at bounding box center [484, 81] width 316 height 58
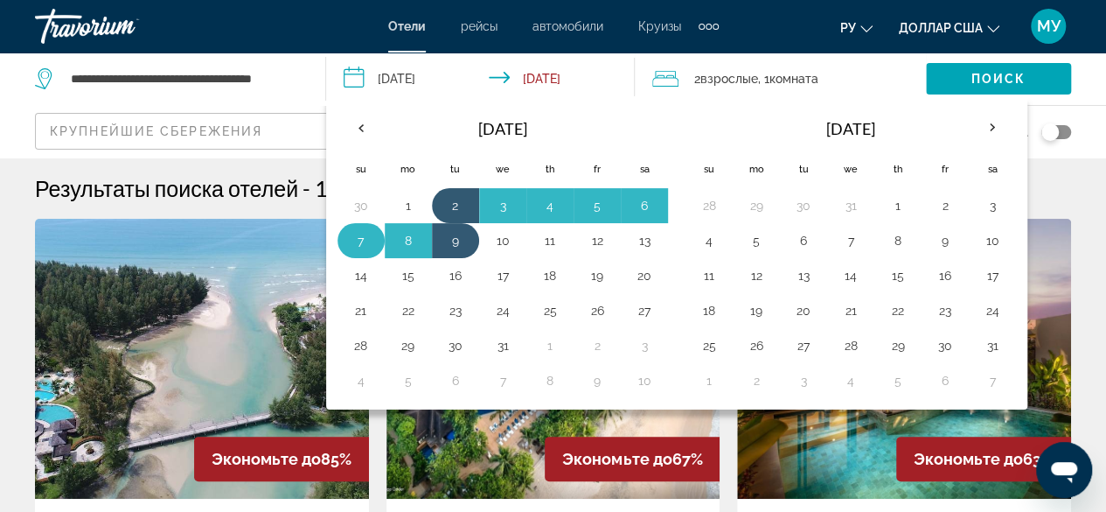
click at [363, 237] on button "7" at bounding box center [361, 240] width 28 height 24
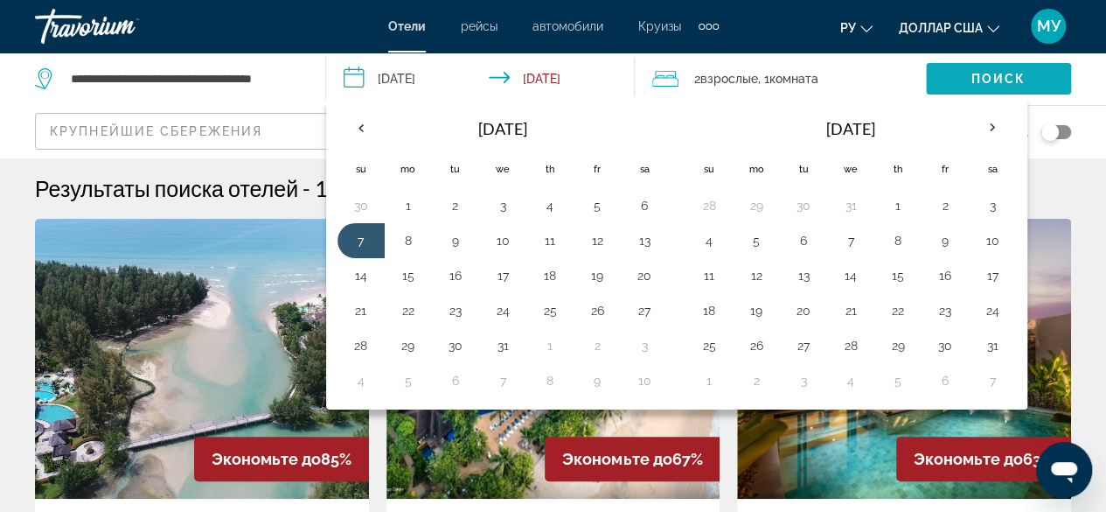
click at [1009, 81] on span "Поиск" at bounding box center [998, 79] width 55 height 14
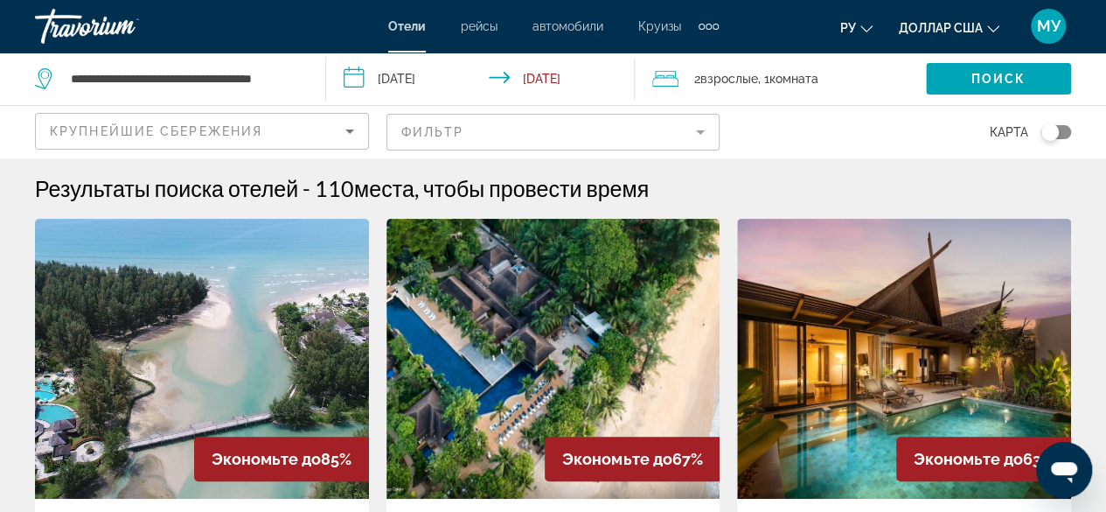
click at [531, 76] on input "**********" at bounding box center [484, 81] width 316 height 58
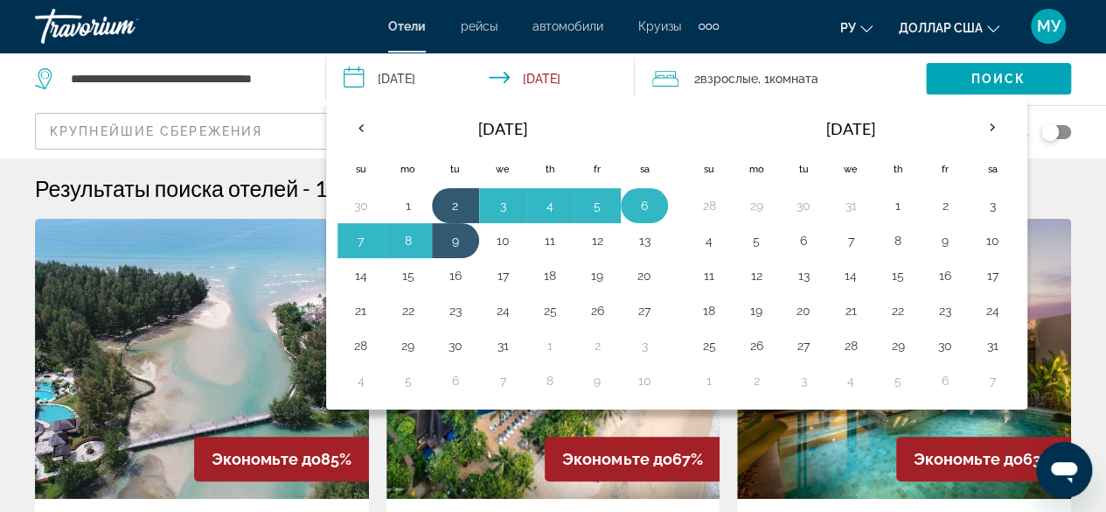
click at [641, 202] on button "6" at bounding box center [644, 205] width 28 height 24
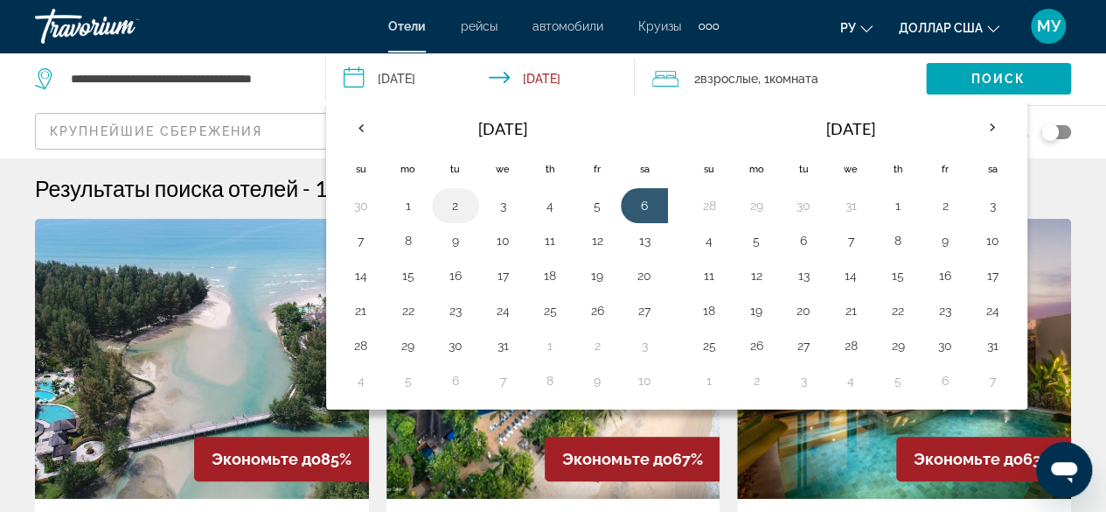
click at [455, 202] on button "2" at bounding box center [456, 205] width 28 height 24
type input "**********"
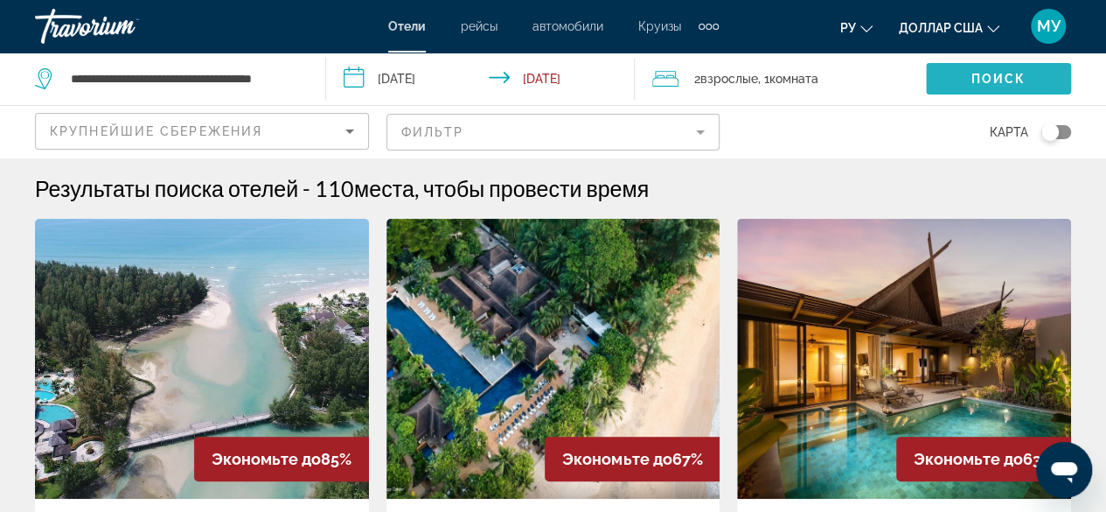
click at [943, 82] on span "Search widget" at bounding box center [998, 79] width 145 height 42
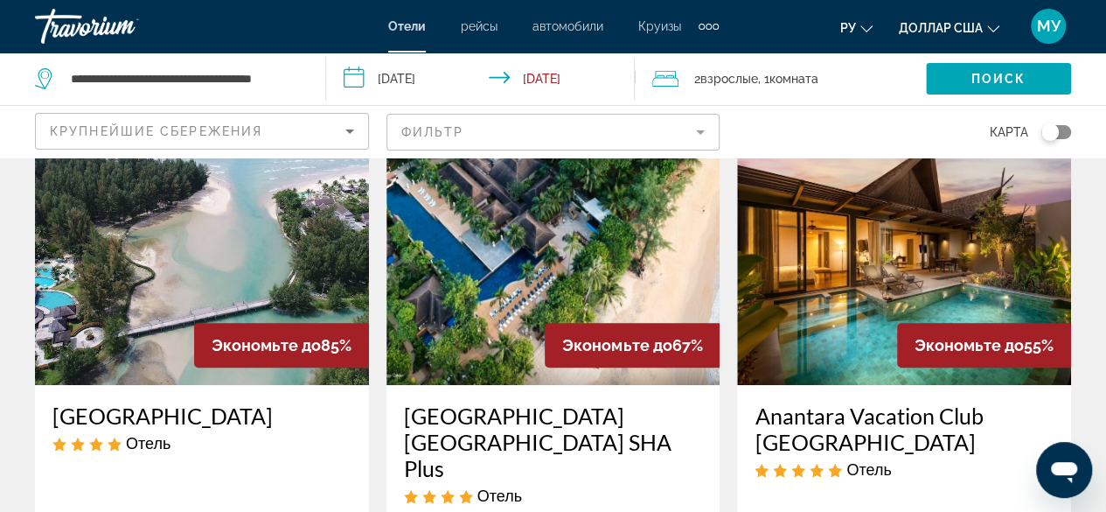
scroll to position [87, 0]
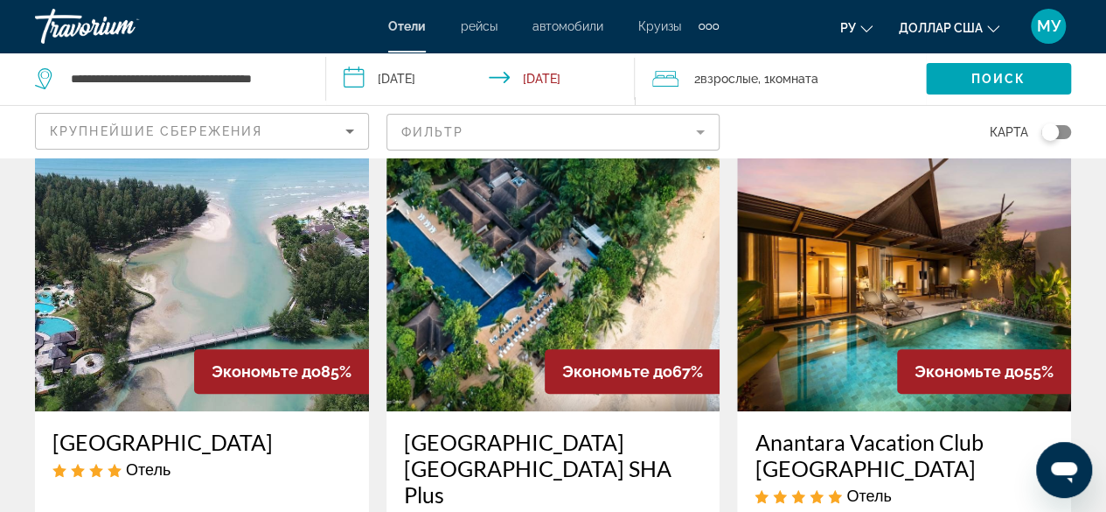
click at [577, 281] on img "Основное содержание" at bounding box center [553, 271] width 334 height 280
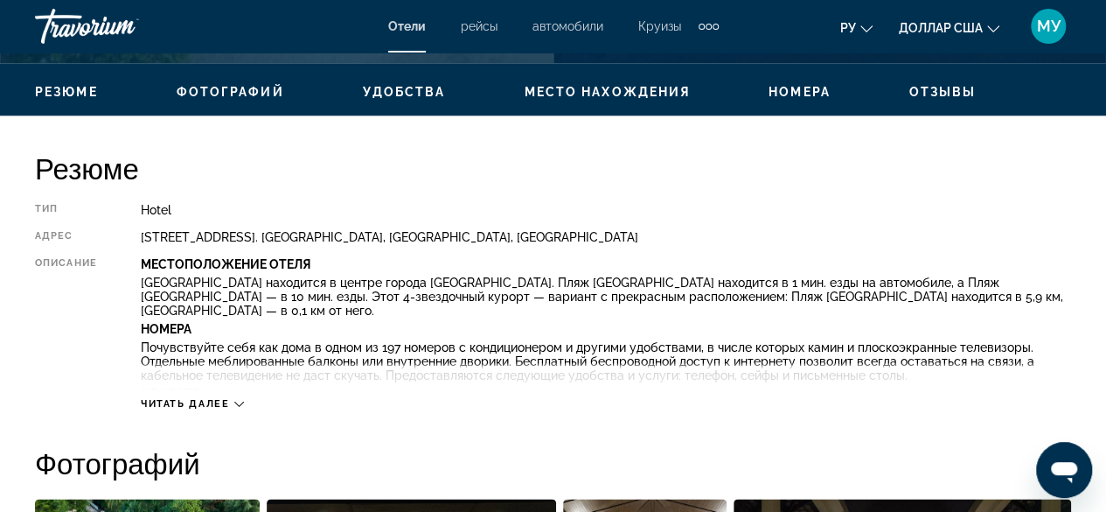
scroll to position [874, 0]
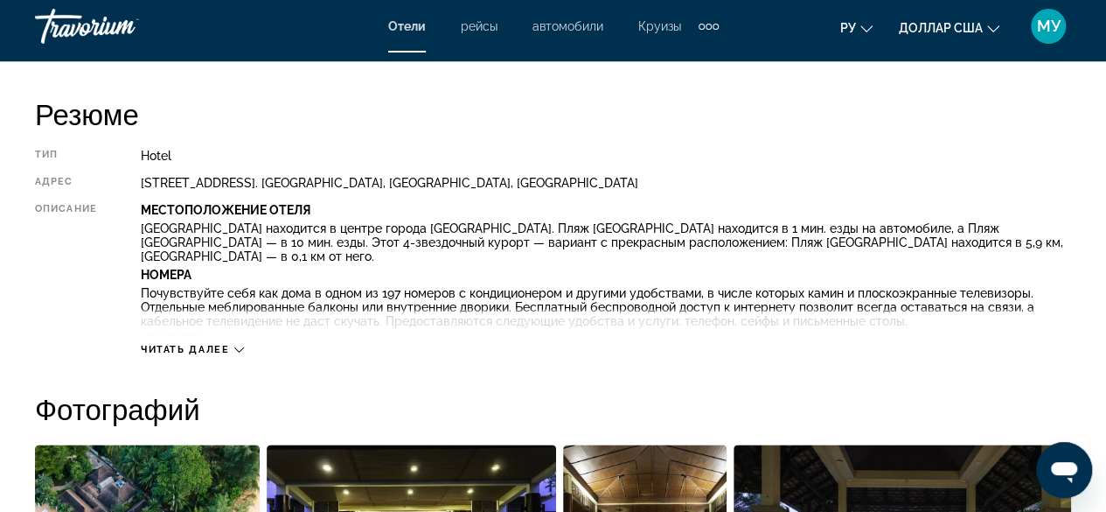
click at [234, 350] on div "Читать далее" at bounding box center [192, 349] width 103 height 11
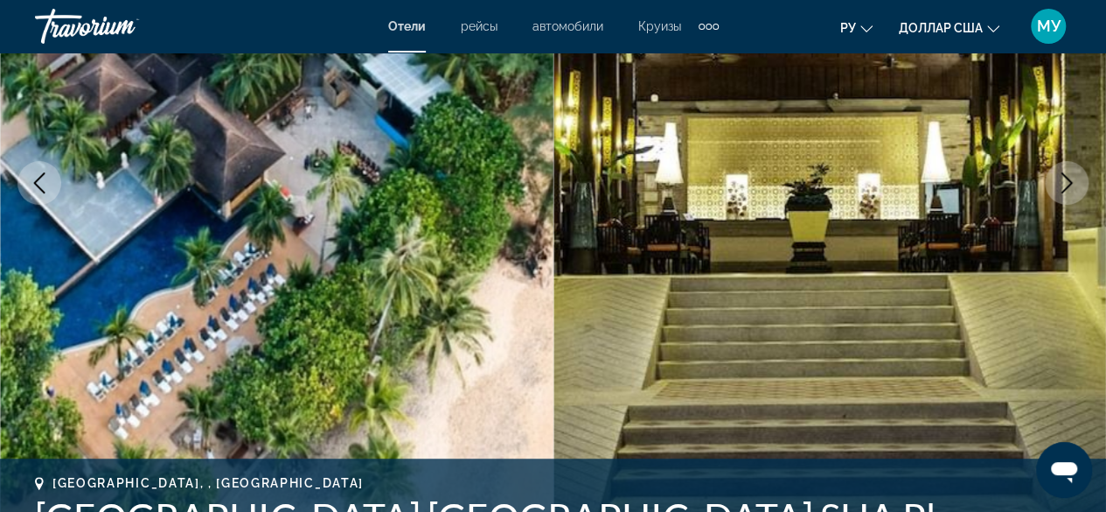
scroll to position [262, 0]
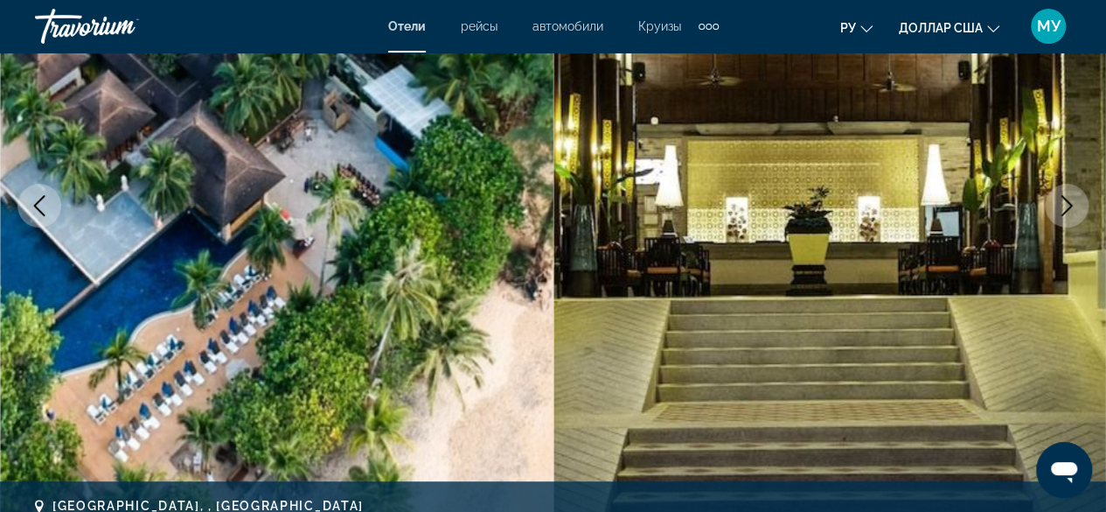
click at [1056, 192] on button "Next image" at bounding box center [1067, 206] width 44 height 44
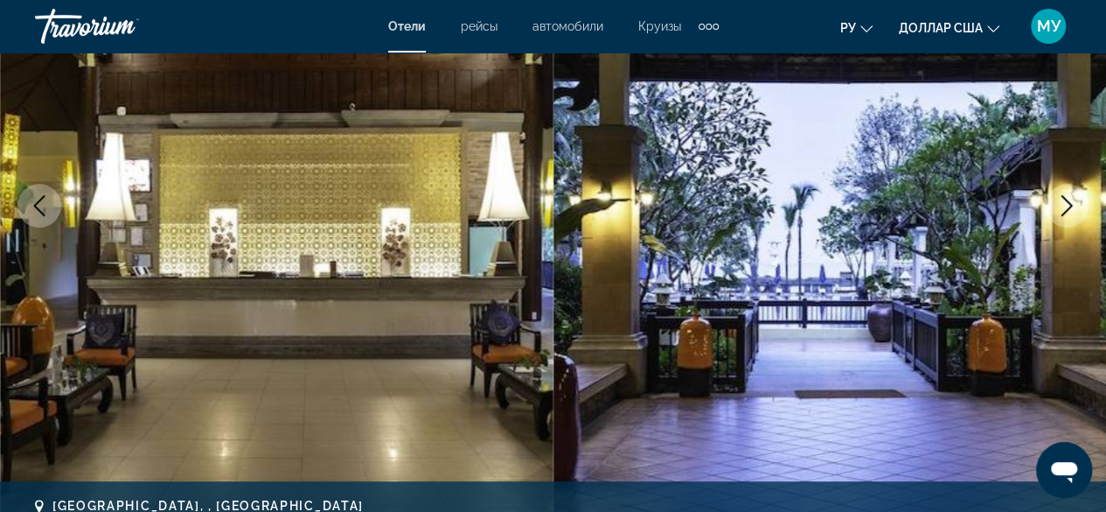
click at [1063, 200] on icon "Next image" at bounding box center [1066, 205] width 21 height 21
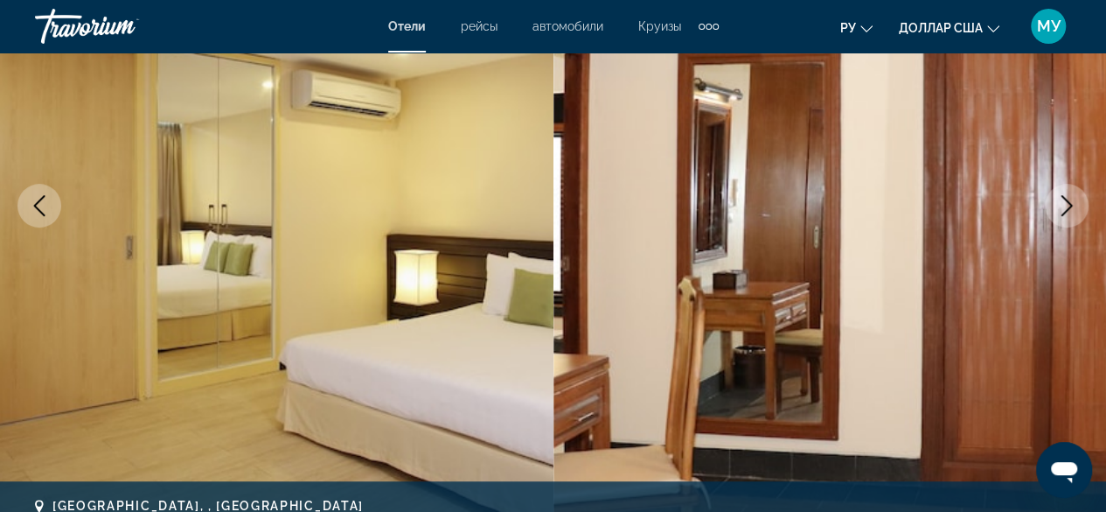
click at [1063, 200] on icon "Next image" at bounding box center [1066, 205] width 21 height 21
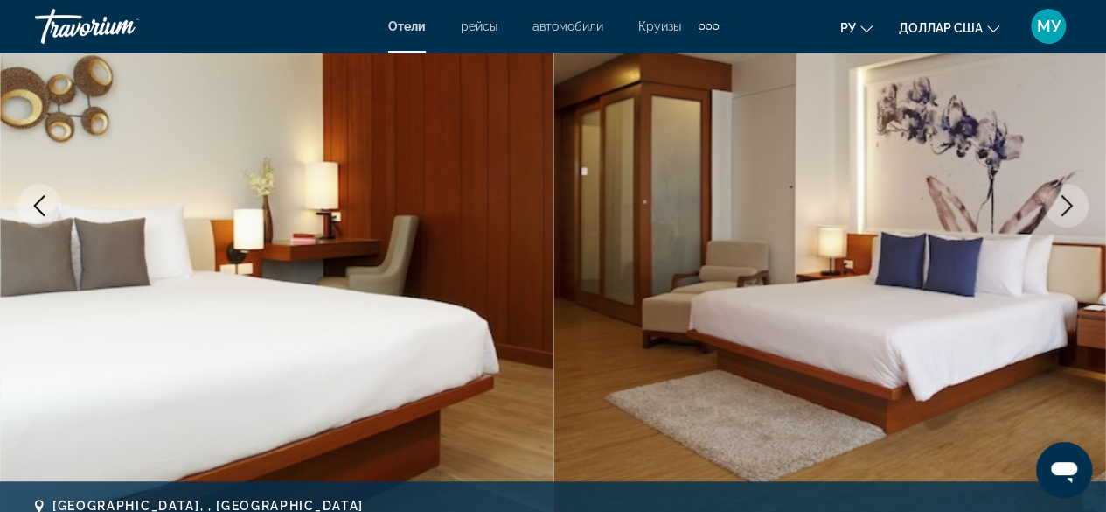
click at [1063, 200] on icon "Next image" at bounding box center [1066, 205] width 21 height 21
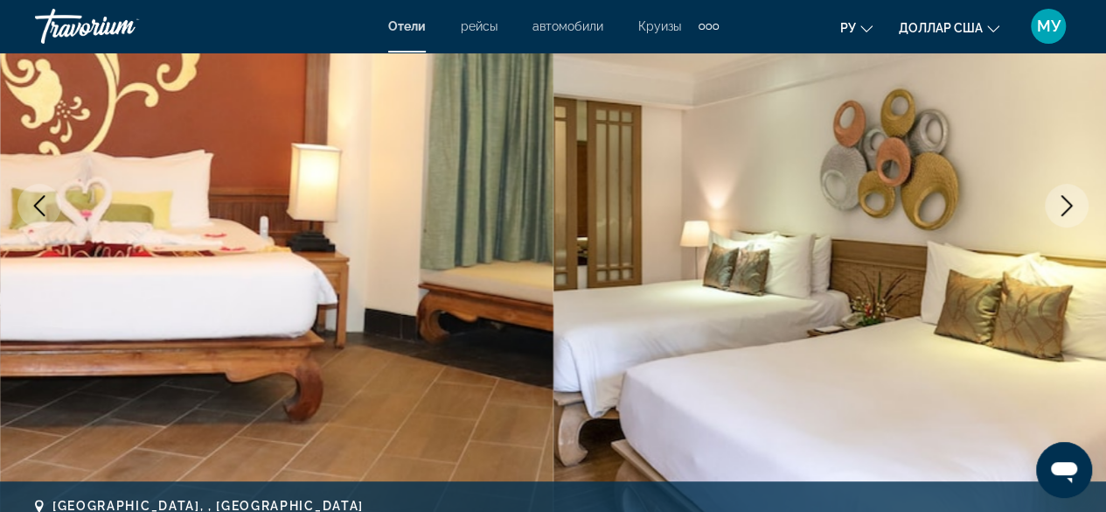
click at [1063, 200] on icon "Next image" at bounding box center [1066, 205] width 21 height 21
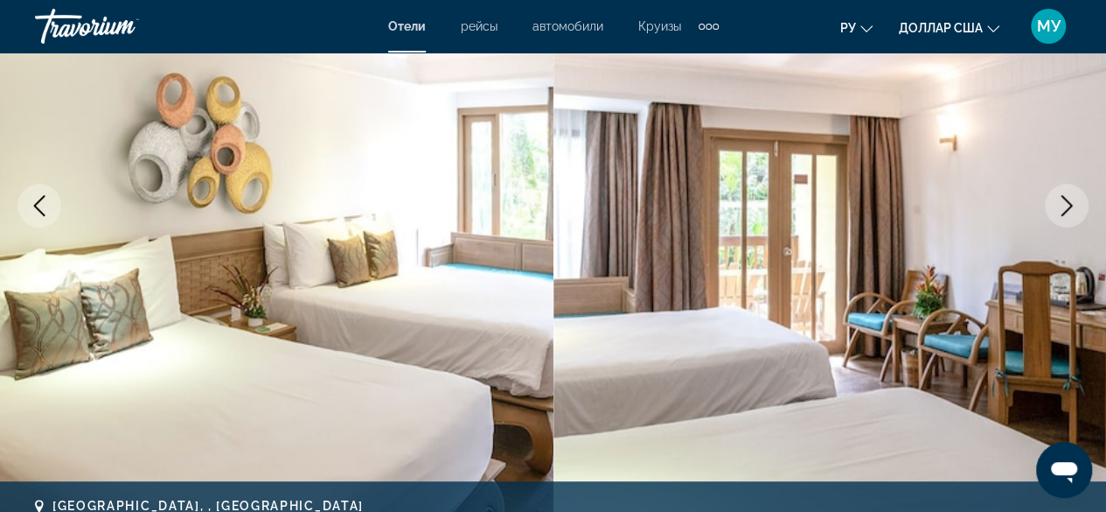
click at [1063, 200] on icon "Next image" at bounding box center [1066, 205] width 21 height 21
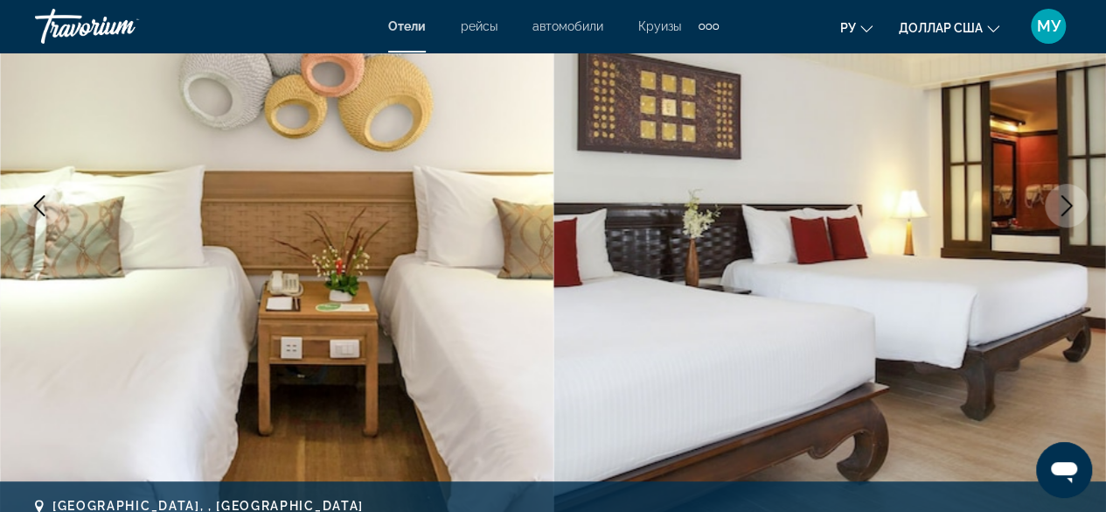
click at [1063, 200] on icon "Next image" at bounding box center [1066, 205] width 21 height 21
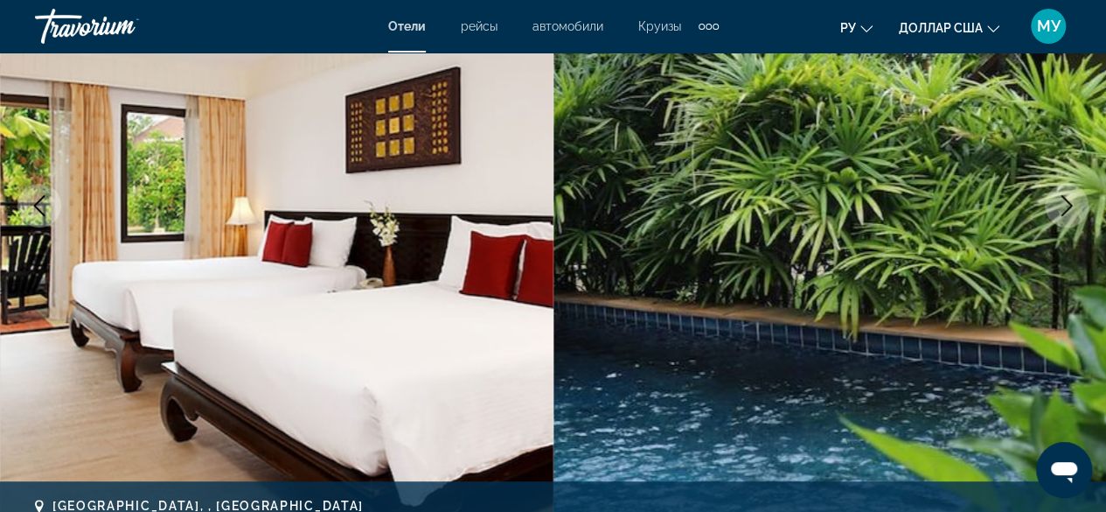
click at [1063, 200] on icon "Next image" at bounding box center [1066, 205] width 21 height 21
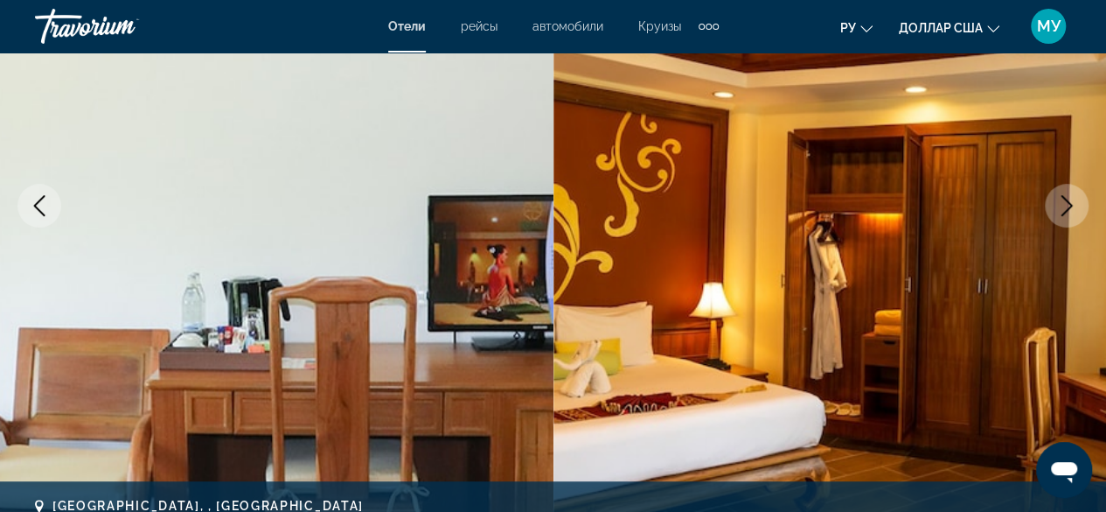
click at [1063, 200] on icon "Next image" at bounding box center [1066, 205] width 21 height 21
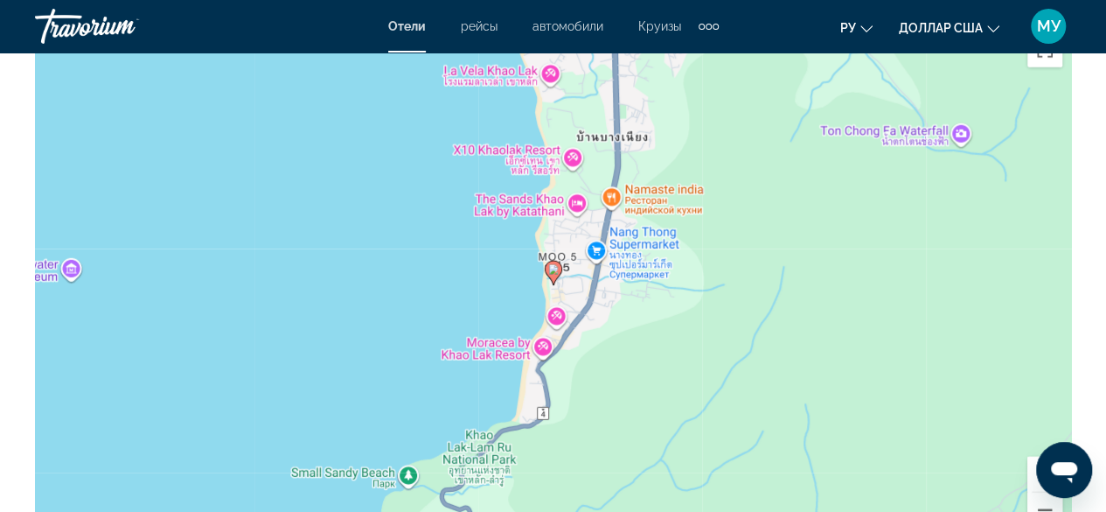
scroll to position [2076, 0]
